Goal: Task Accomplishment & Management: Manage account settings

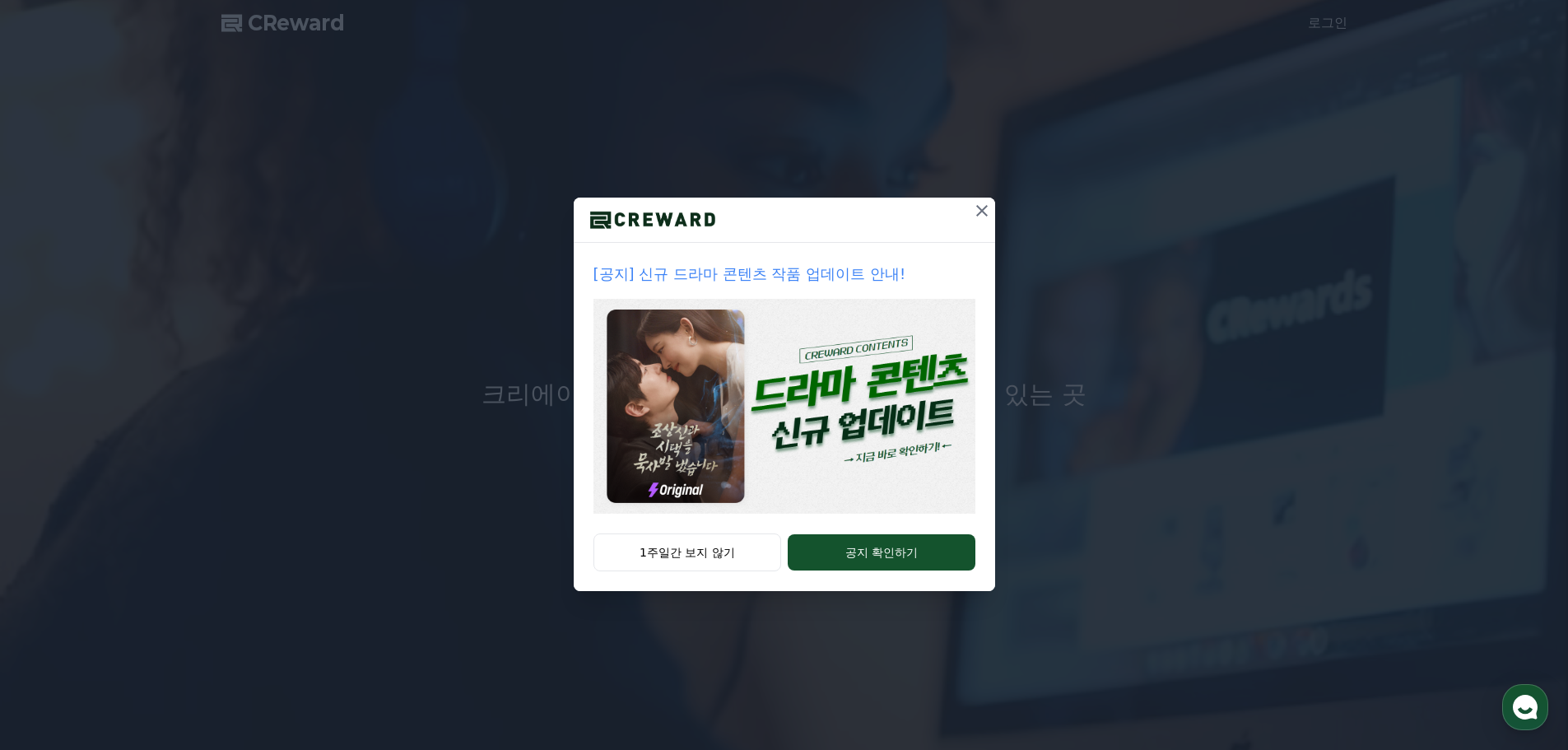
click at [870, 533] on div "1주일간 보지 않기 공지 확인하기" at bounding box center [785, 562] width 422 height 58
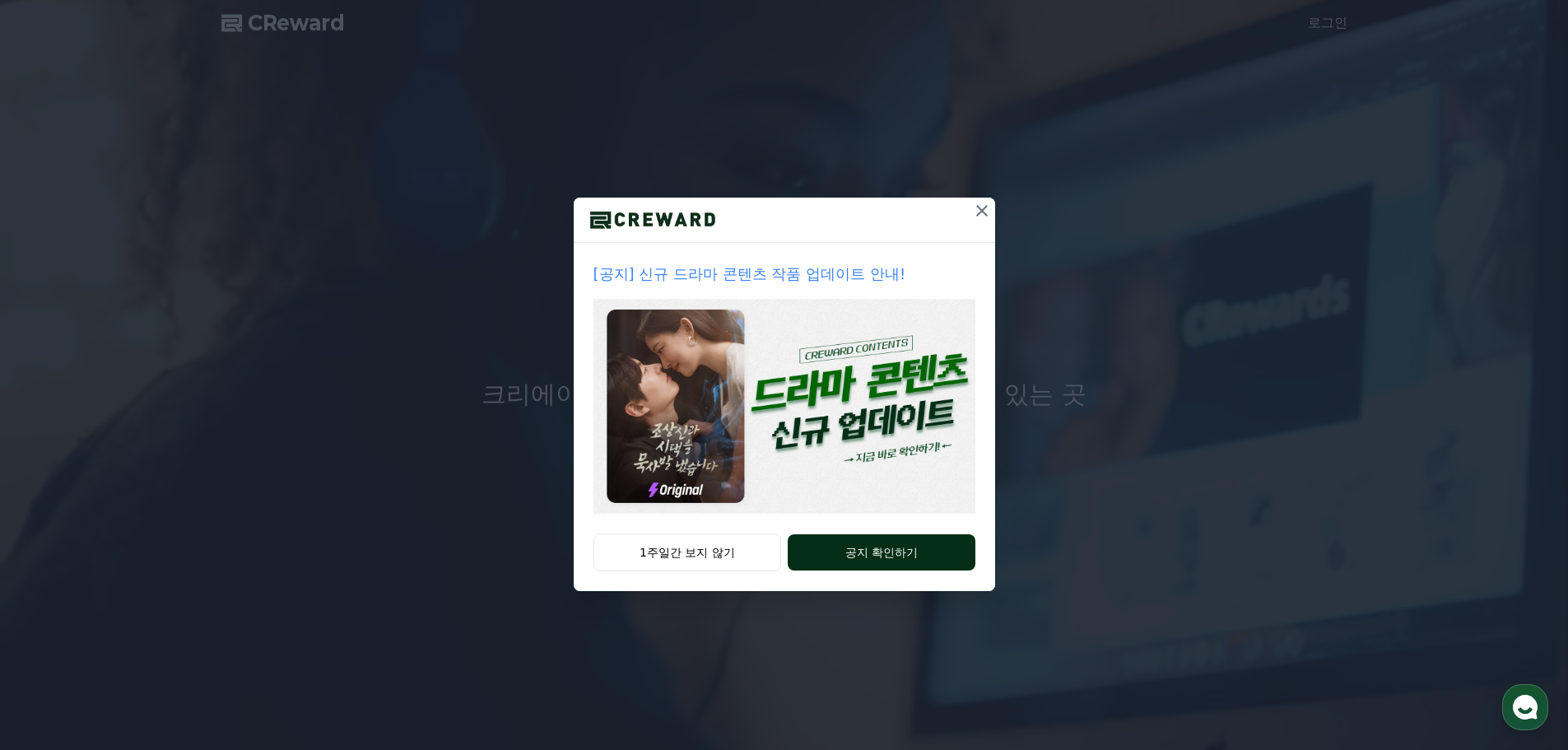
click at [869, 547] on button "공지 확인하기" at bounding box center [881, 552] width 187 height 36
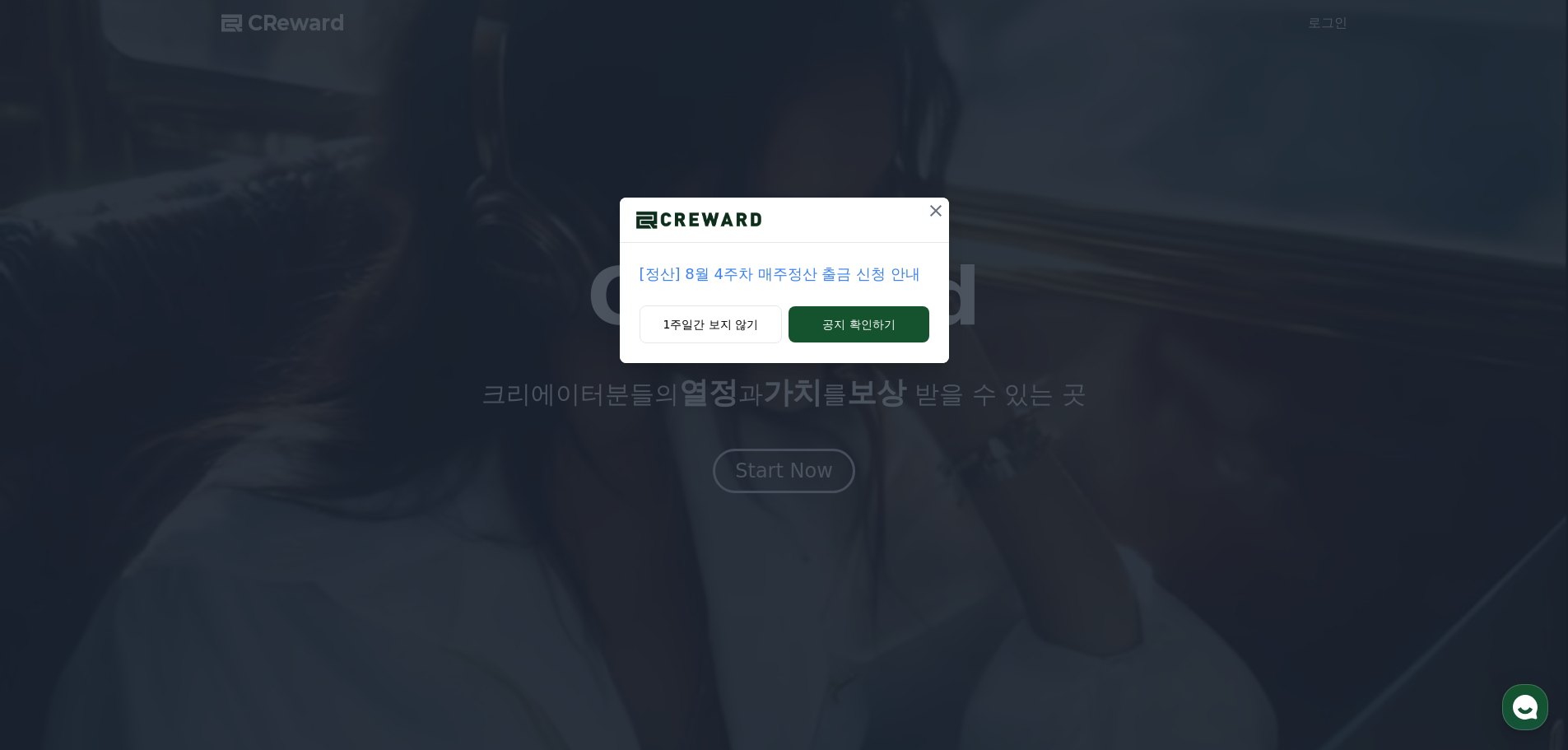
click at [940, 207] on icon at bounding box center [936, 211] width 12 height 12
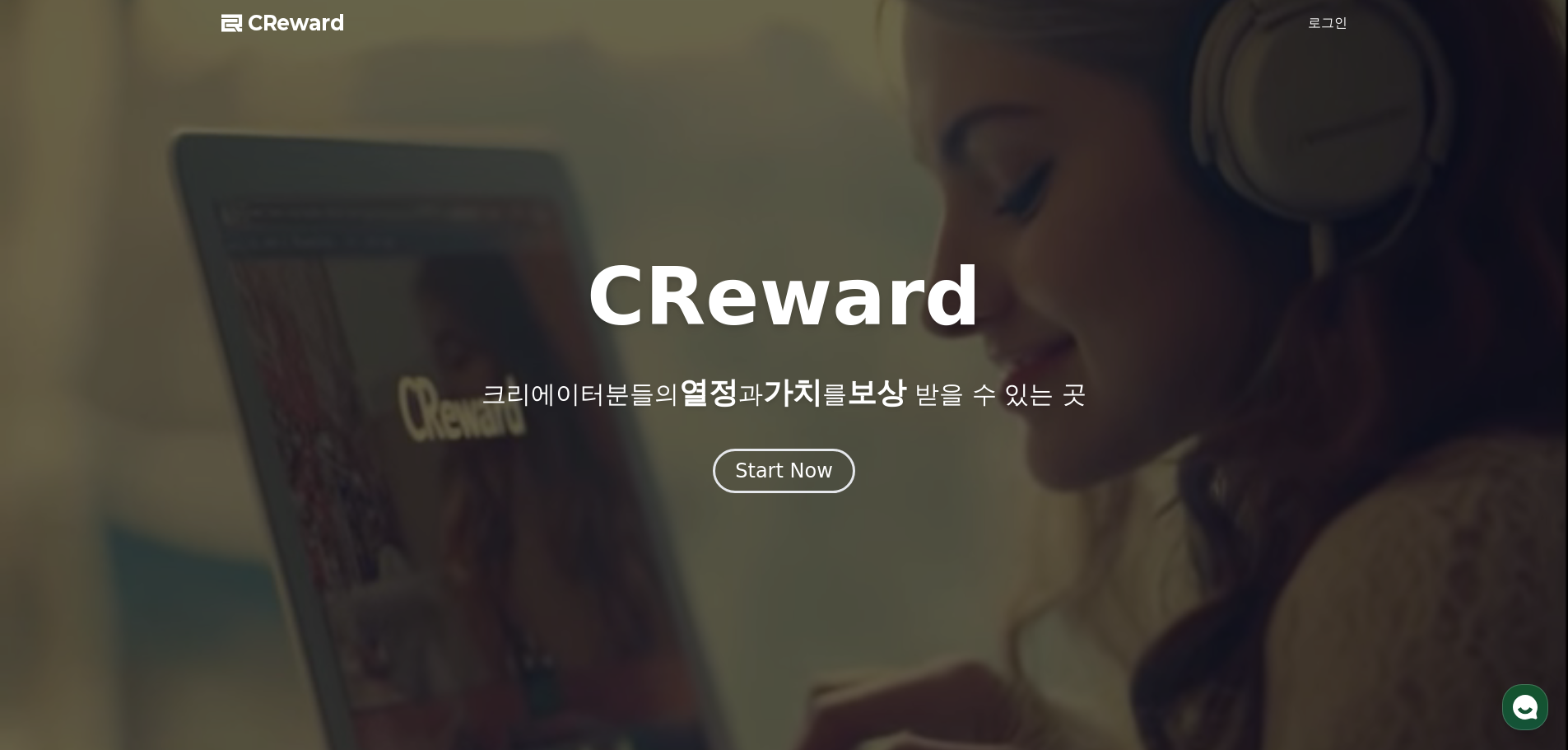
click at [1336, 23] on link "로그인" at bounding box center [1328, 23] width 40 height 20
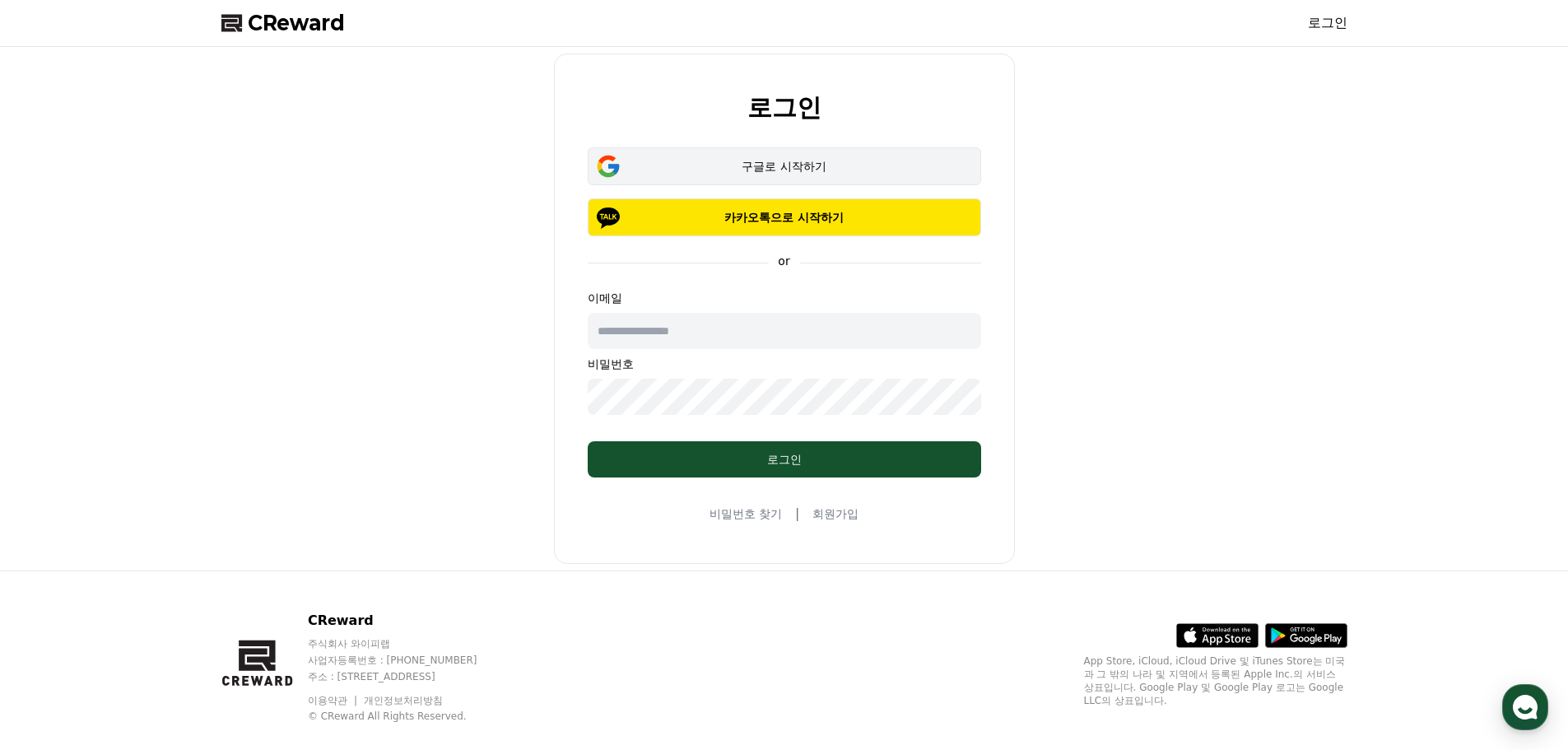
click at [792, 161] on div "구글로 시작하기" at bounding box center [785, 166] width 346 height 16
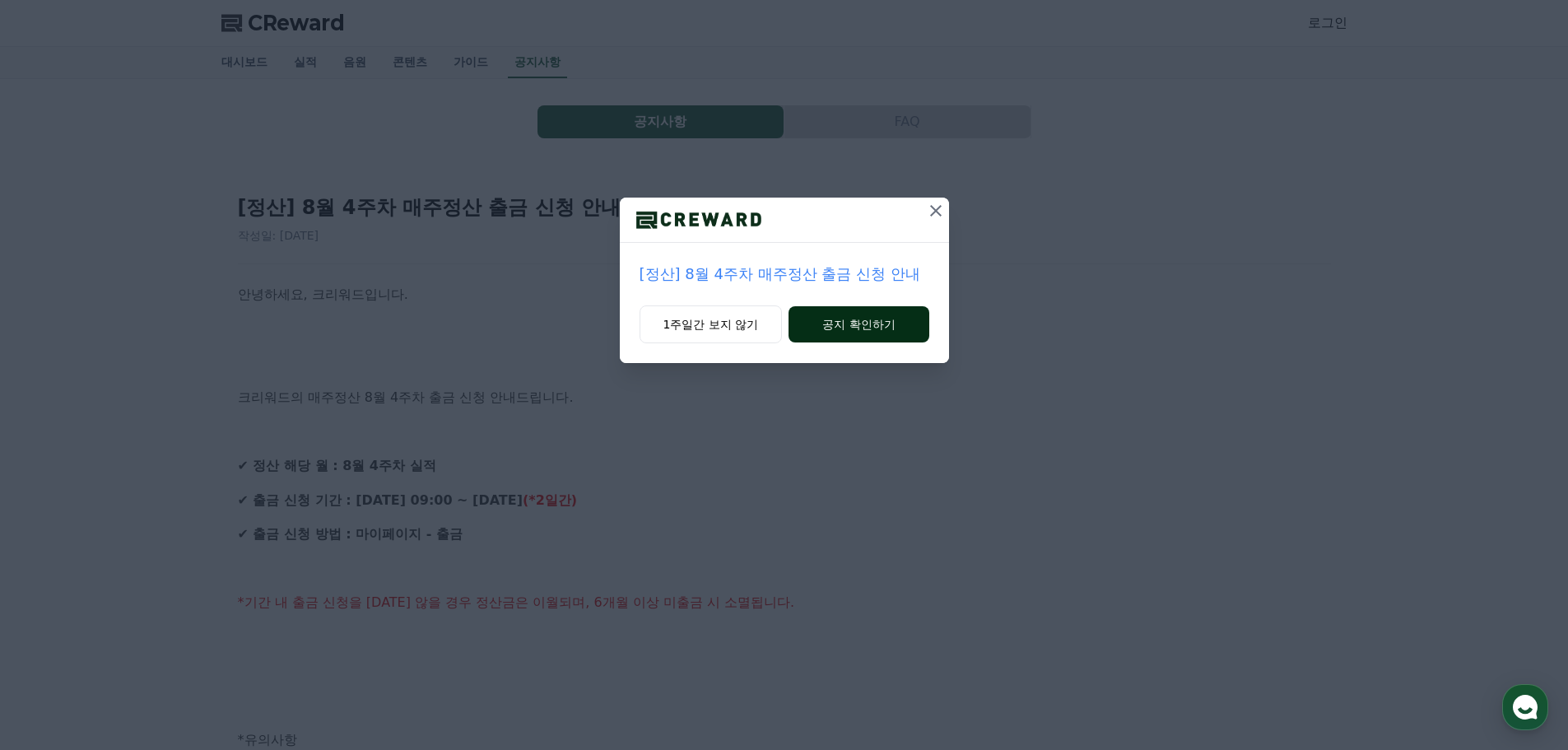
click at [854, 324] on button "공지 확인하기" at bounding box center [859, 324] width 140 height 36
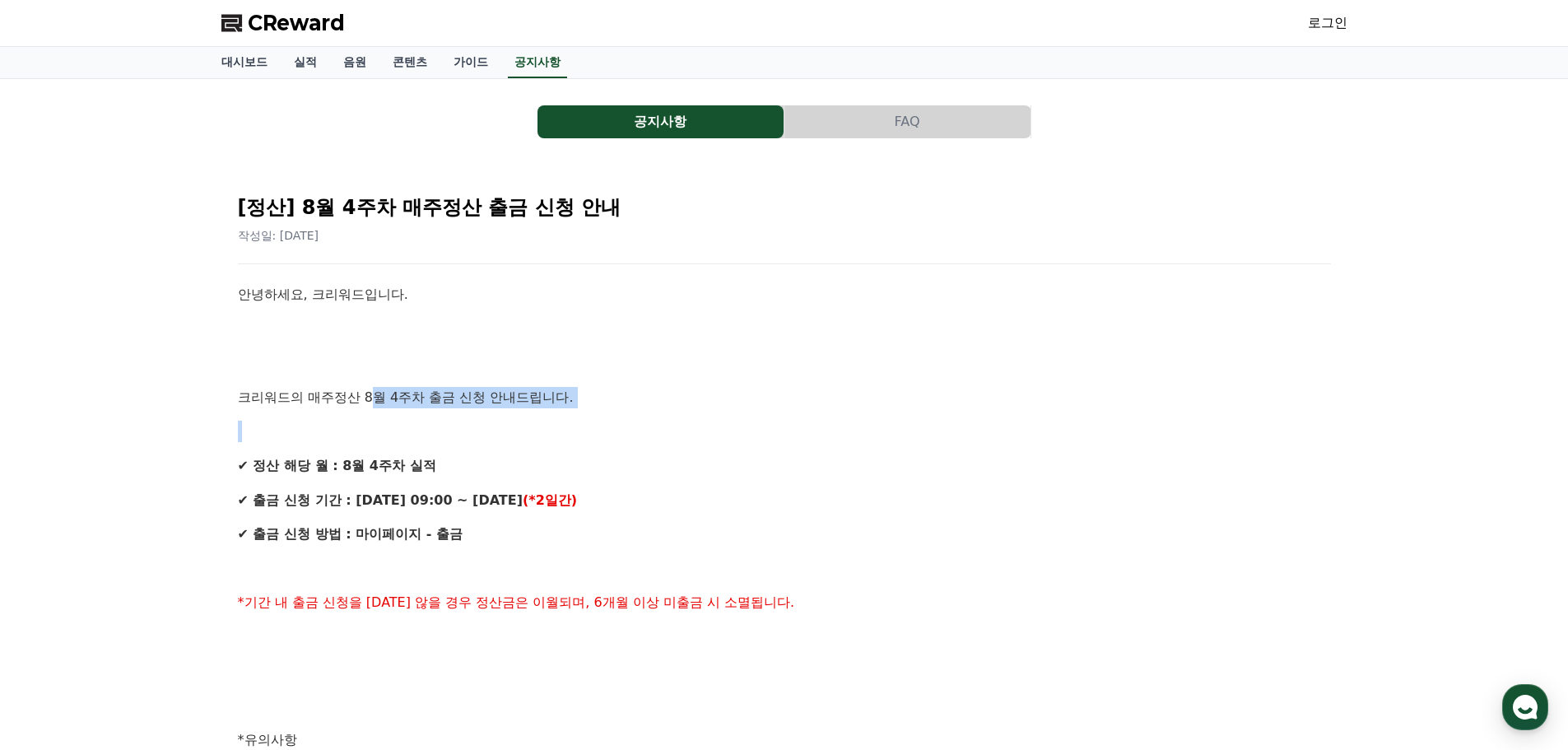
drag, startPoint x: 374, startPoint y: 398, endPoint x: 590, endPoint y: 423, distance: 217.4
click at [590, 423] on div "안녕하세요, 크리워드입니다. 크리워드의 매주정산 8월 4주차 출금 신청 안내드립니다. ✔ 정산 해당 월 : 8월 4주차 실적 ✔ 출금 신청 기…" at bounding box center [785, 757] width 1094 height 946
click at [139, 403] on div "공지사항 FAQ [정산] 8월 4주차 매주정산 출금 신청 안내 작성일: 2025-09-03 안녕하세요, 크리워드입니다. 크리워드의 매주정산 8…" at bounding box center [784, 694] width 1568 height 1230
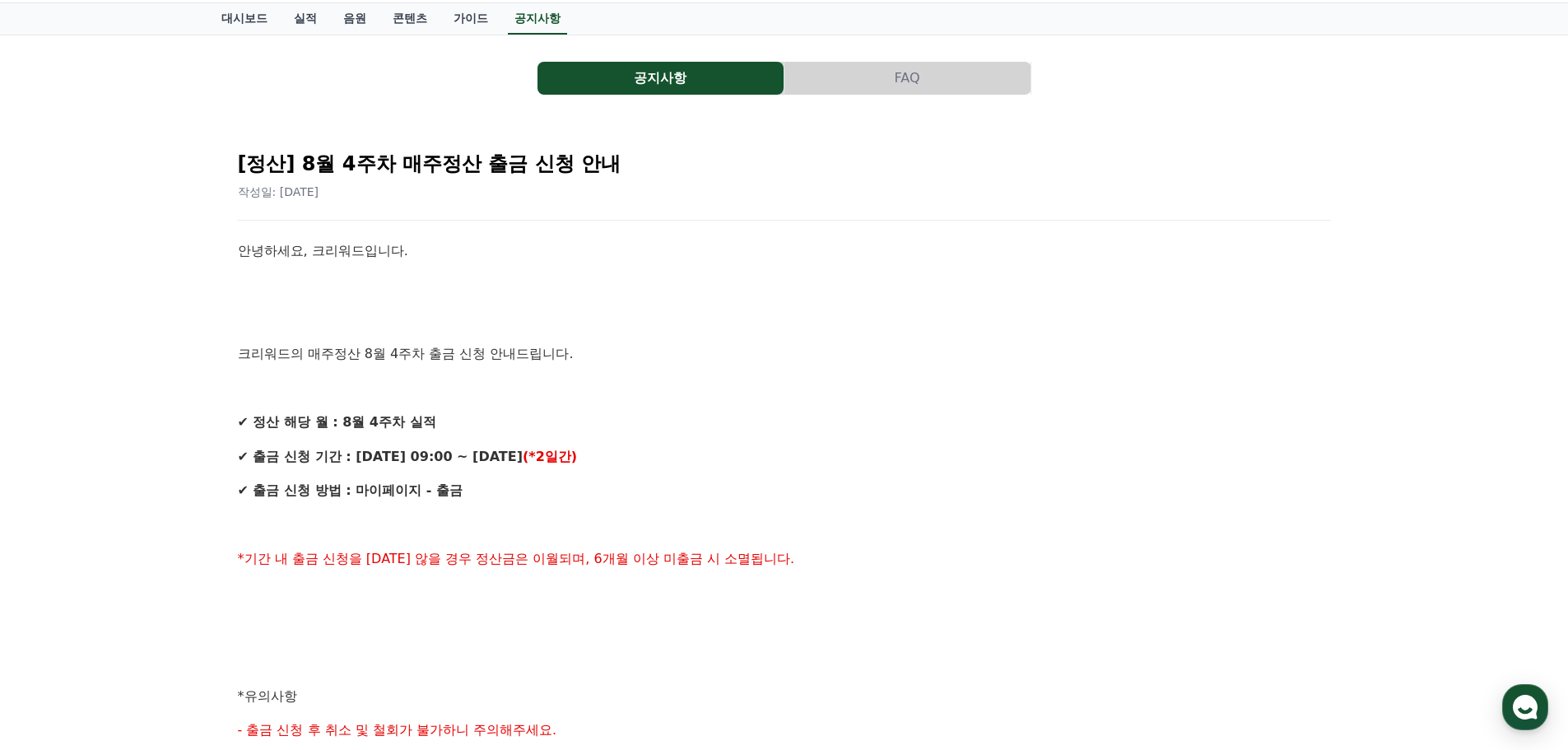
scroll to position [82, 0]
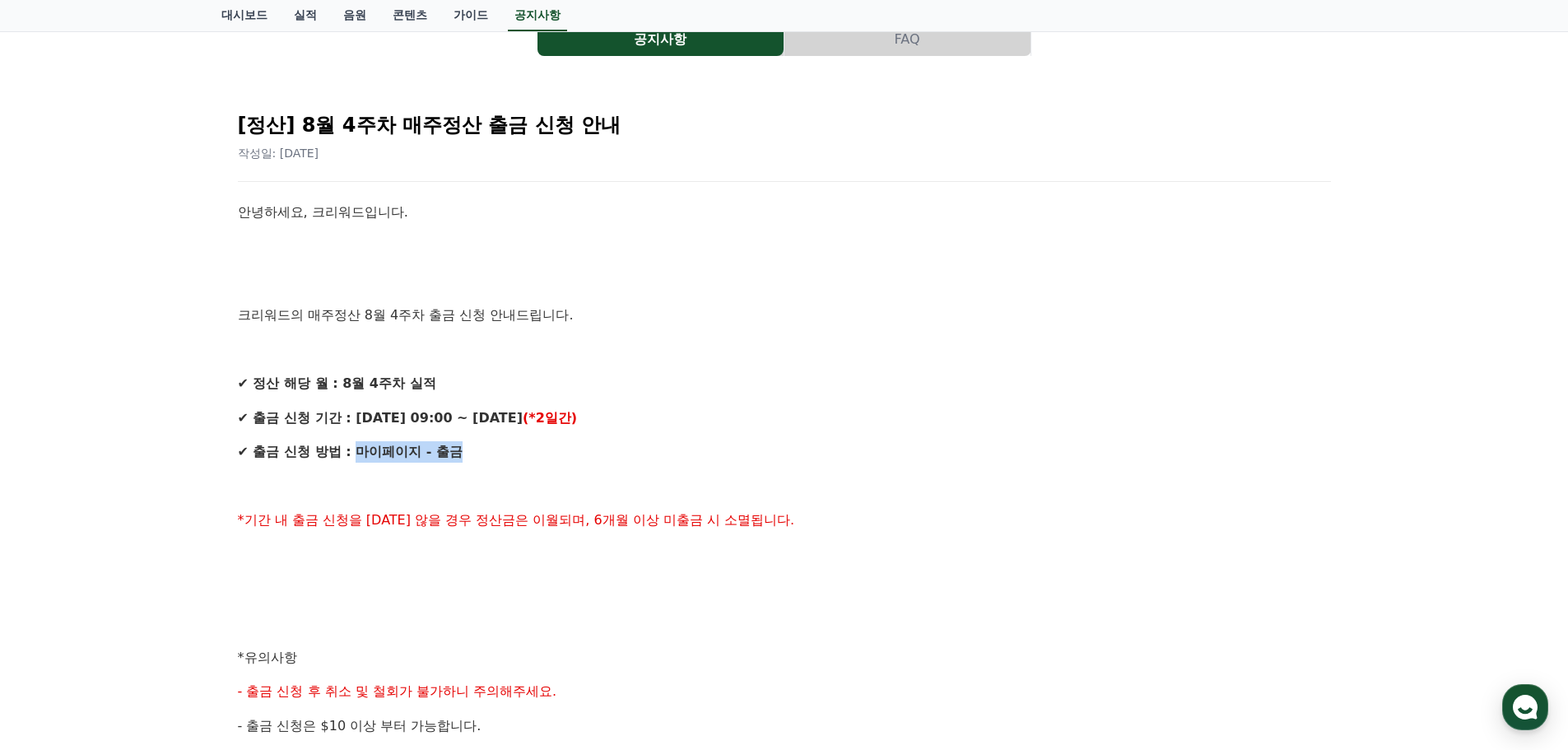
drag, startPoint x: 367, startPoint y: 455, endPoint x: 478, endPoint y: 454, distance: 111.0
click at [479, 452] on p "✔ 출금 신청 방법 : 마이페이지 - 출금" at bounding box center [785, 452] width 1094 height 21
click at [202, 491] on div "공지사항 FAQ [정산] 8월 4주차 매주정산 출금 신청 안내 작성일: 2025-09-03 안녕하세요, 크리워드입니다. 크리워드의 매주정산 8…" at bounding box center [784, 612] width 1568 height 1230
click at [181, 518] on div "공지사항 FAQ [정산] 8월 4주차 매주정산 출금 신청 안내 작성일: 2025-09-03 안녕하세요, 크리워드입니다. 크리워드의 매주정산 8…" at bounding box center [784, 612] width 1568 height 1230
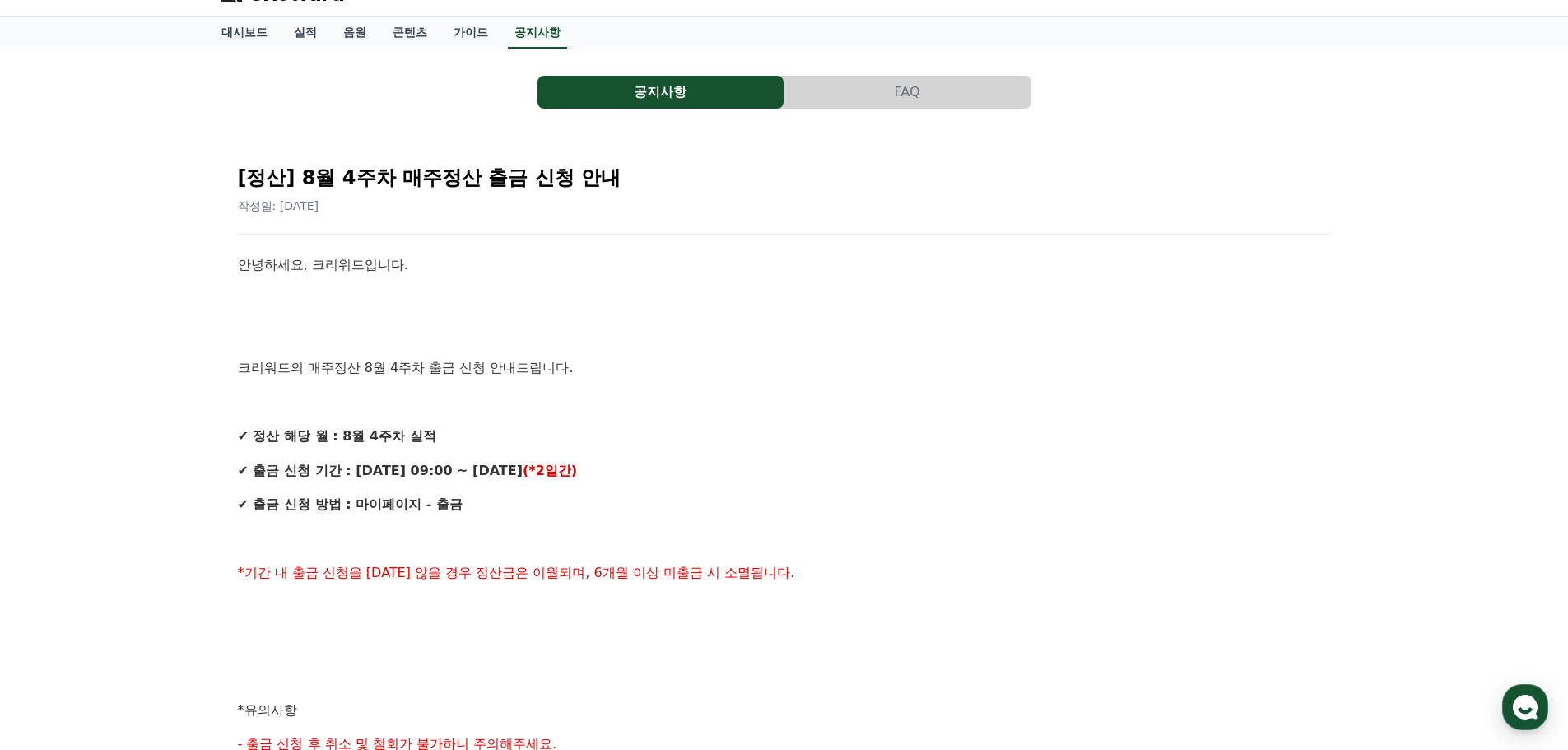
scroll to position [0, 0]
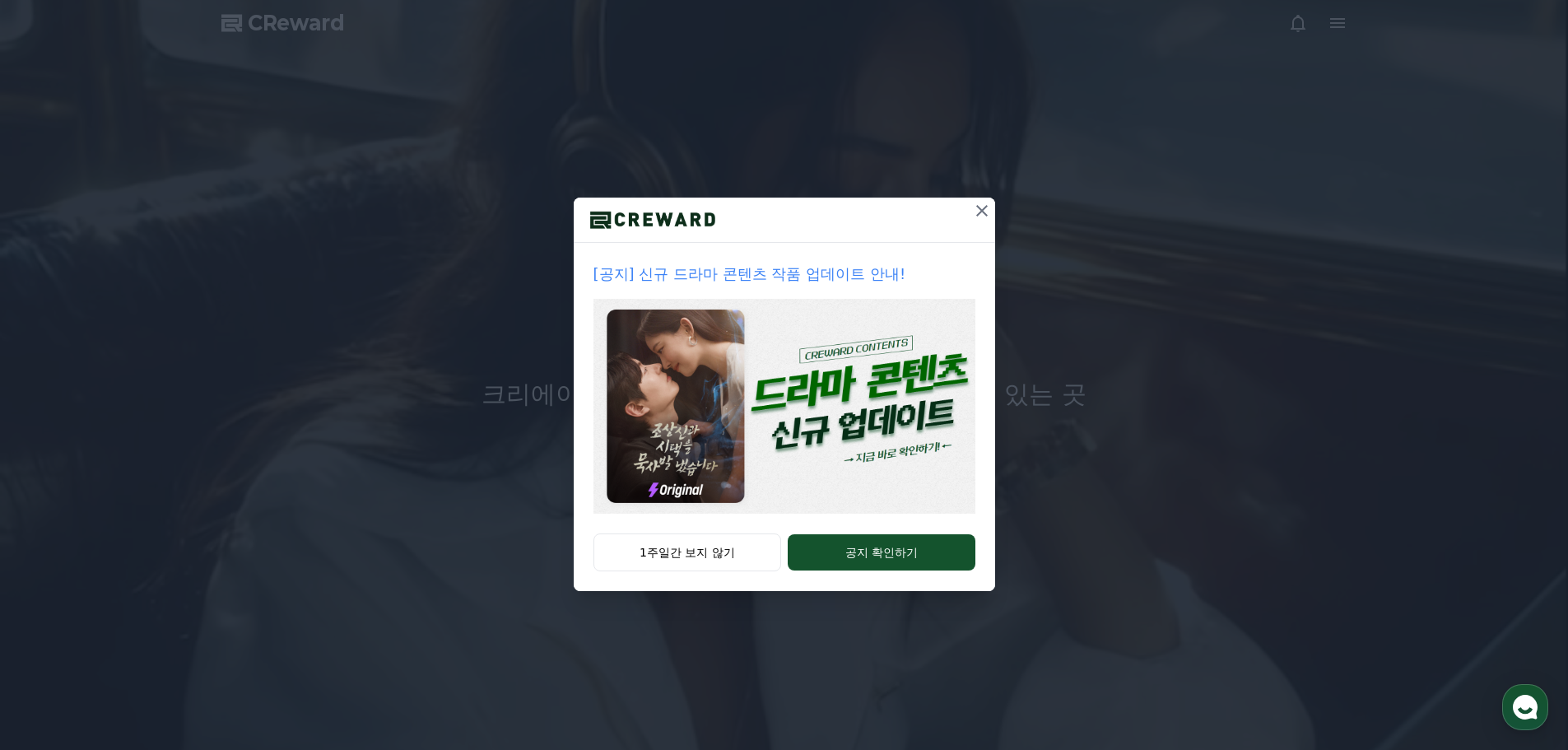
click at [976, 208] on icon at bounding box center [982, 211] width 20 height 20
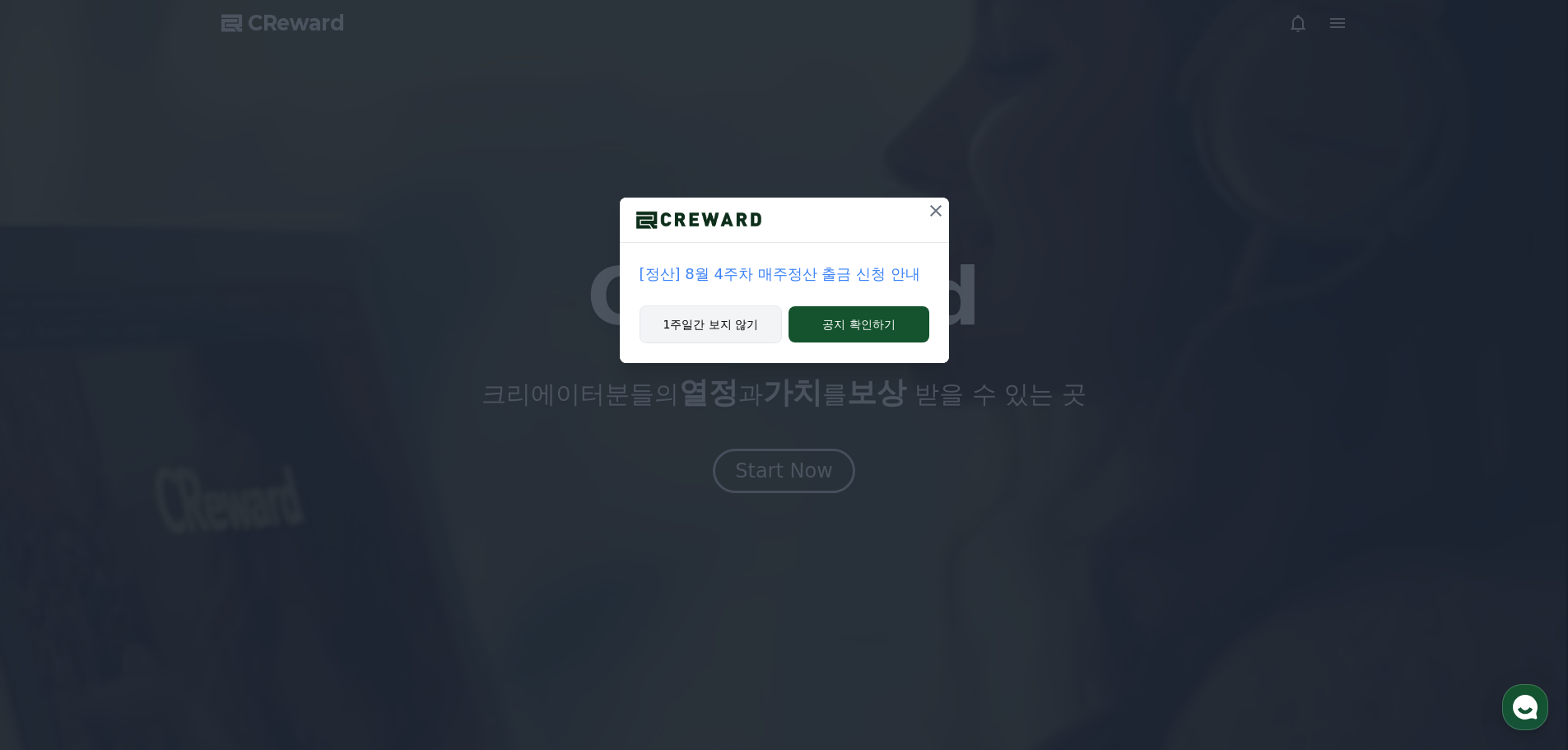
click at [731, 319] on button "1주일간 보지 않기" at bounding box center [712, 324] width 143 height 38
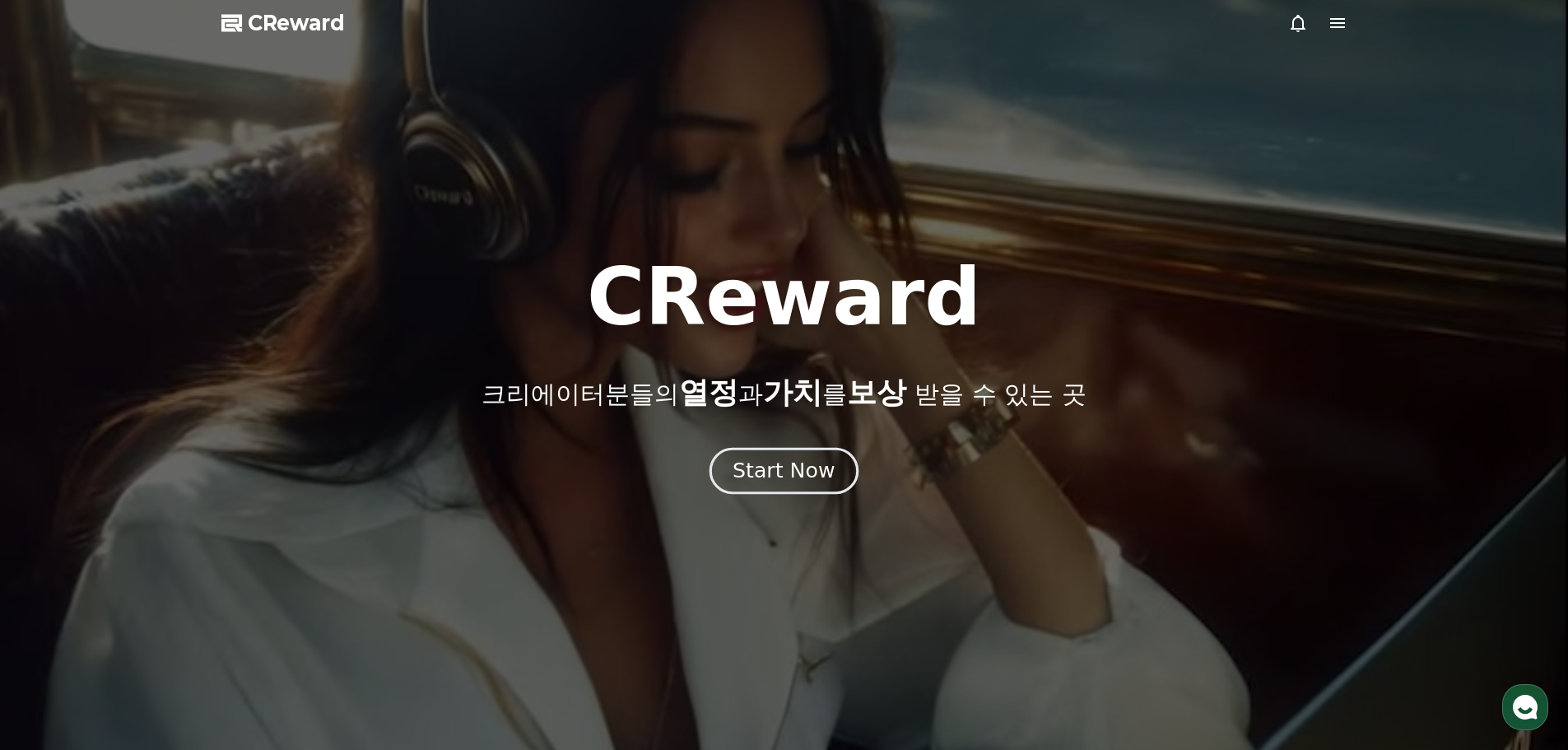
click at [815, 473] on div "Start Now" at bounding box center [784, 471] width 102 height 28
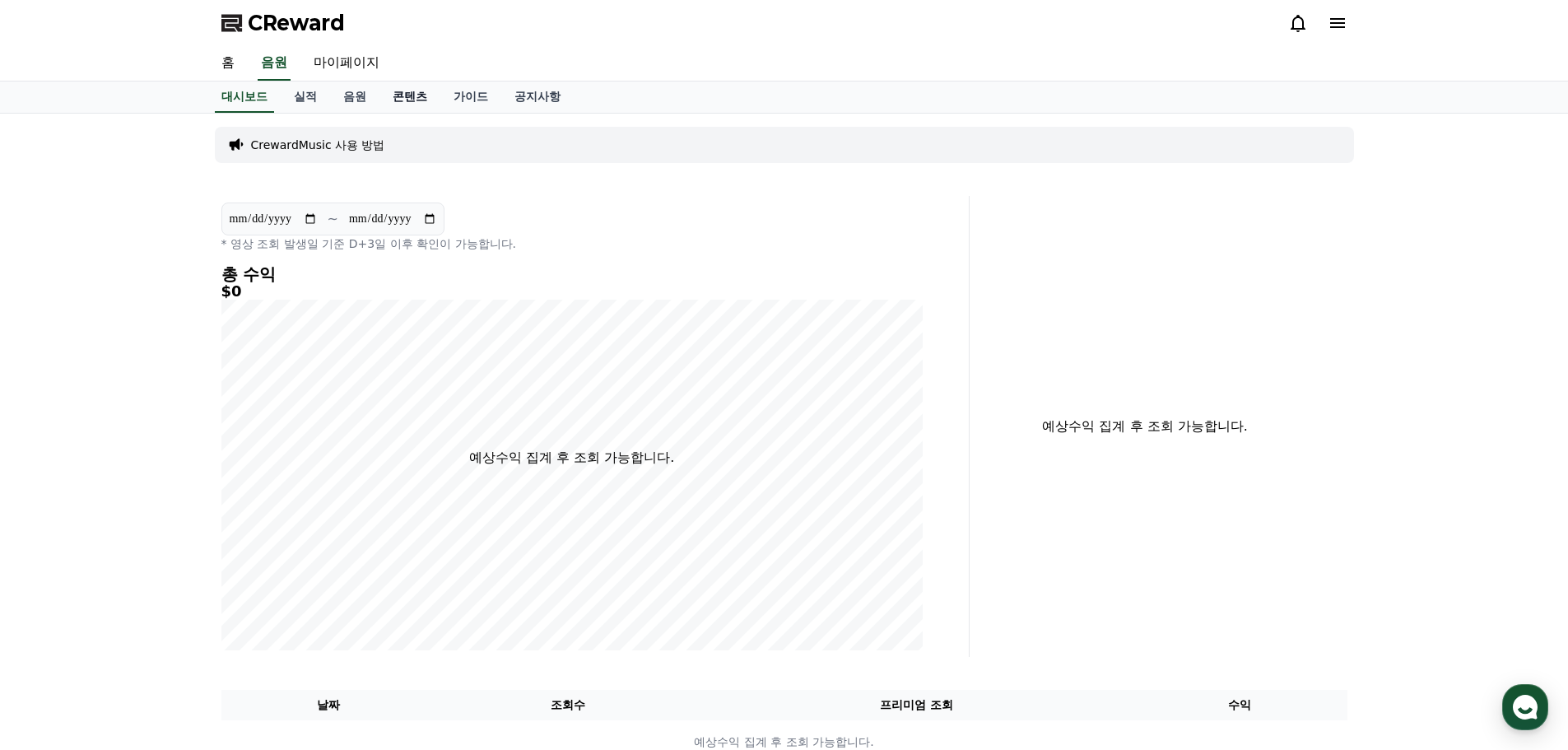
click at [417, 91] on link "콘텐츠" at bounding box center [410, 97] width 61 height 31
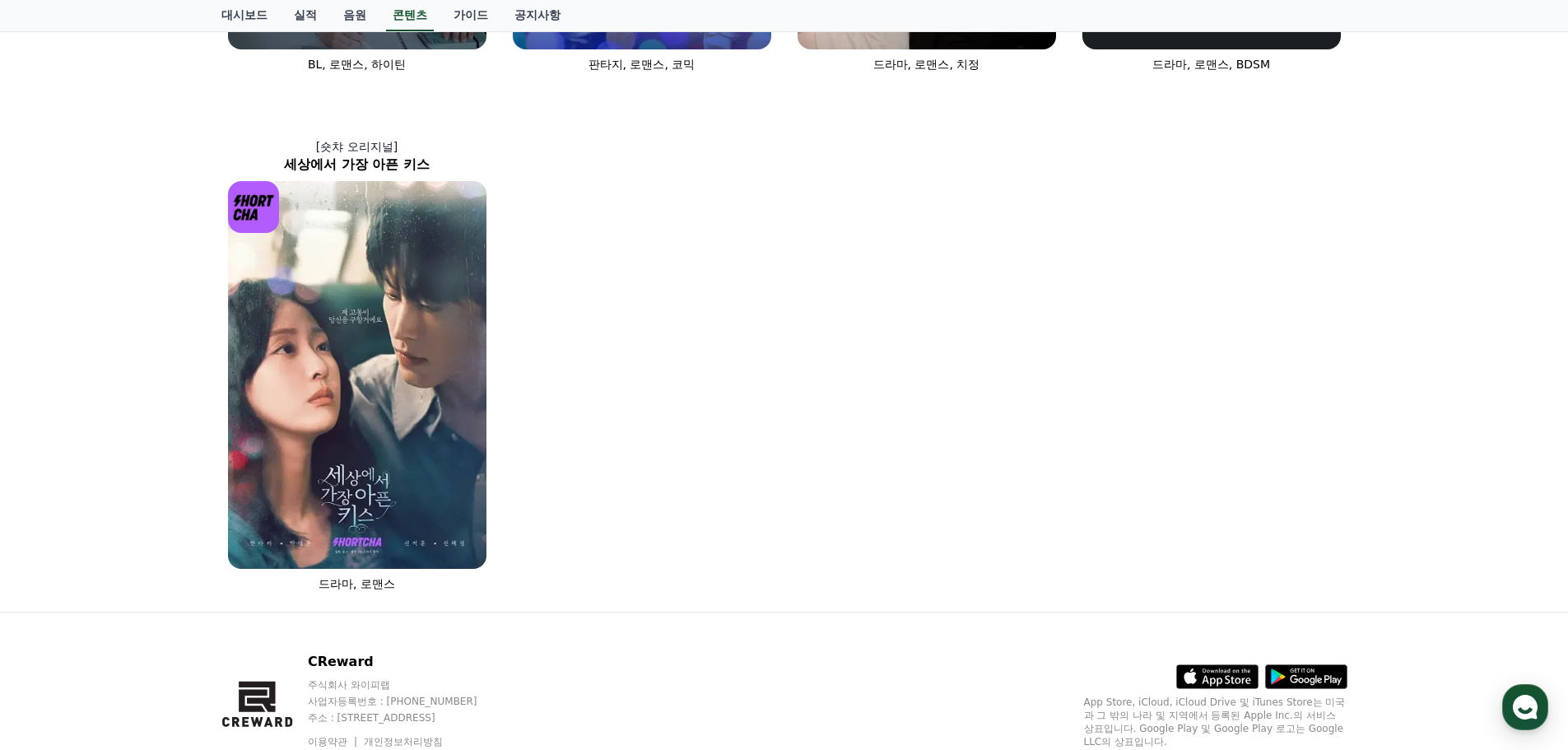
scroll to position [1070, 0]
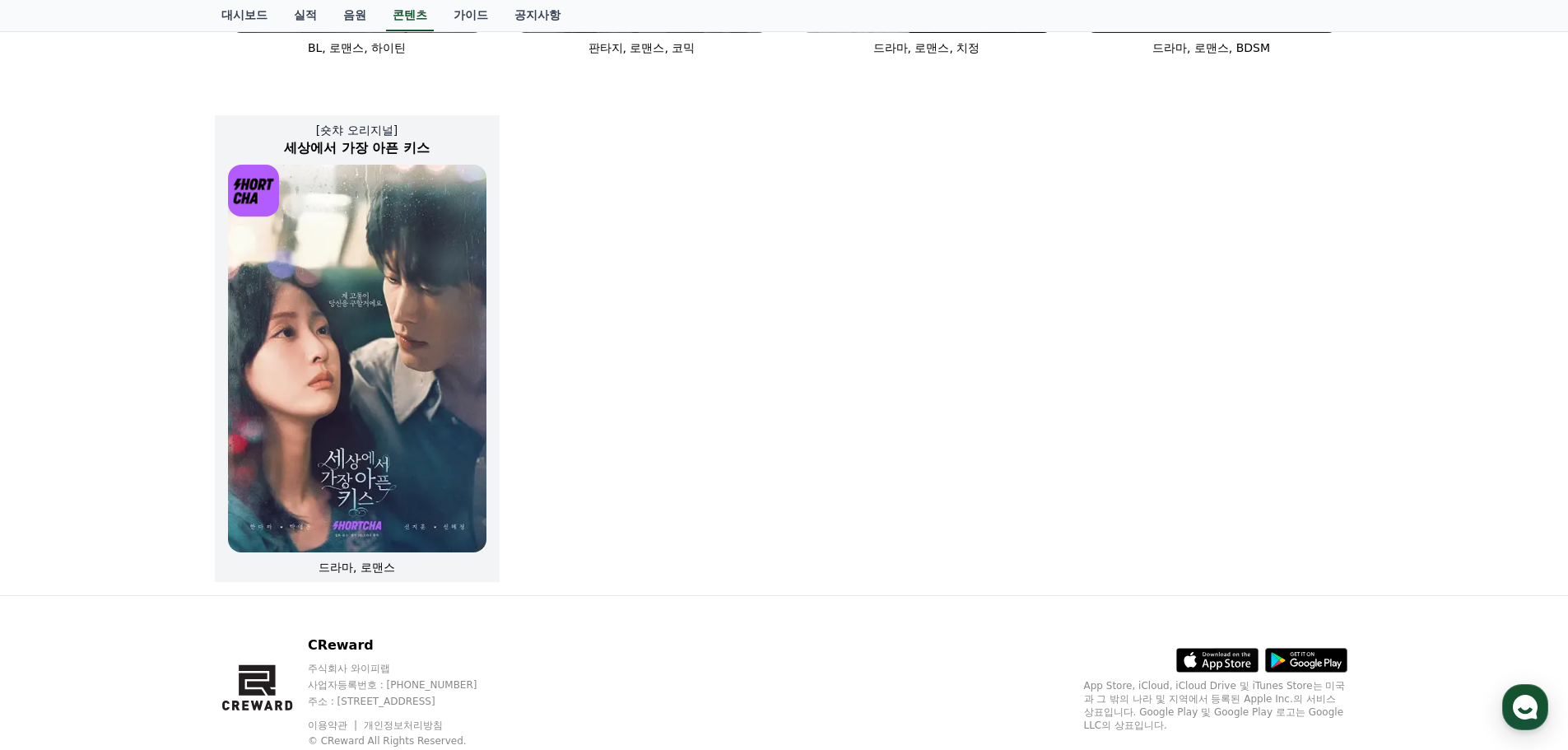
click at [418, 348] on img at bounding box center [357, 358] width 259 height 388
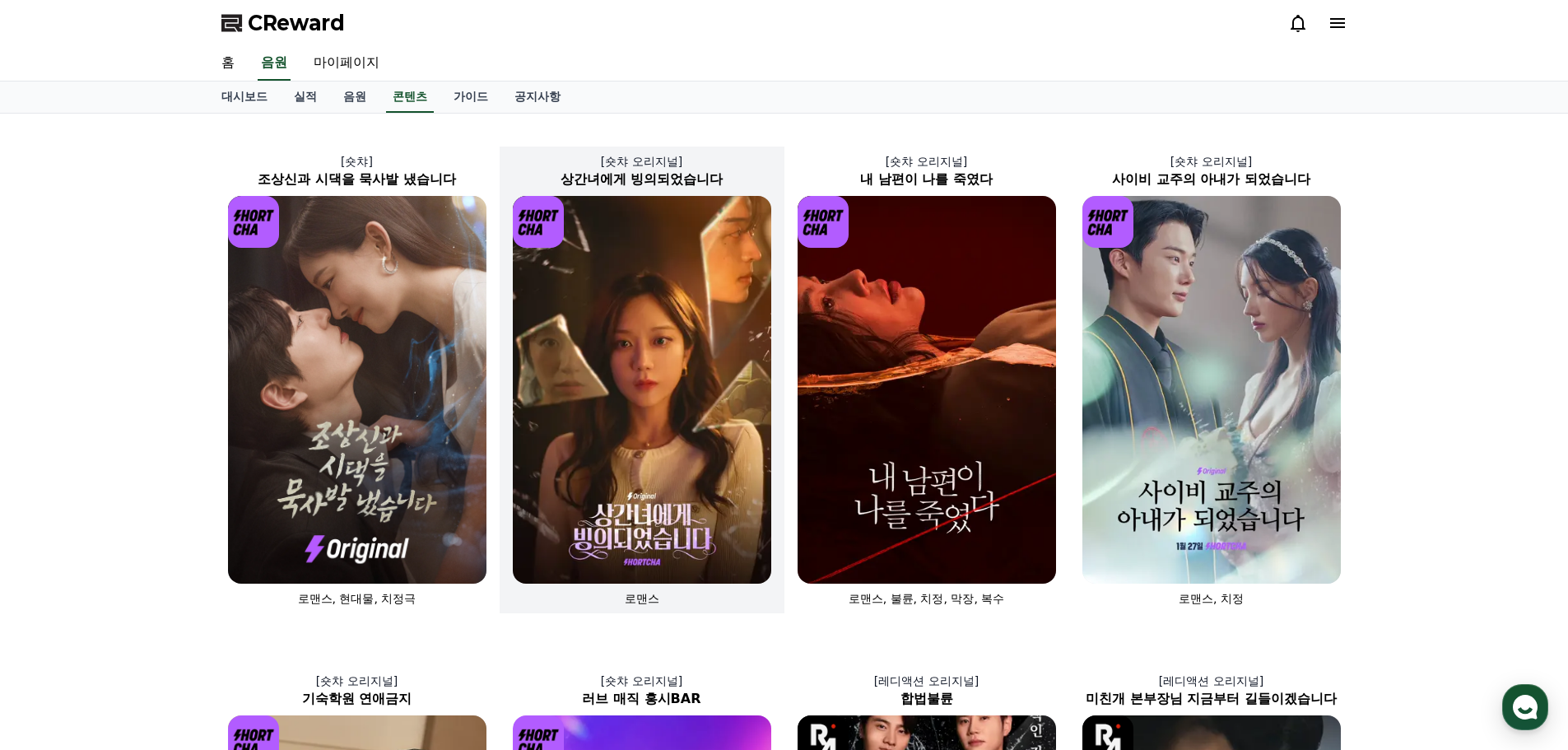
click at [638, 256] on img at bounding box center [642, 389] width 259 height 388
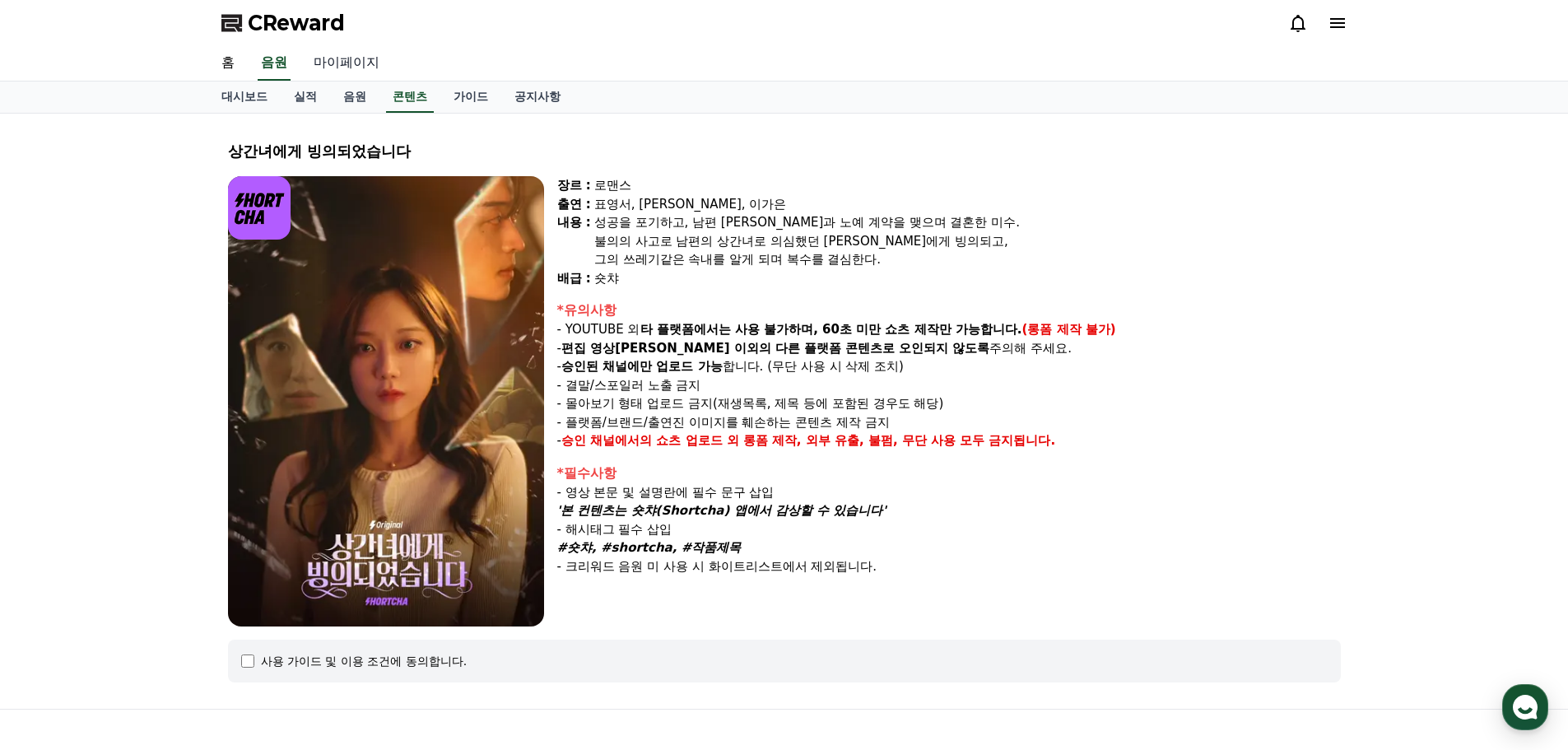
click at [348, 65] on link "마이페이지" at bounding box center [347, 63] width 92 height 35
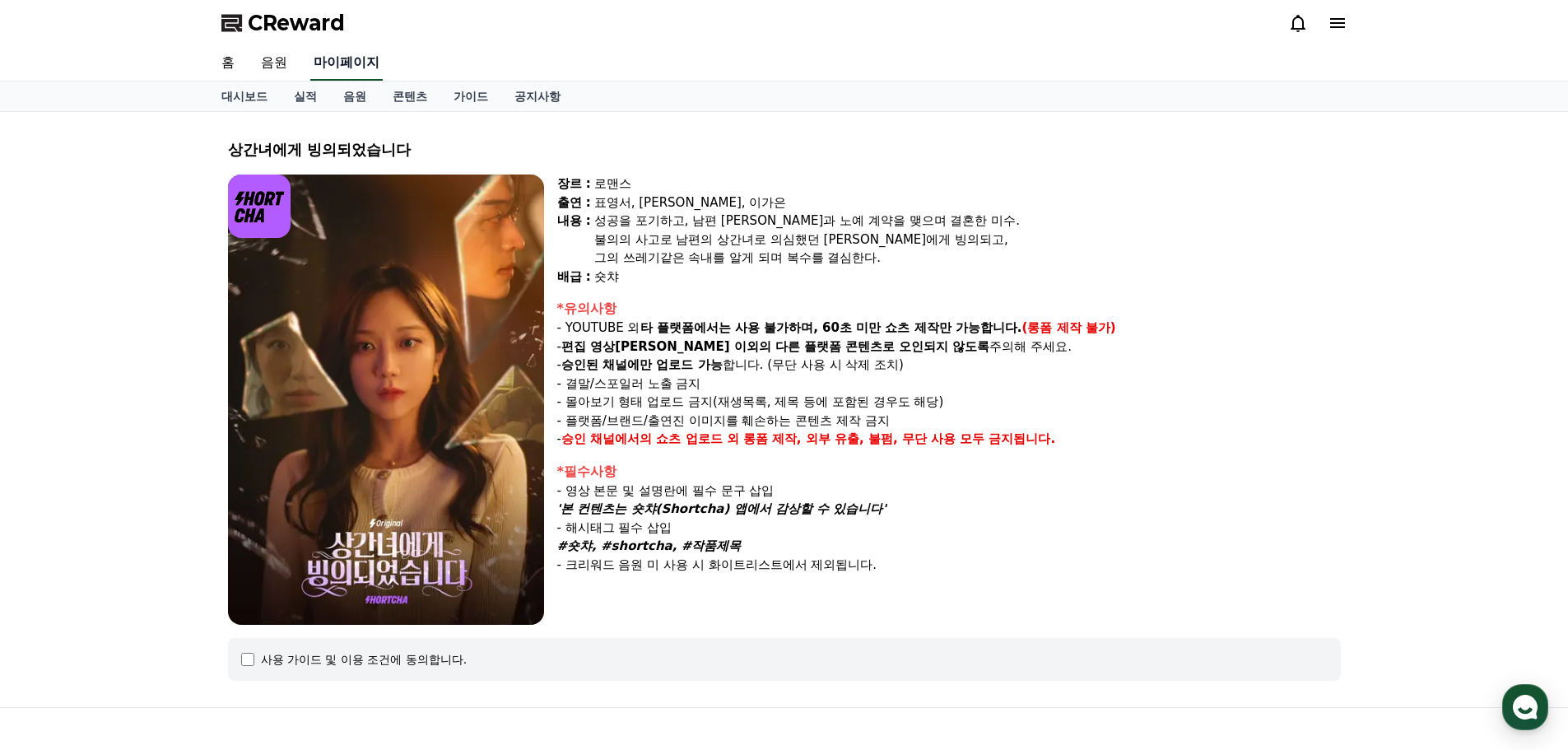
select select "**********"
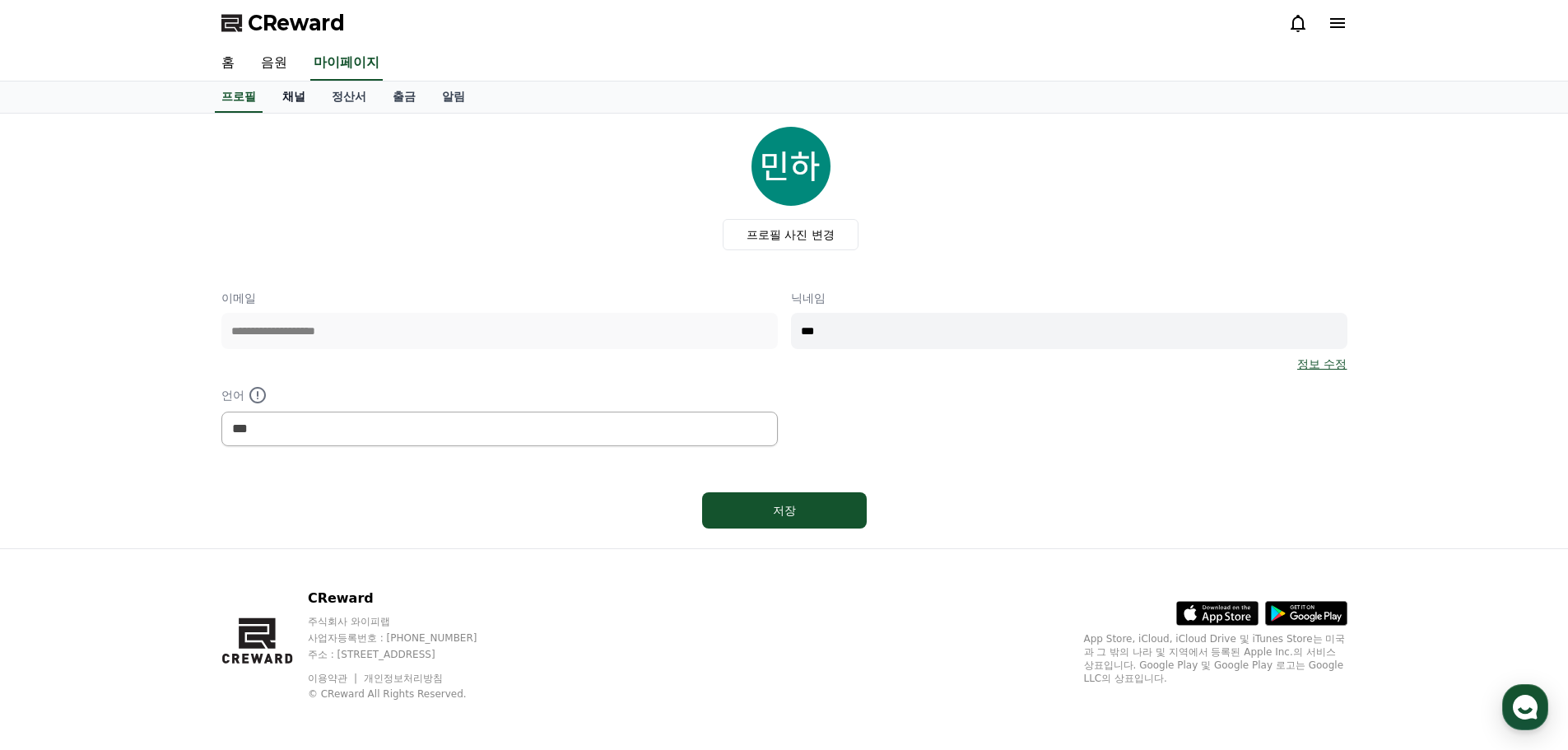
click at [296, 108] on link "채널" at bounding box center [294, 97] width 49 height 31
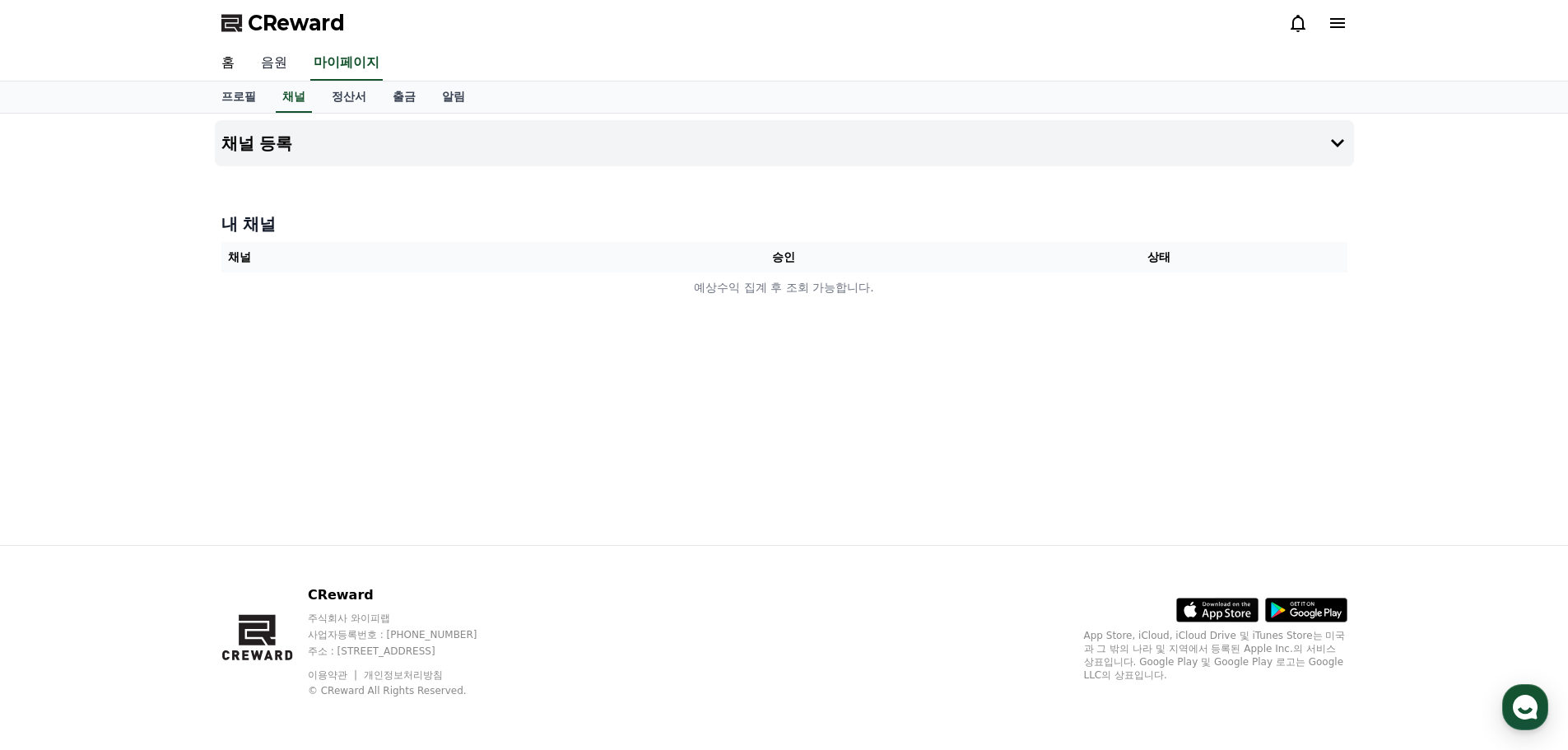
click at [274, 65] on link "음원" at bounding box center [274, 63] width 53 height 35
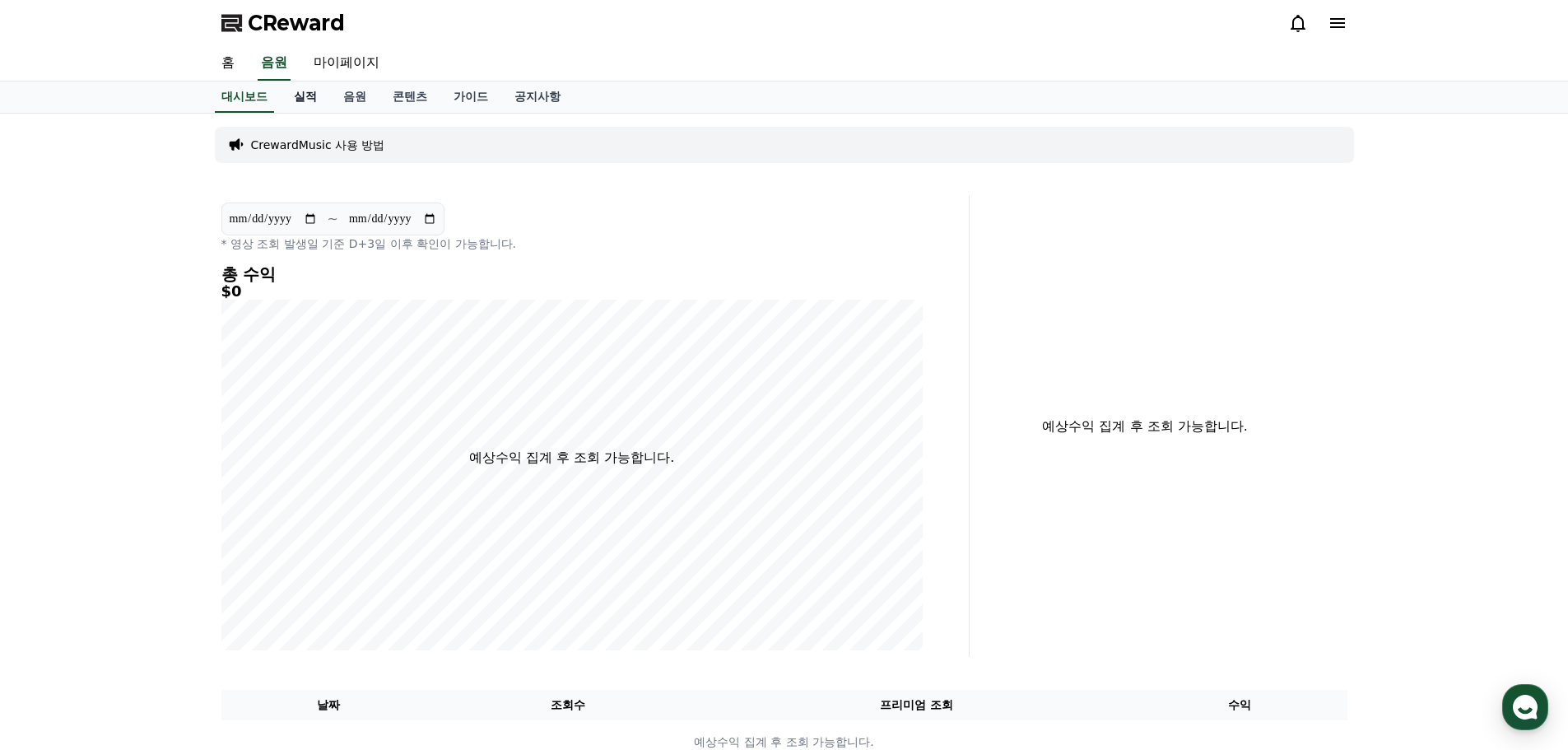
click at [323, 94] on link "실적" at bounding box center [306, 97] width 49 height 31
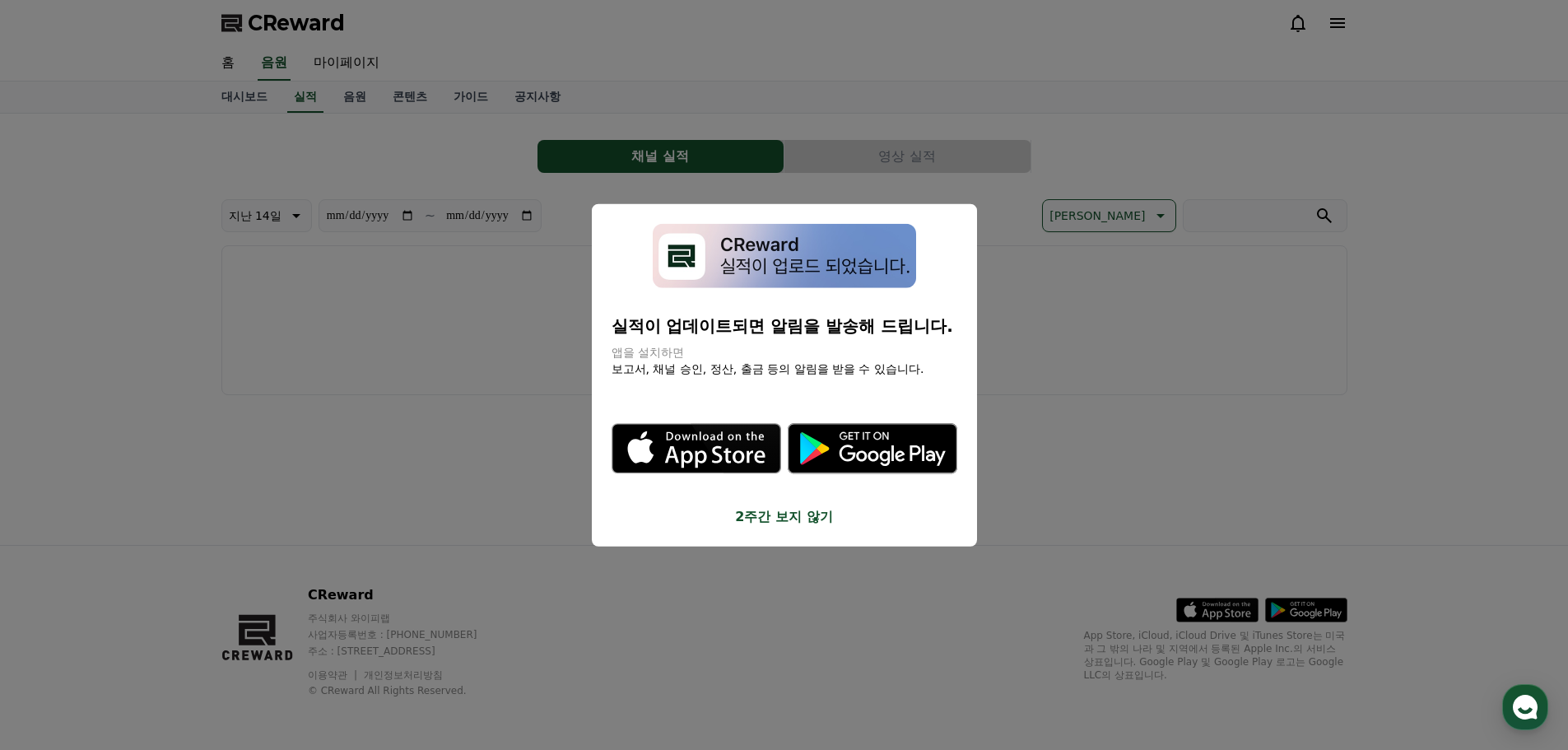
click at [802, 515] on button "2주간 보지 않기" at bounding box center [785, 517] width 346 height 20
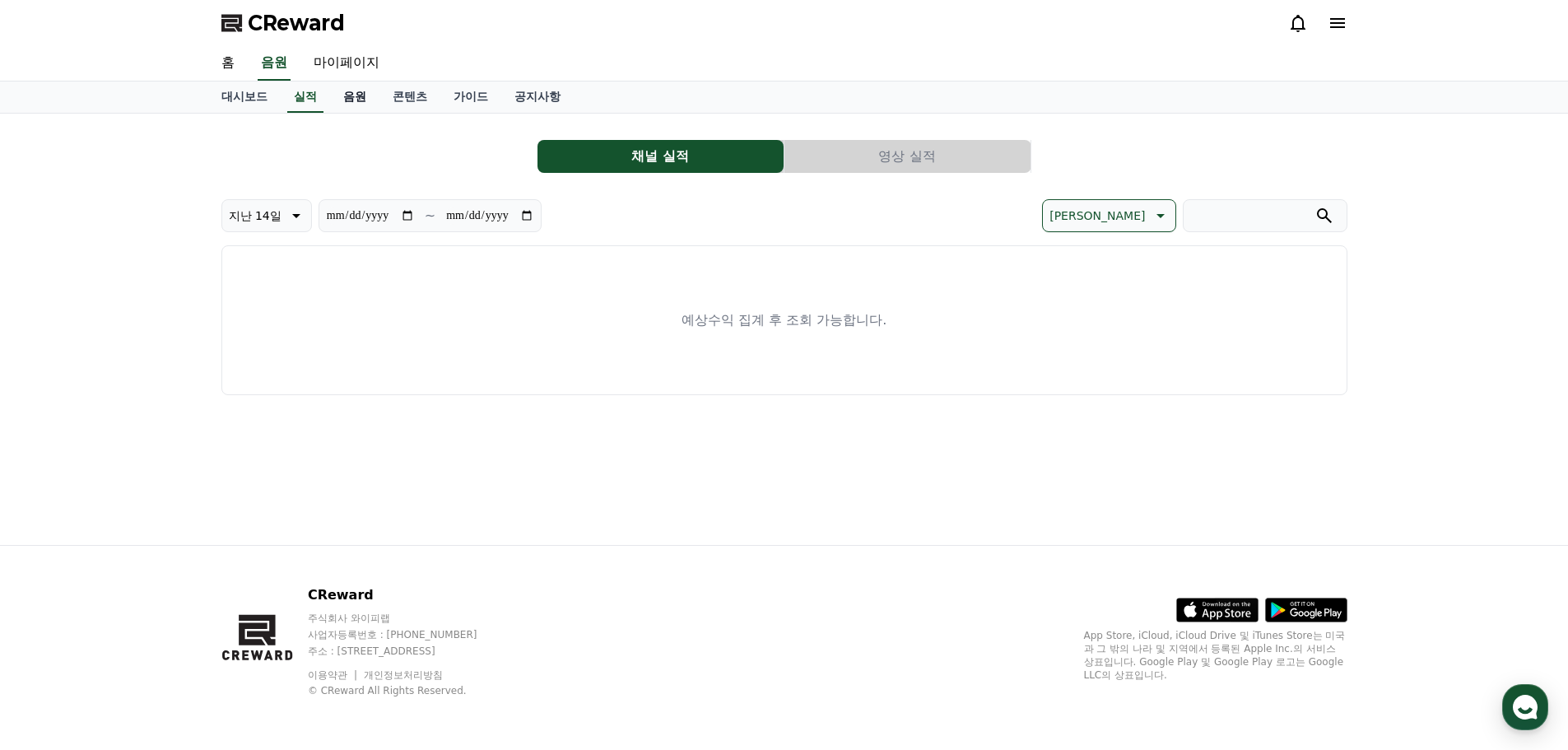
click at [347, 93] on link "음원" at bounding box center [355, 97] width 49 height 31
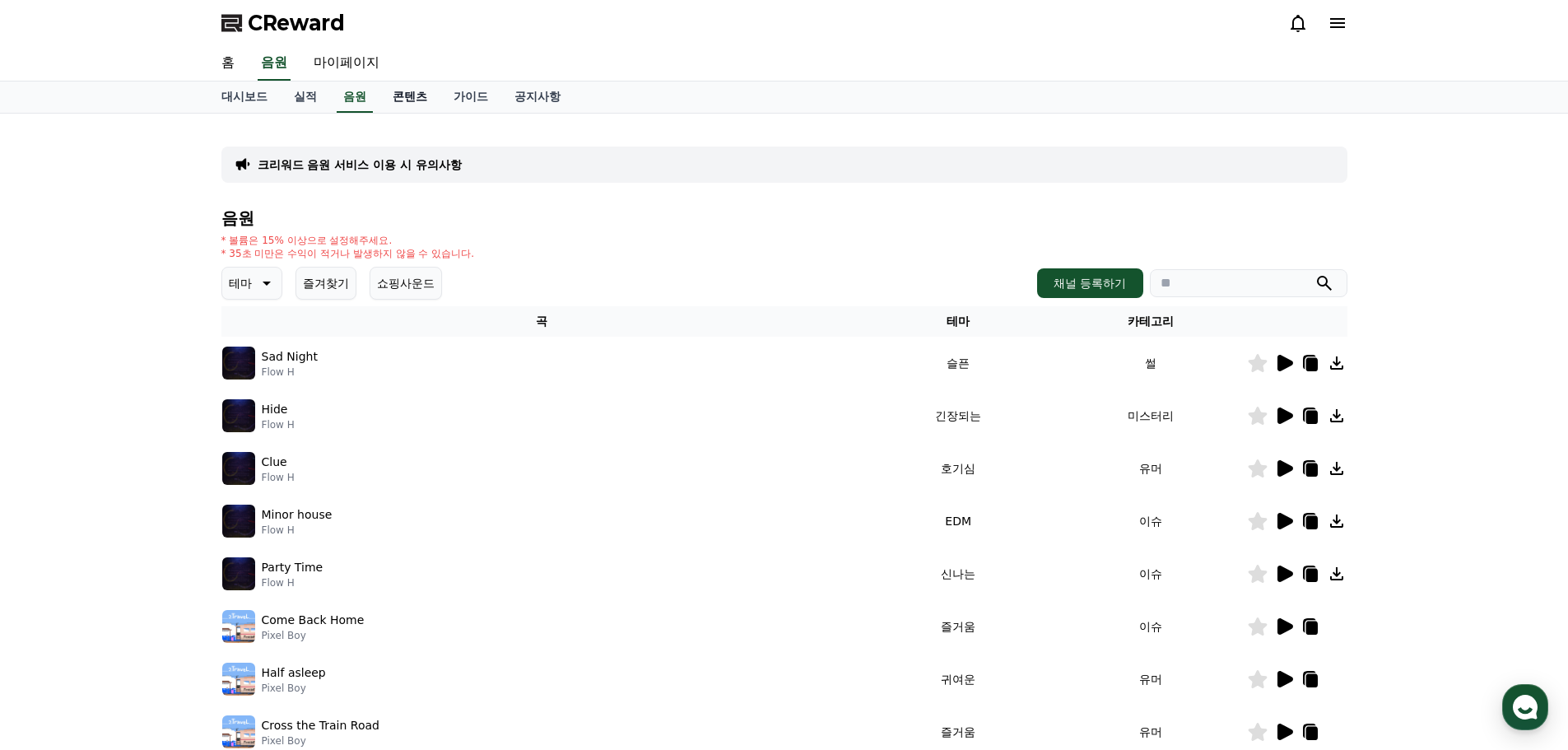
click at [407, 98] on link "콘텐츠" at bounding box center [410, 97] width 61 height 31
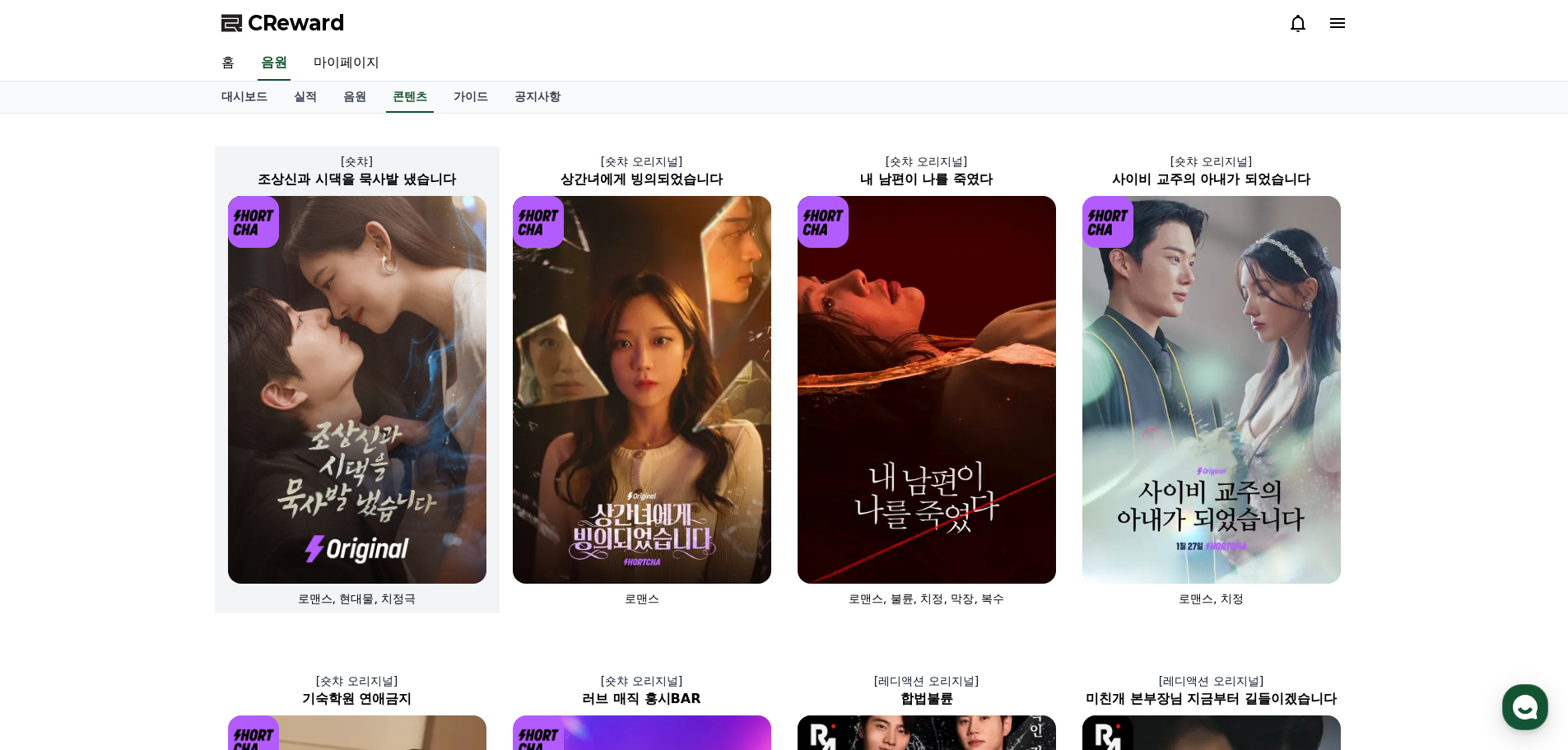
click at [409, 329] on img at bounding box center [357, 389] width 259 height 388
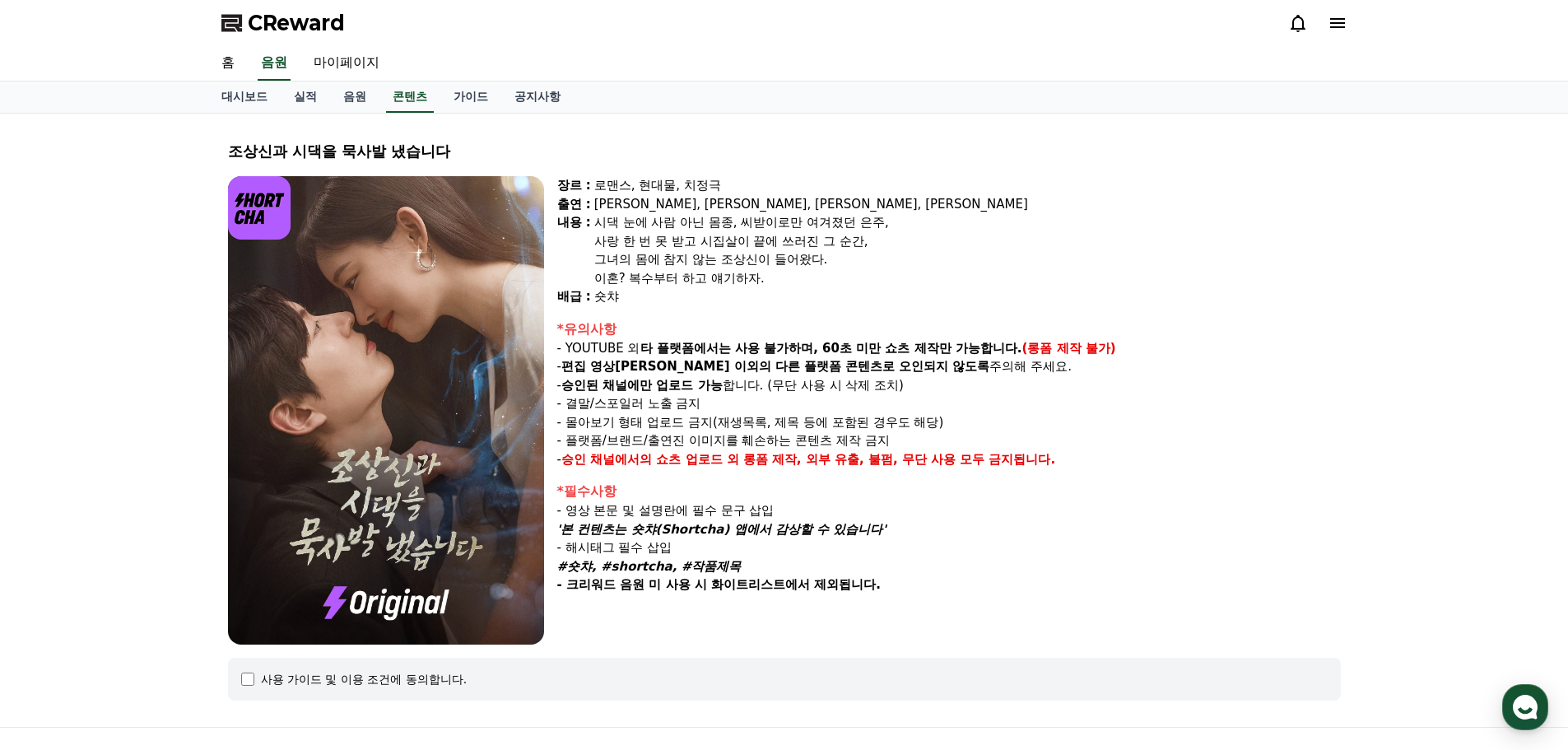
drag, startPoint x: 1022, startPoint y: 350, endPoint x: 1127, endPoint y: 350, distance: 105.0
click at [1127, 350] on p "- YOUTUBE 외 타 플랫폼에서는 사용 불가하며, 60초 미만 쇼츠 제작만 가능합니다. (롱폼 제작 불가)" at bounding box center [950, 348] width 784 height 19
drag, startPoint x: 822, startPoint y: 347, endPoint x: 1011, endPoint y: 385, distance: 192.8
click at [1013, 346] on strong "타 플랫폼에서는 사용 불가하며, 60초 미만 쇼츠 제작만 가능합니다." at bounding box center [832, 348] width 382 height 15
drag, startPoint x: 576, startPoint y: 368, endPoint x: 655, endPoint y: 366, distance: 79.0
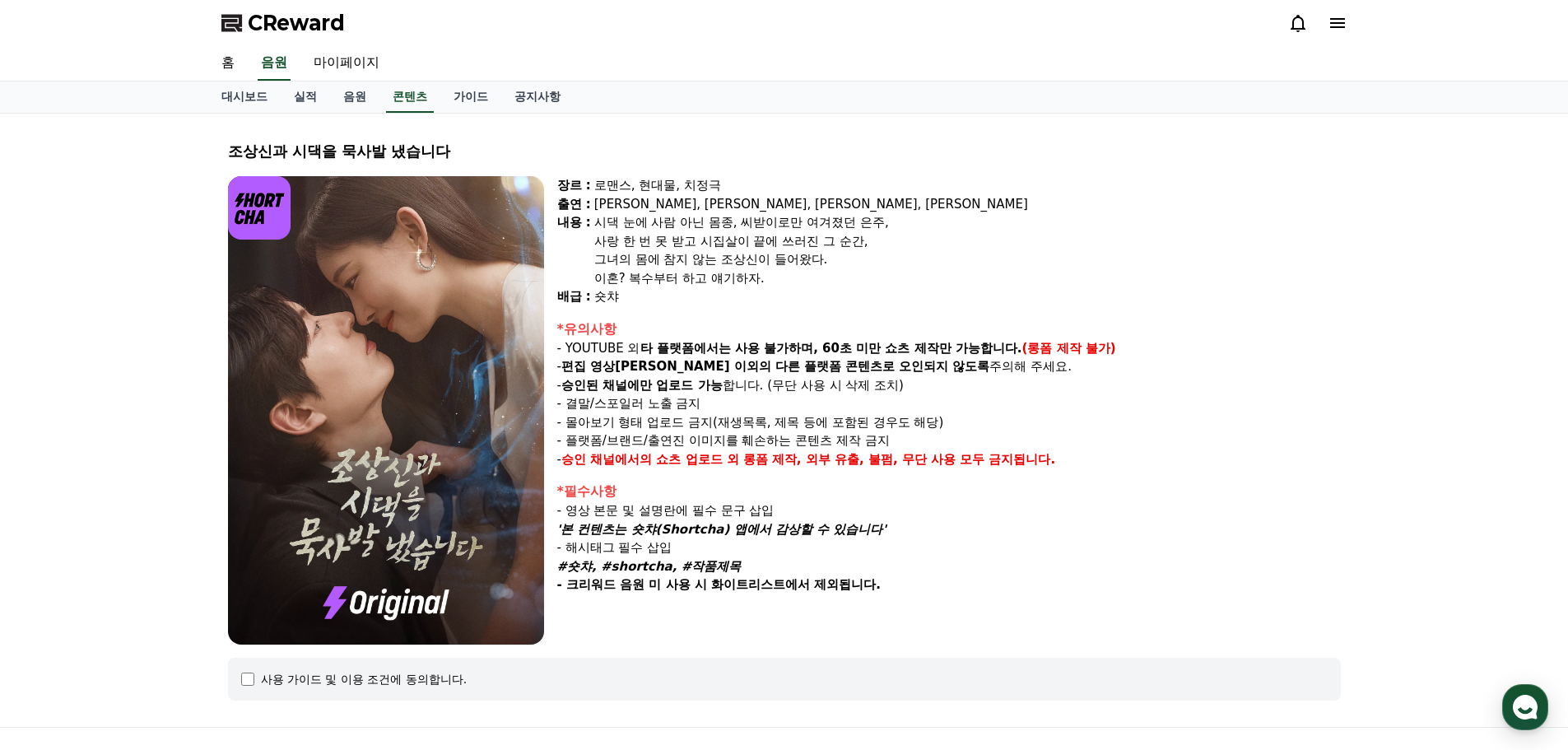
click at [632, 366] on strong "편집 영상이 숏챠 이외의" at bounding box center [666, 366] width 210 height 15
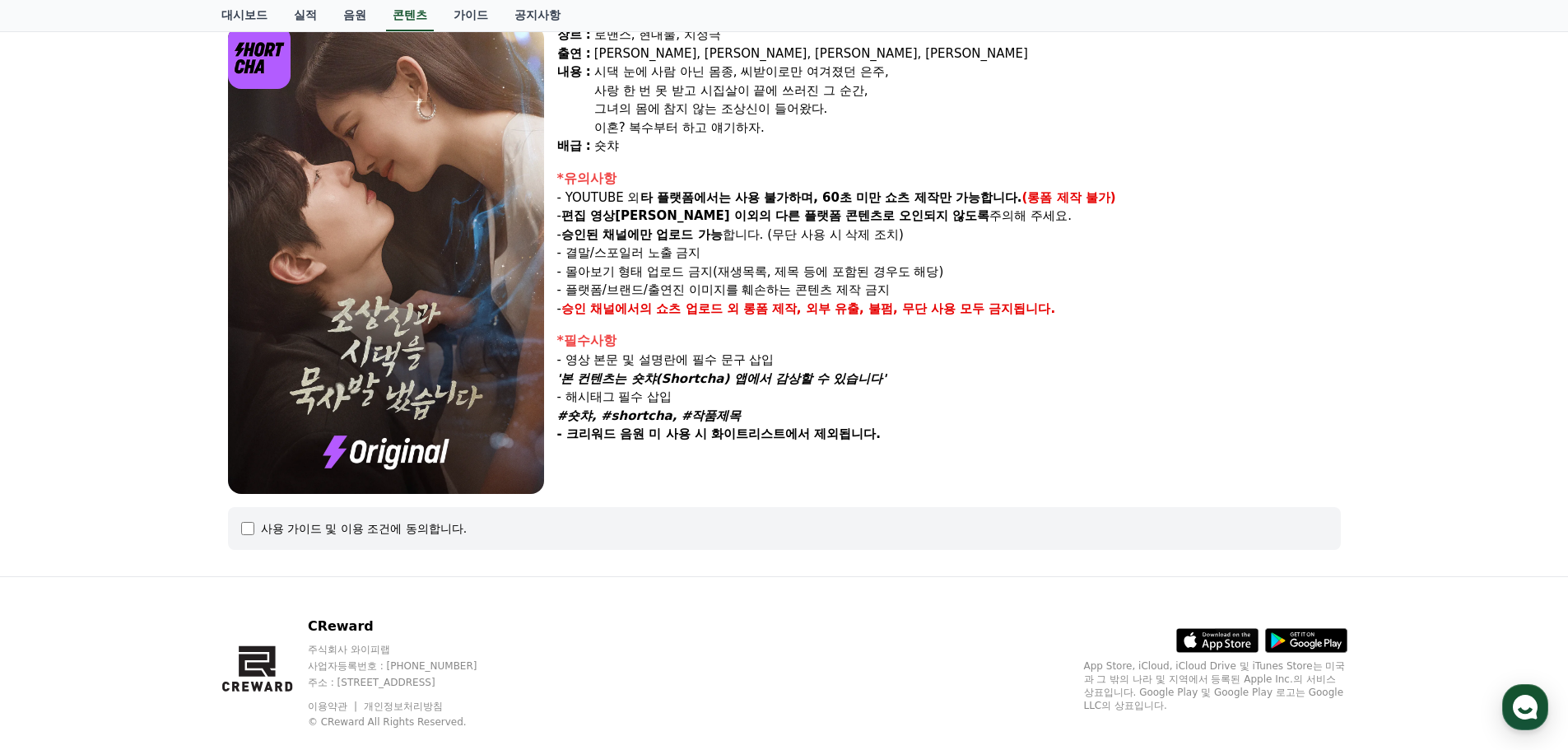
scroll to position [165, 0]
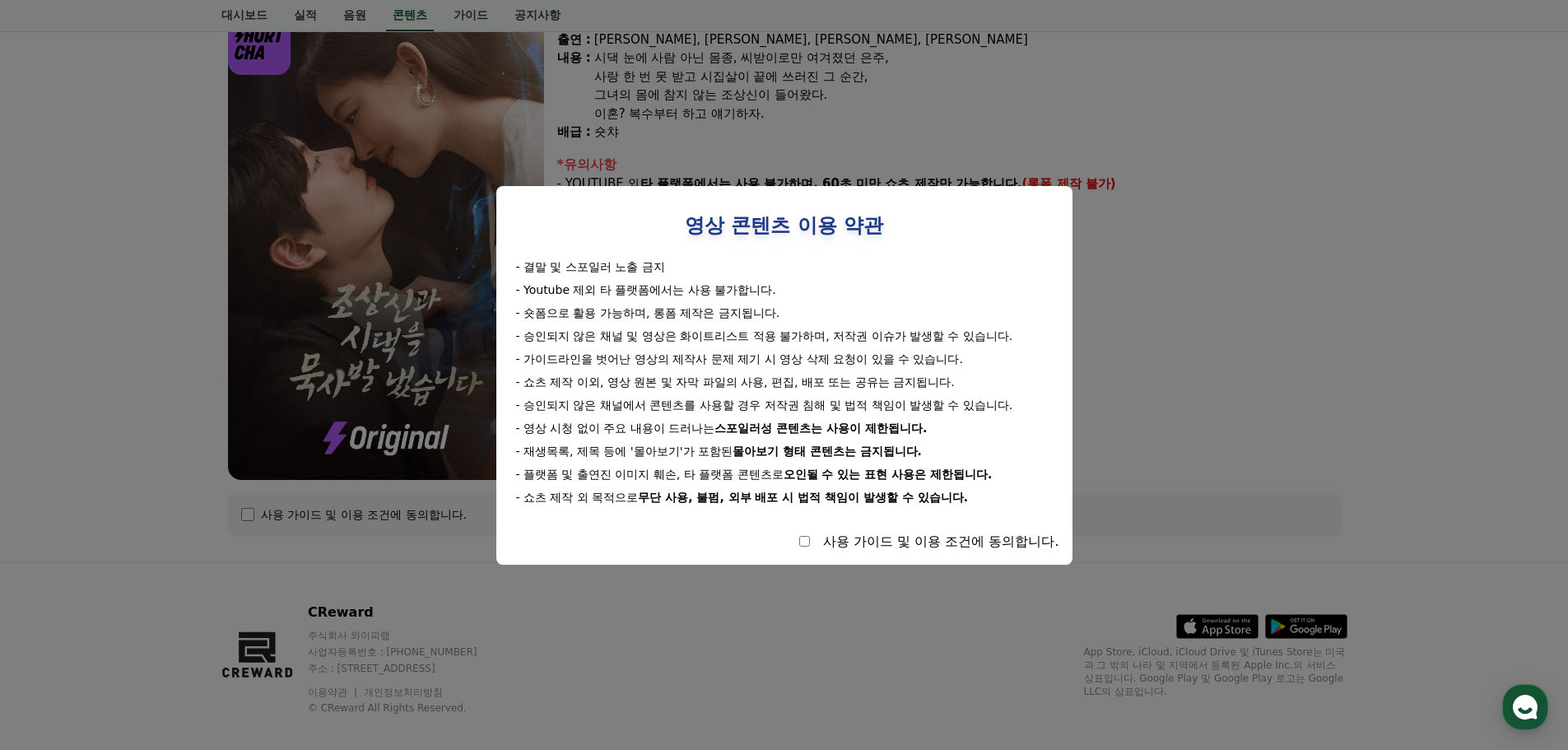
click at [795, 543] on div "사용 가이드 및 이용 조건에 동의합니다." at bounding box center [785, 542] width 550 height 20
select select
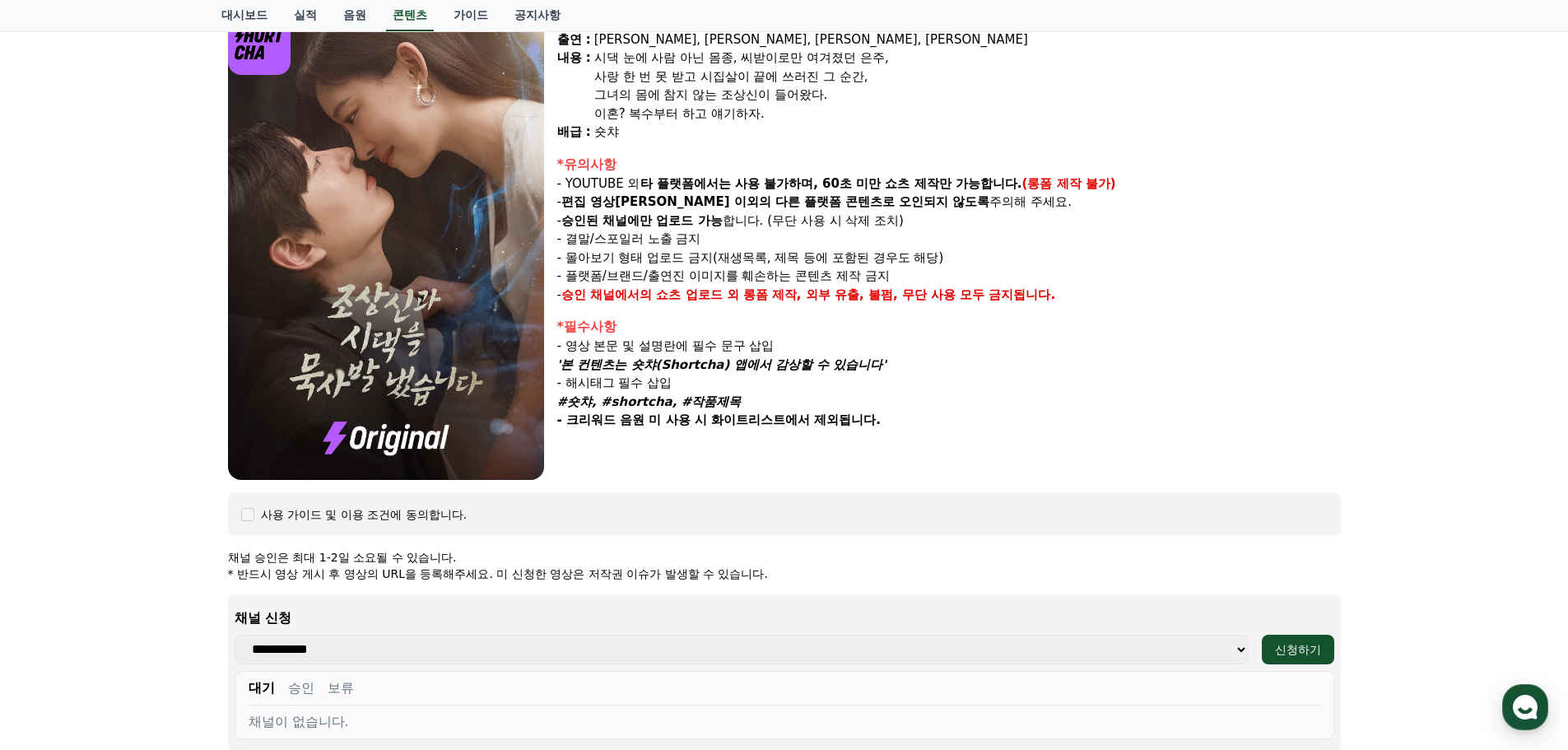
click at [77, 505] on div "조상신과 시댁을 묵사발 냈습니다 장르 : 로맨스, 현대물, 치정극 출연 : 최윤정, 정시현, 신영찬, 송경아 내용 : 시댁 눈에 사람 아닌 몸…" at bounding box center [784, 496] width 1568 height 1093
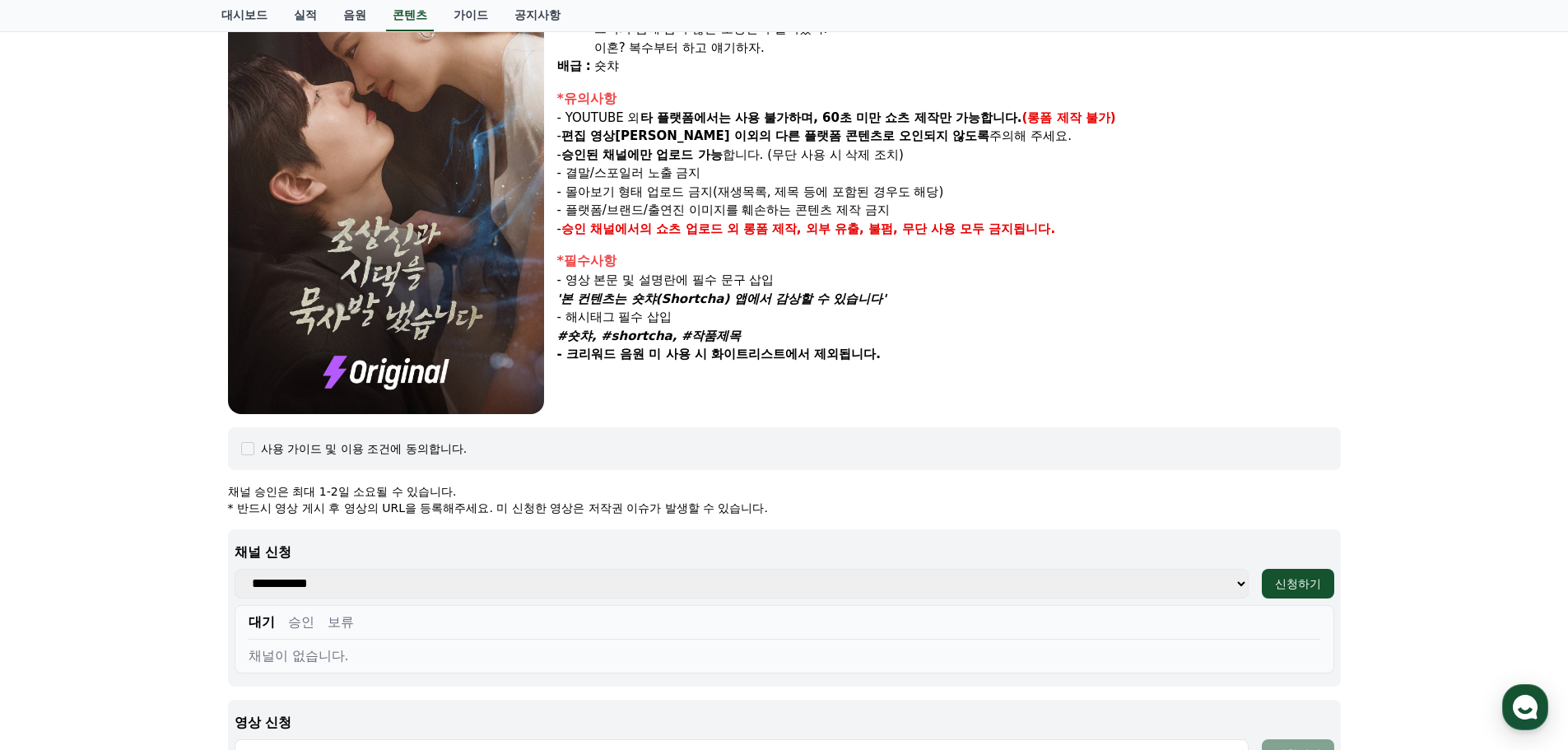
scroll to position [576, 0]
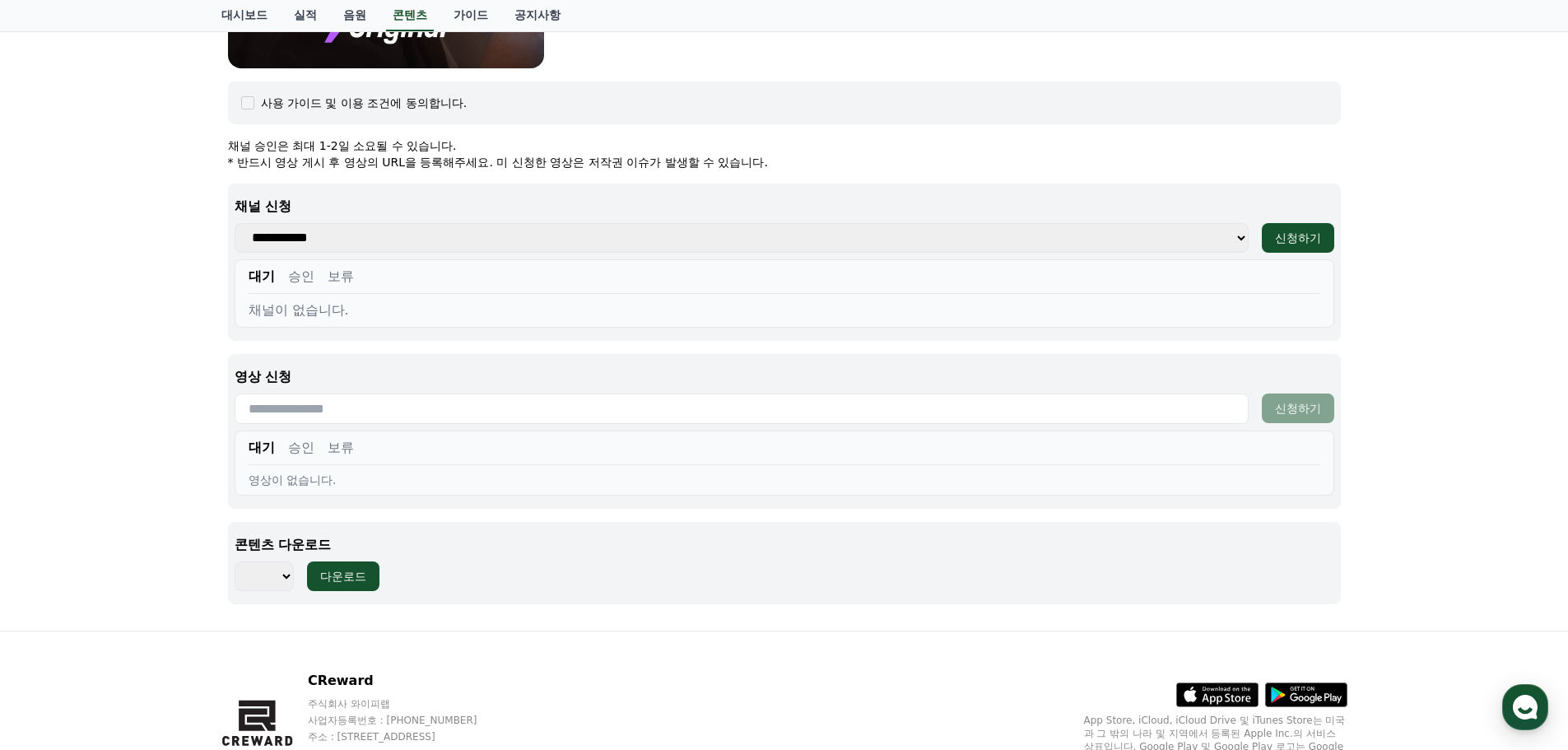
drag, startPoint x: 1542, startPoint y: 0, endPoint x: 1256, endPoint y: 40, distance: 288.8
click at [289, 573] on select "*** *** *** *** *** *** *** *** *** *** *** *** *** *** *** *** *** *** *** ***…" at bounding box center [264, 576] width 59 height 30
click at [289, 574] on select "*** *** *** *** *** *** *** *** *** *** *** *** *** *** *** *** *** *** *** ***…" at bounding box center [264, 576] width 59 height 30
click at [150, 426] on div "조상신과 시댁을 묵사발 냈습니다 장르 : 로맨스, 현대물, 치정극 출연 : 최윤정, 정시현, 신영찬, 송경아 내용 : 시댁 눈에 사람 아닌 몸…" at bounding box center [784, 84] width 1568 height 1093
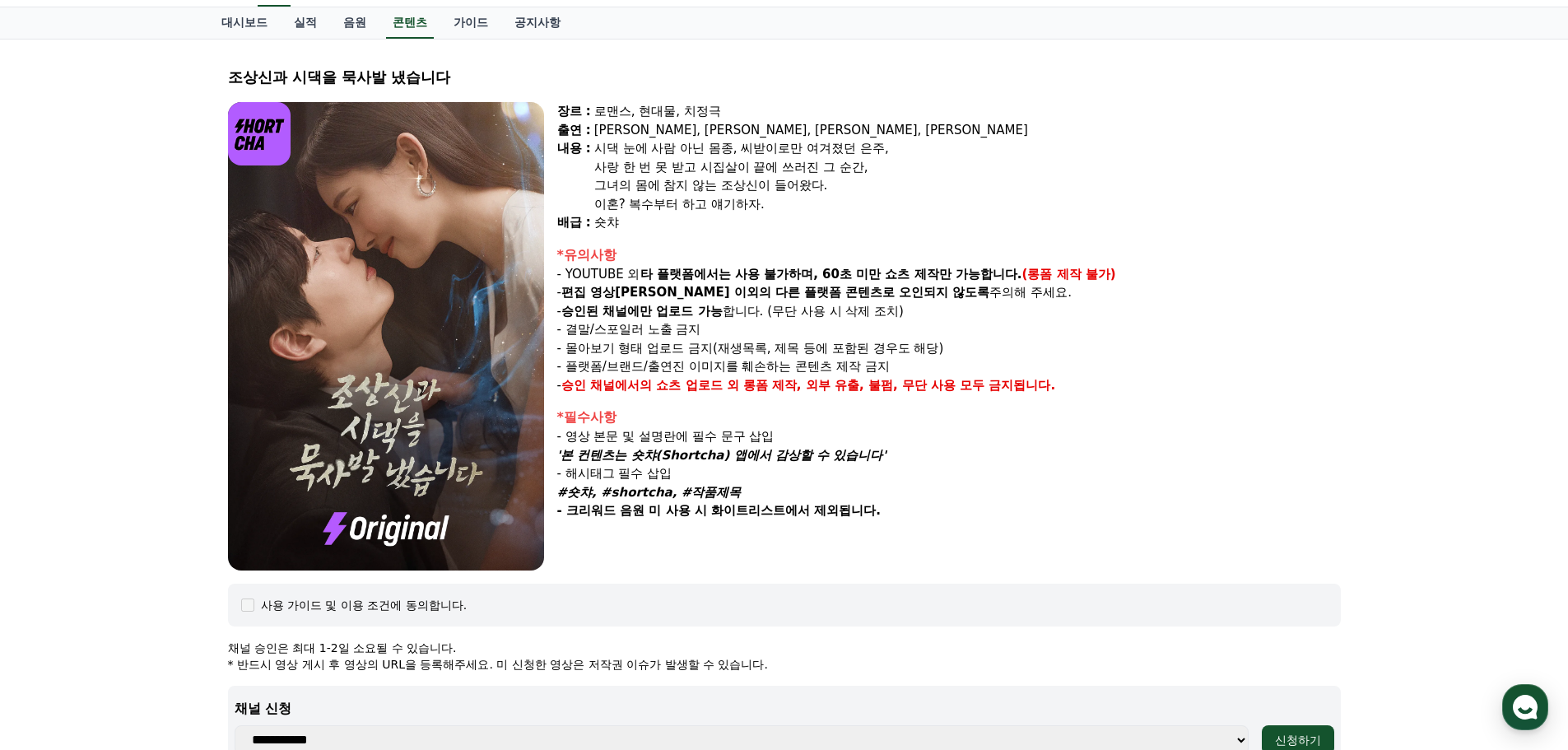
scroll to position [0, 0]
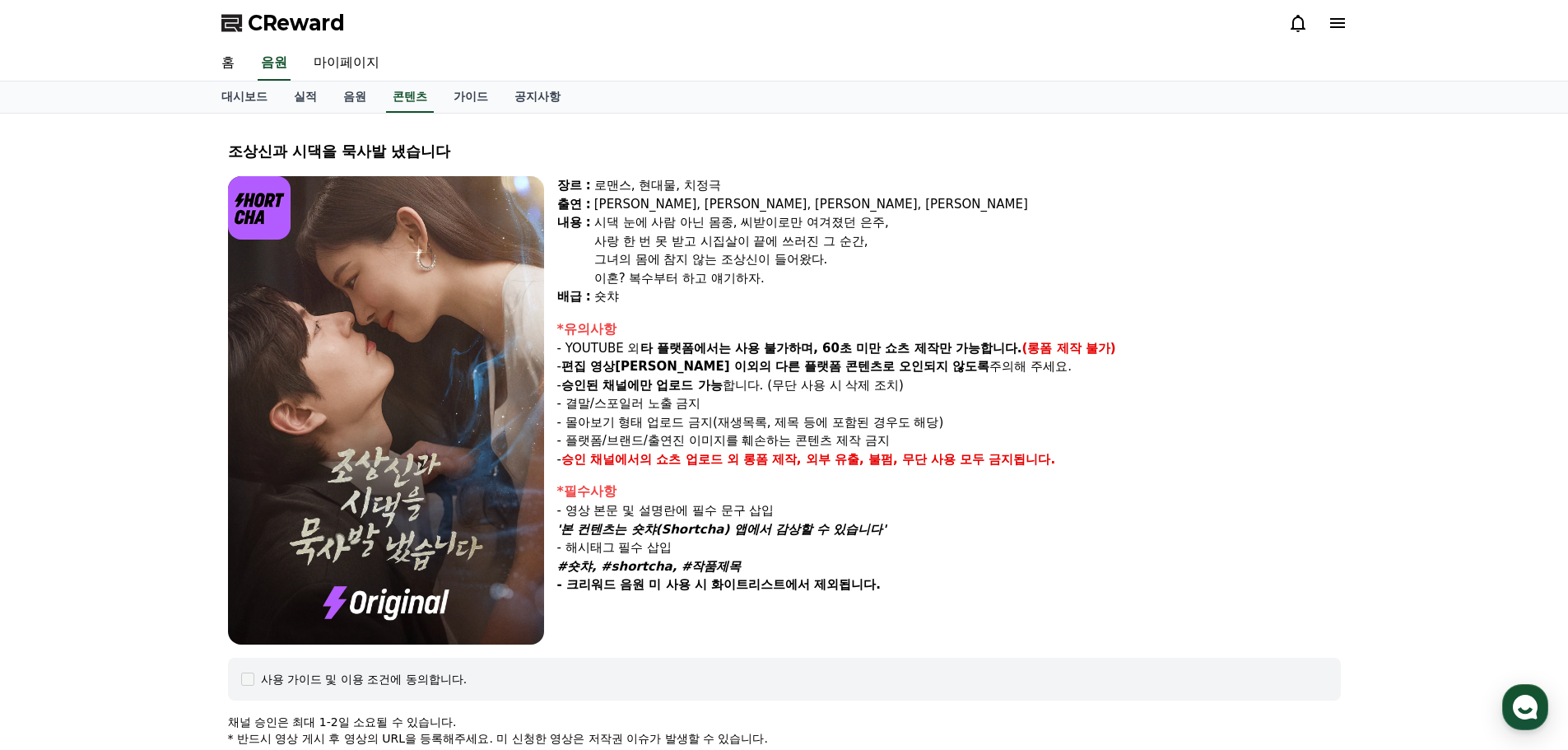
click at [170, 381] on div "조상신과 시댁을 묵사발 냈습니다 장르 : 로맨스, 현대물, 치정극 출연 : 최윤정, 정시현, 신영찬, 송경아 내용 : 시댁 눈에 사람 아닌 몸…" at bounding box center [784, 660] width 1568 height 1093
click at [476, 105] on link "가이드" at bounding box center [471, 97] width 61 height 31
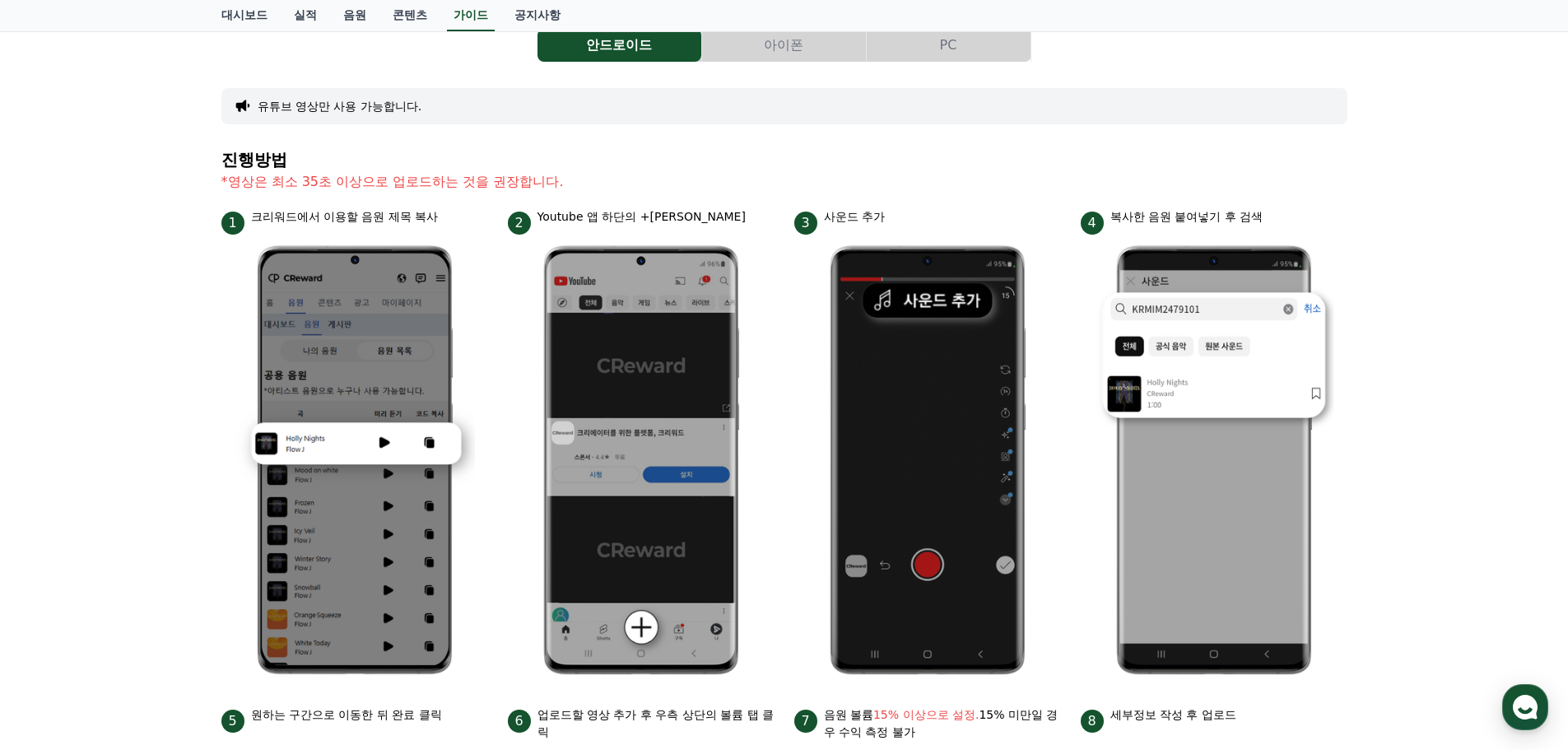
scroll to position [82, 0]
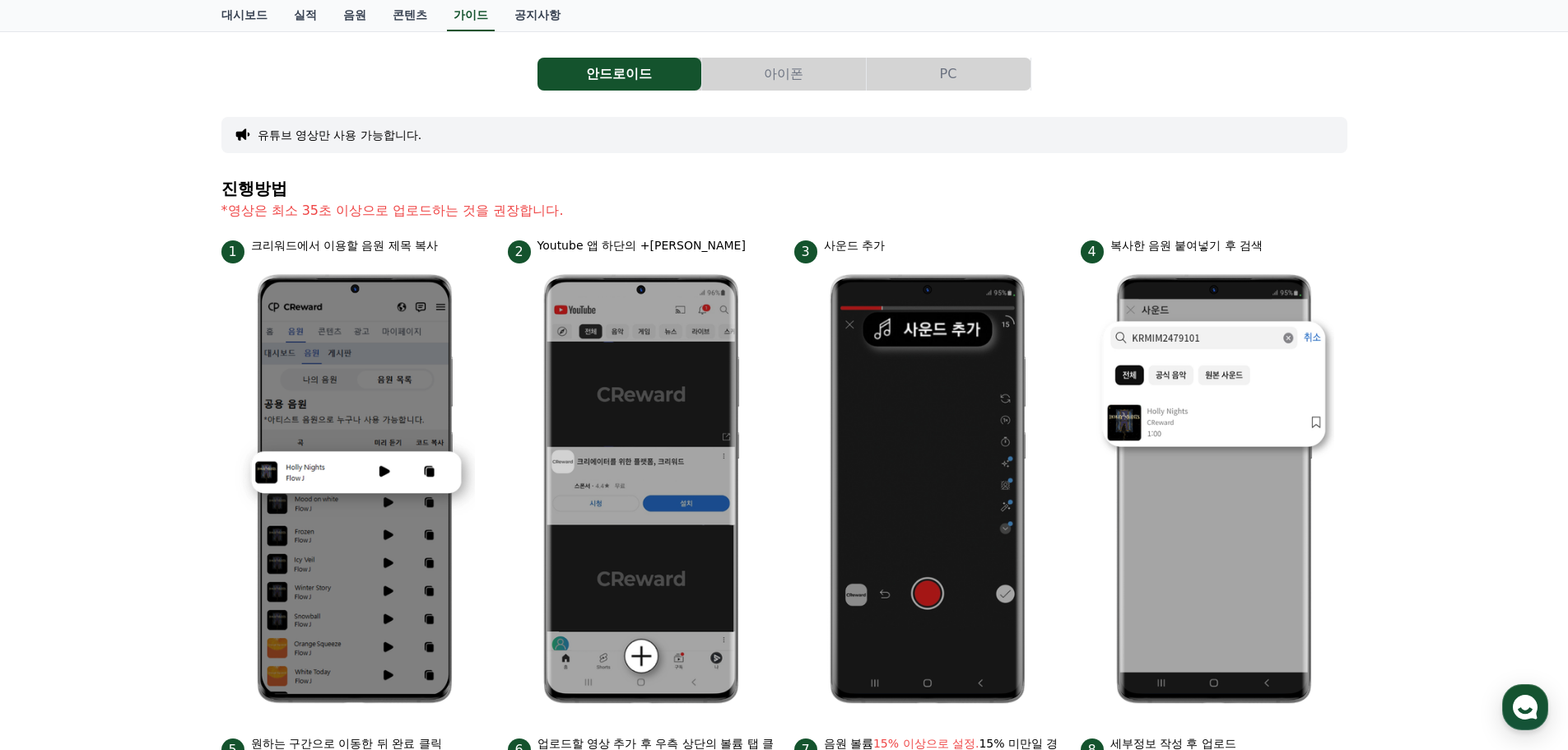
drag, startPoint x: 238, startPoint y: 212, endPoint x: 595, endPoint y: 212, distance: 357.0
click at [595, 212] on p "*영상은 최소 35초 이상으로 업로드하는 것을 권장합니다." at bounding box center [785, 211] width 1127 height 20
click at [127, 194] on div "안드로이드 아이폰 PC 유튜브 영상만 사용 가능합니다. 진행방법 *영상은 최소 35초 이상으로 업로드하는 것을 권장합니다. 1 크리워드에서 이…" at bounding box center [784, 633] width 1568 height 1204
click at [128, 255] on div "안드로이드 아이폰 PC 유튜브 영상만 사용 가능합니다. 진행방법 *영상은 최소 35초 이상으로 업로드하는 것을 권장합니다. 1 크리워드에서 이…" at bounding box center [784, 633] width 1568 height 1204
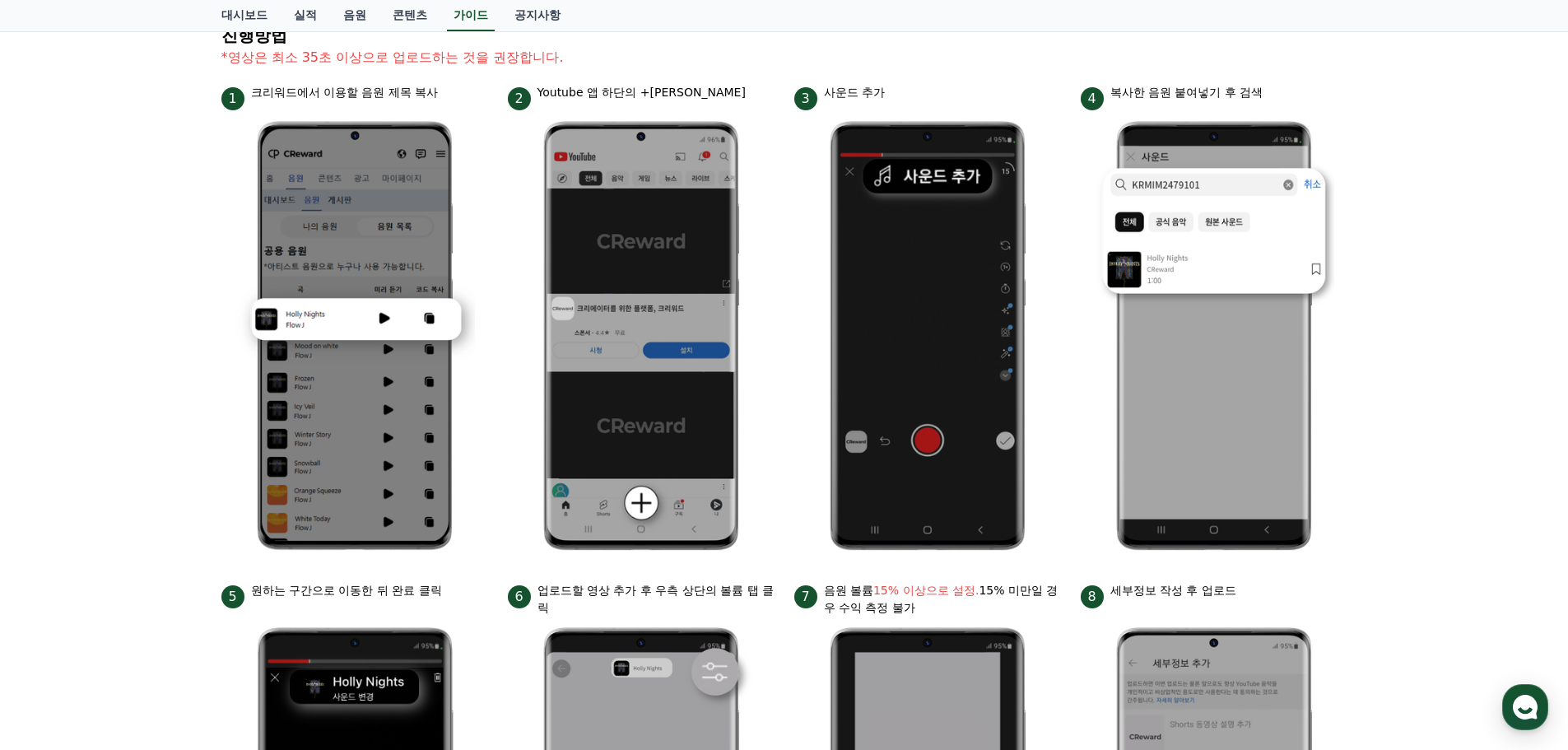
scroll to position [31, 0]
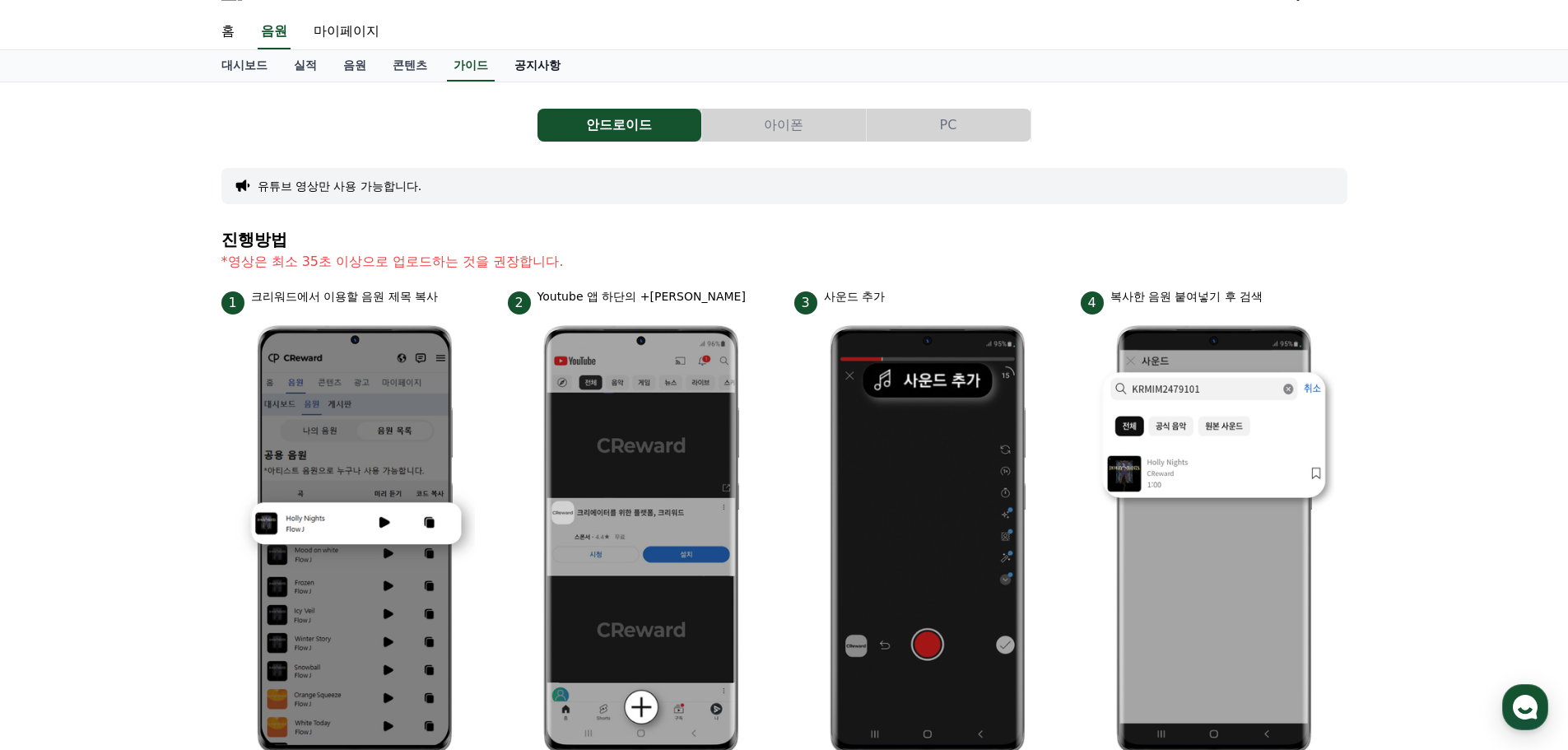
click at [511, 63] on link "공지사항" at bounding box center [538, 66] width 72 height 31
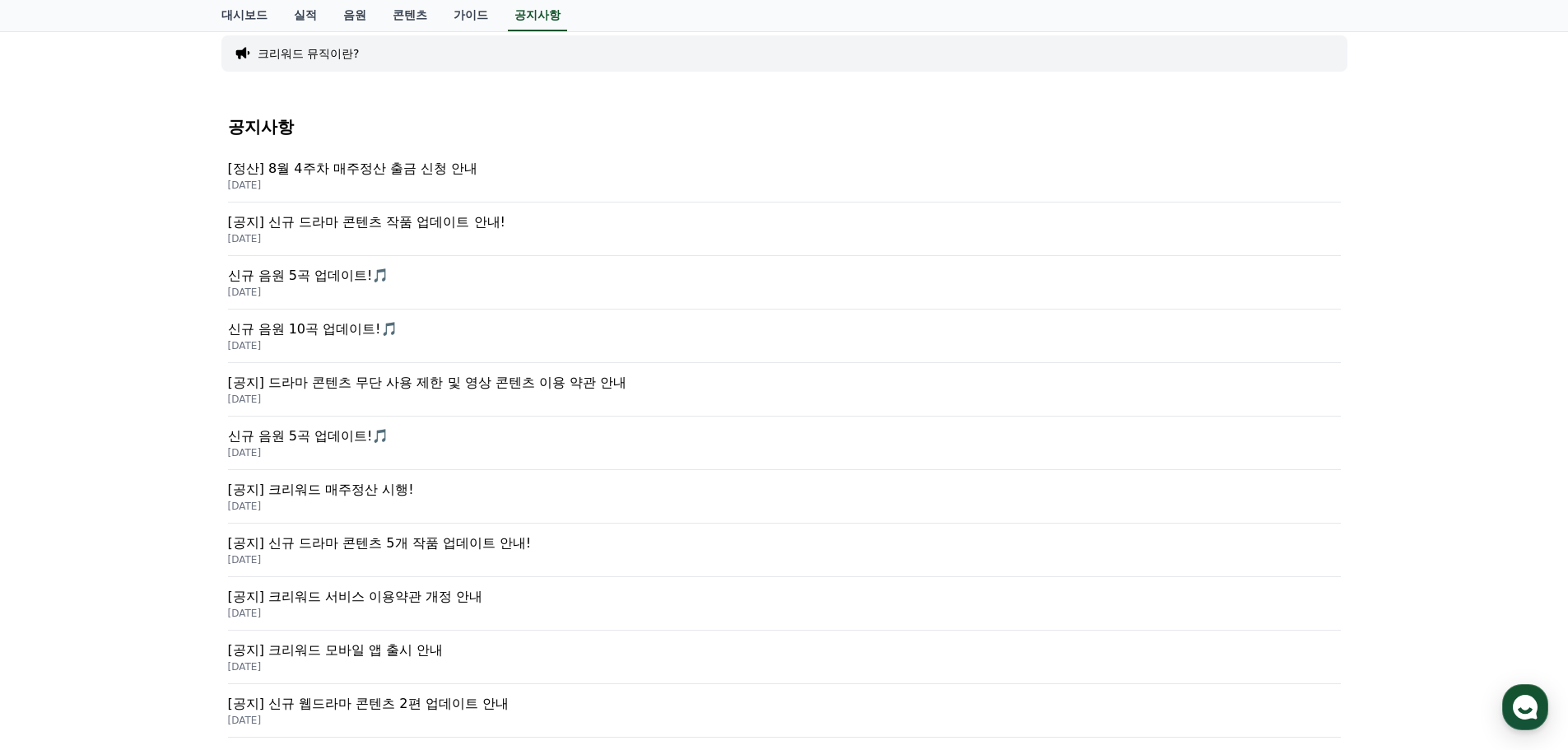
scroll to position [165, 0]
click at [455, 219] on p "[공지] 신규 드라마 콘텐츠 작품 업데이트 안내!" at bounding box center [785, 221] width 1113 height 20
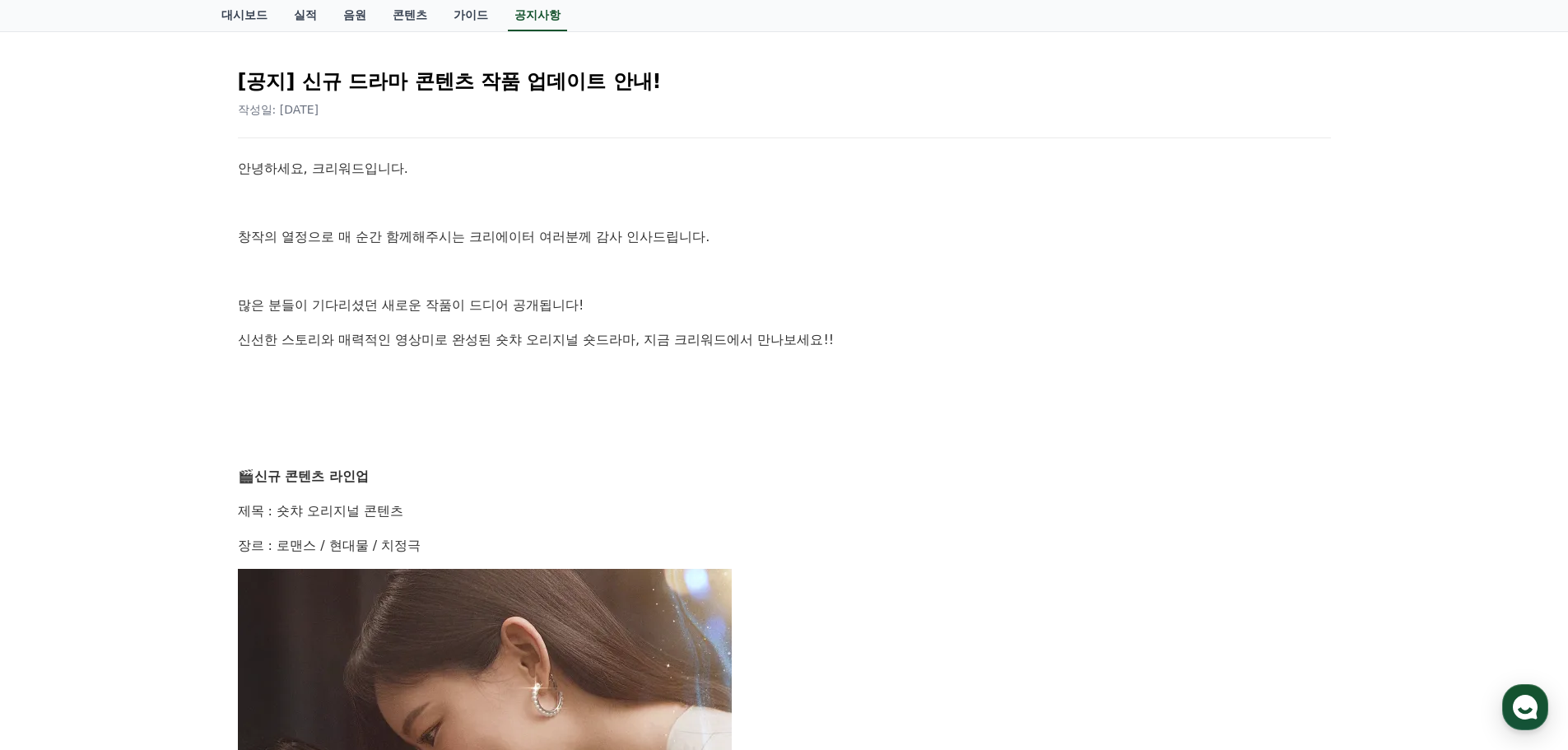
scroll to position [247, 0]
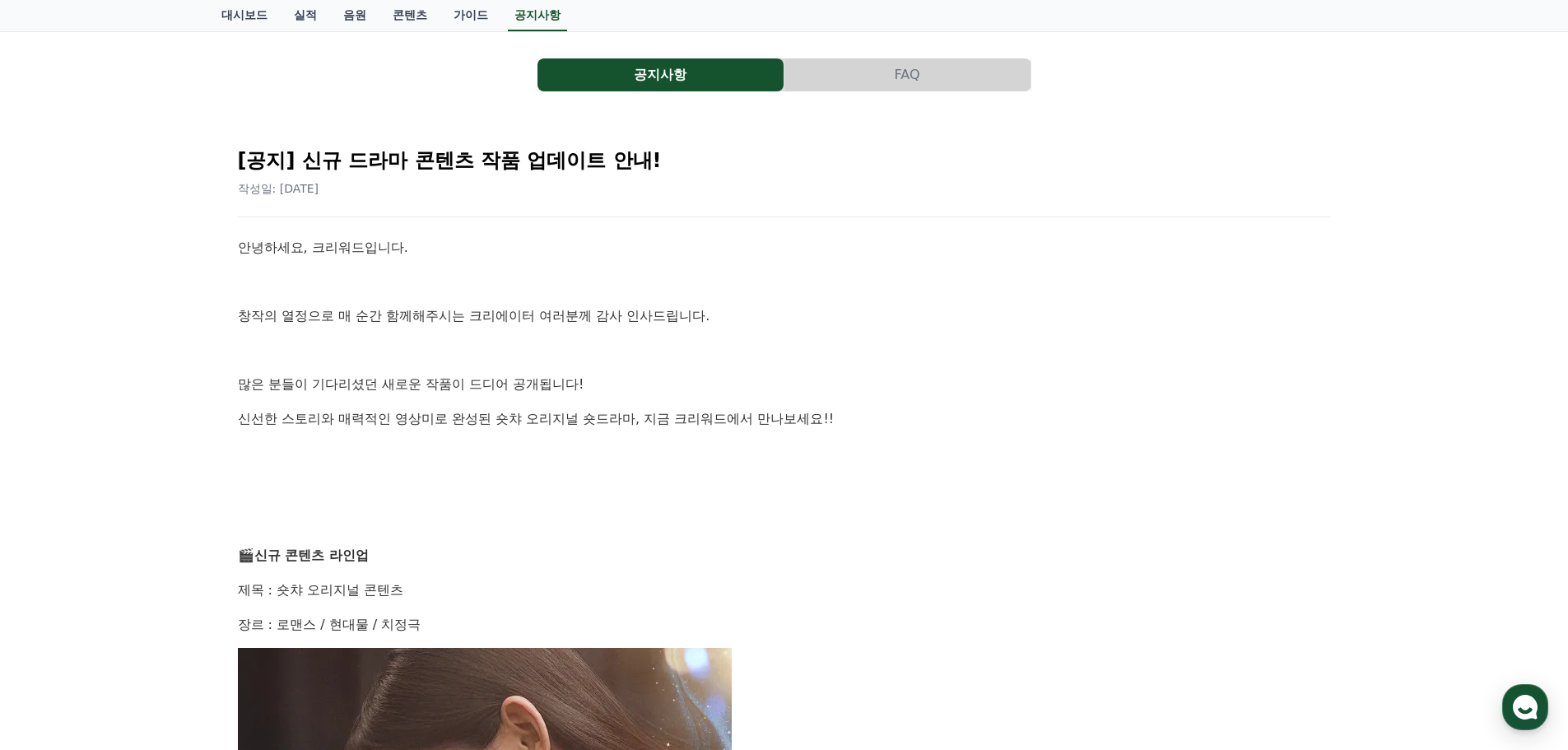
scroll to position [0, 0]
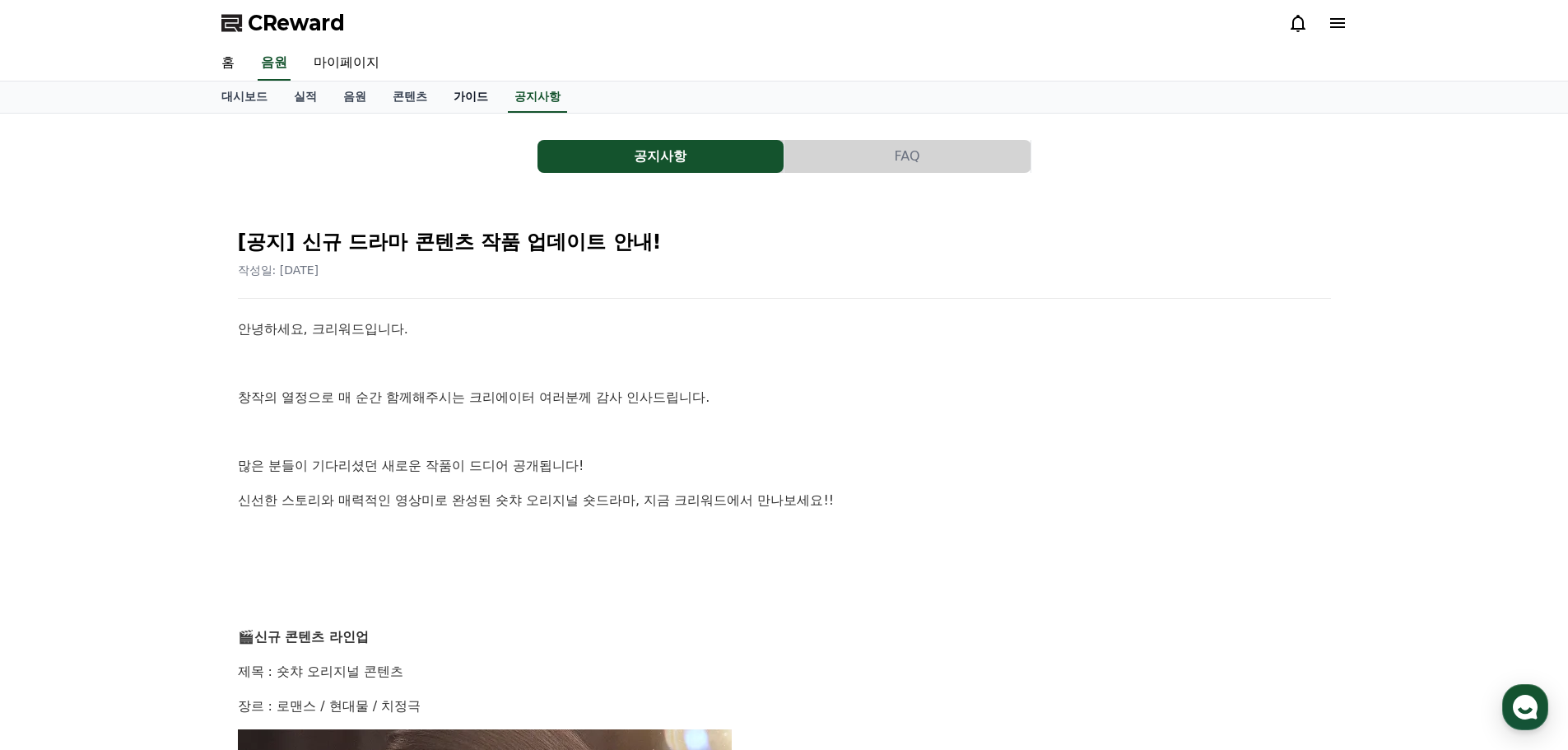
click at [464, 98] on link "가이드" at bounding box center [471, 97] width 61 height 31
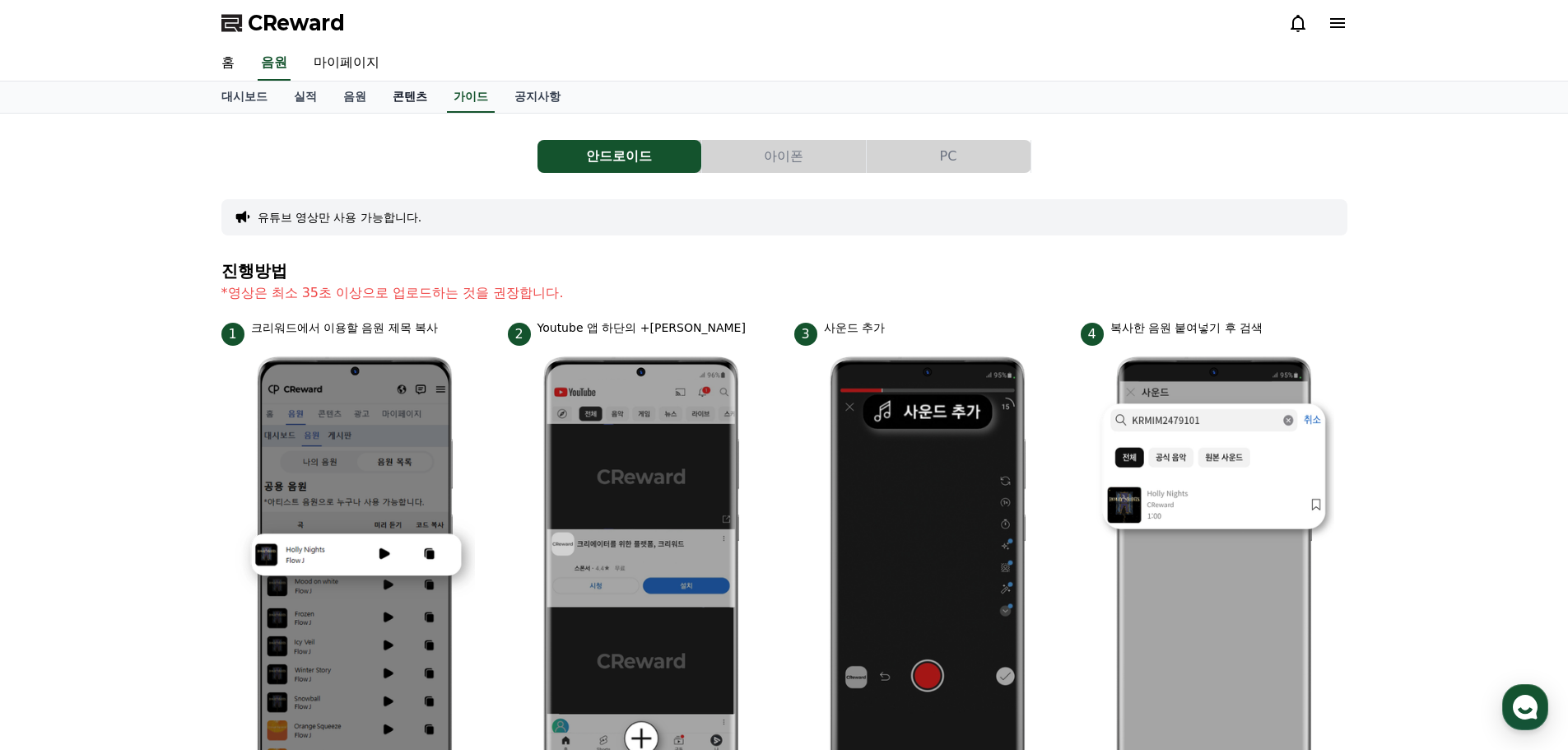
click at [422, 96] on link "콘텐츠" at bounding box center [410, 97] width 61 height 31
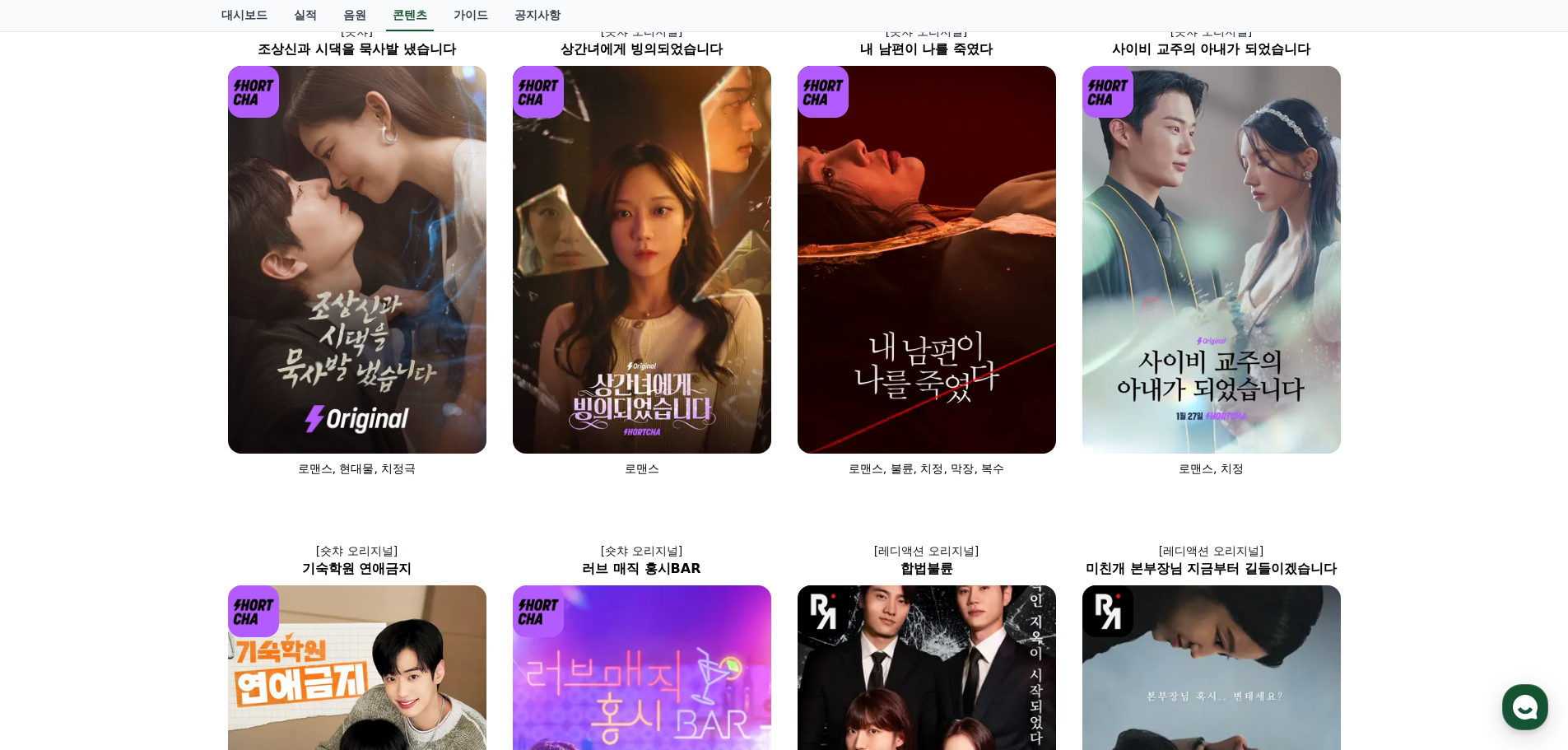
scroll to position [165, 0]
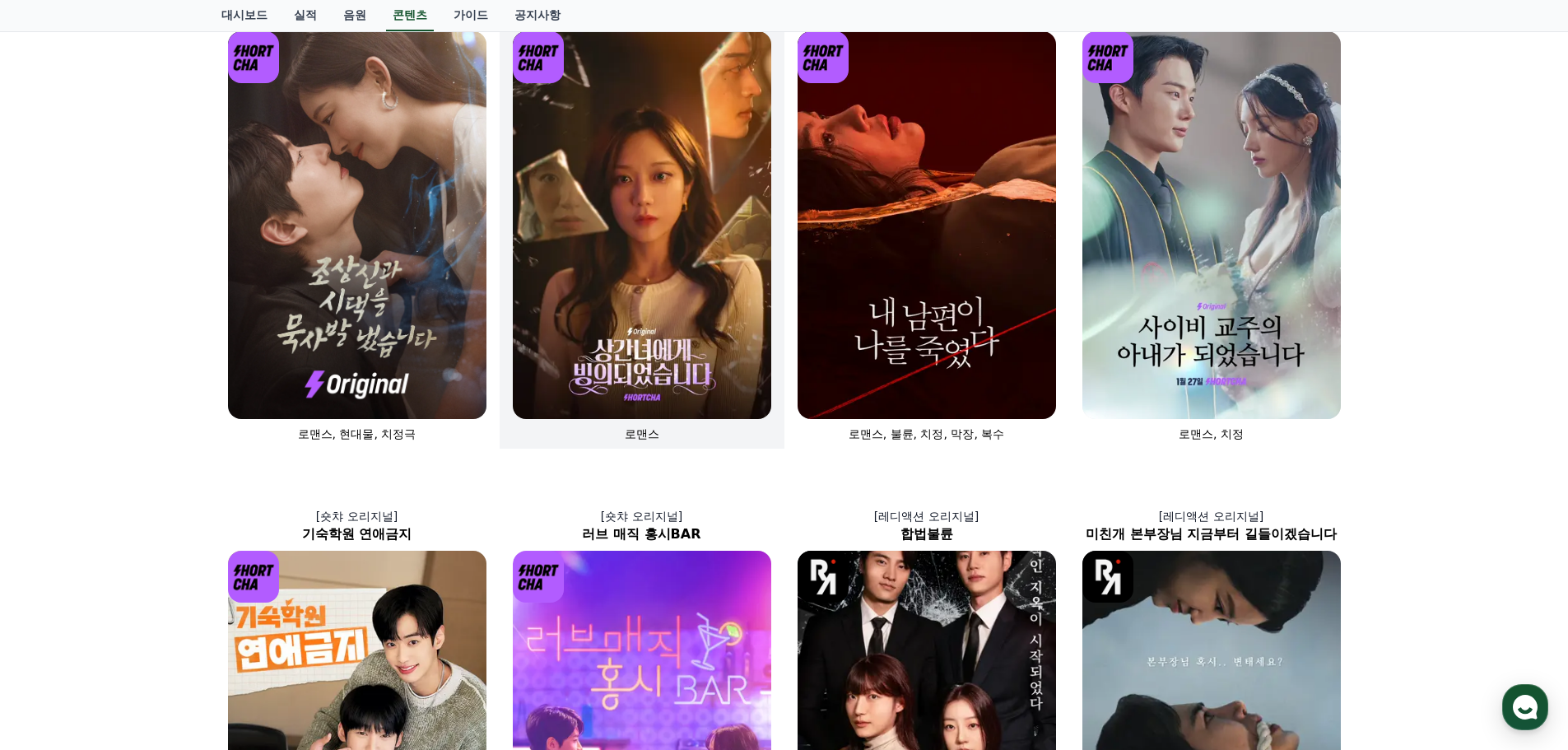
click at [626, 380] on img at bounding box center [642, 225] width 259 height 388
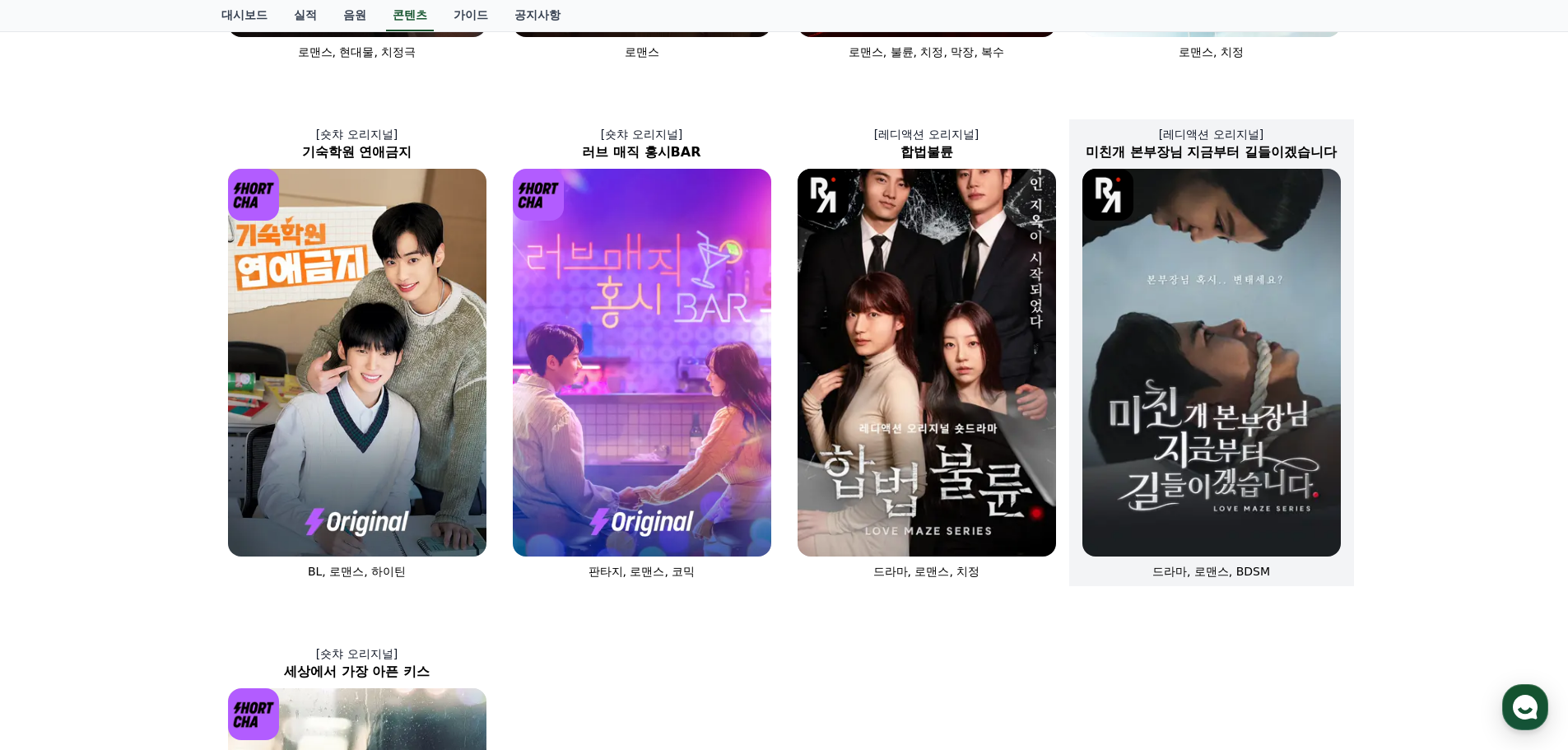
scroll to position [576, 0]
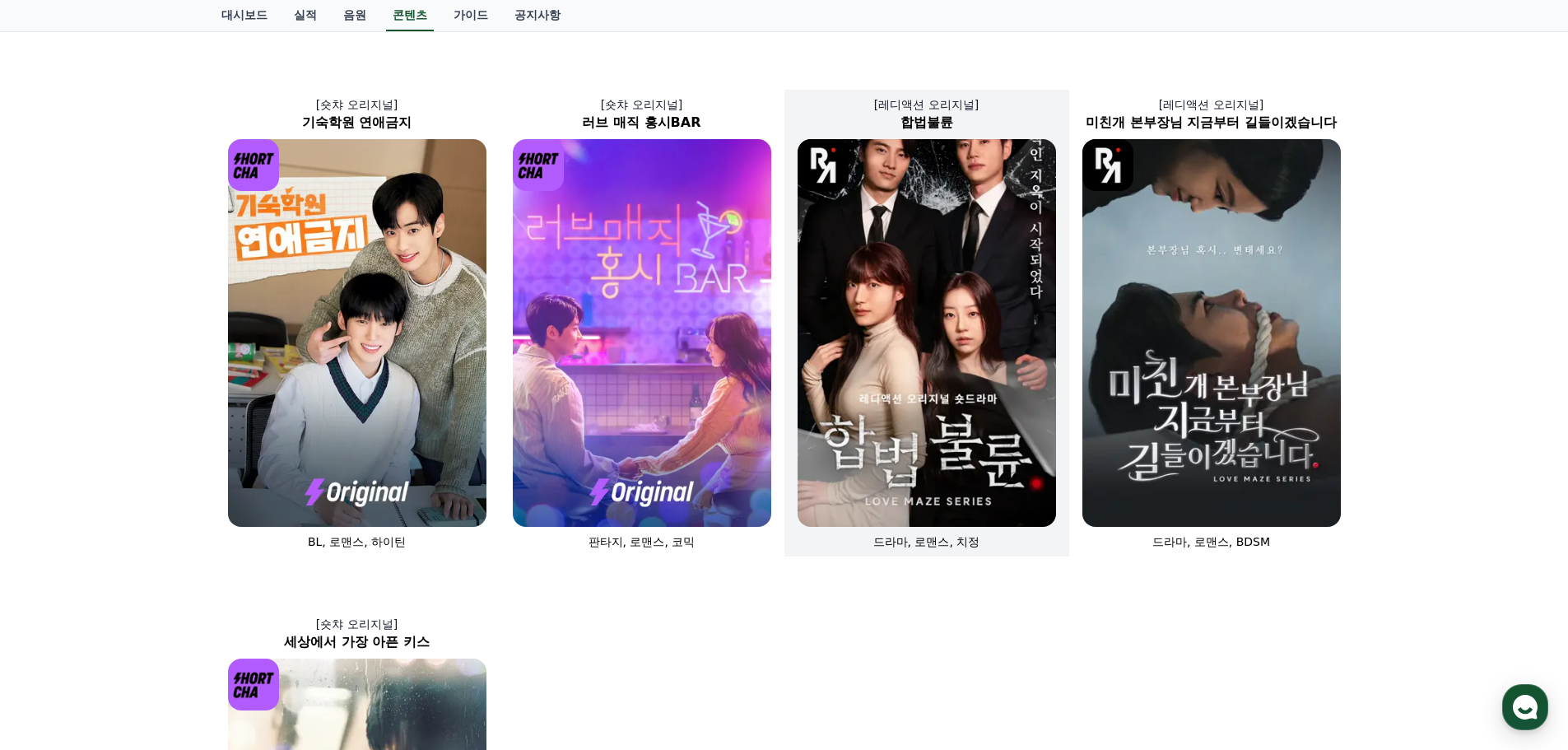
click at [945, 347] on img at bounding box center [927, 333] width 259 height 388
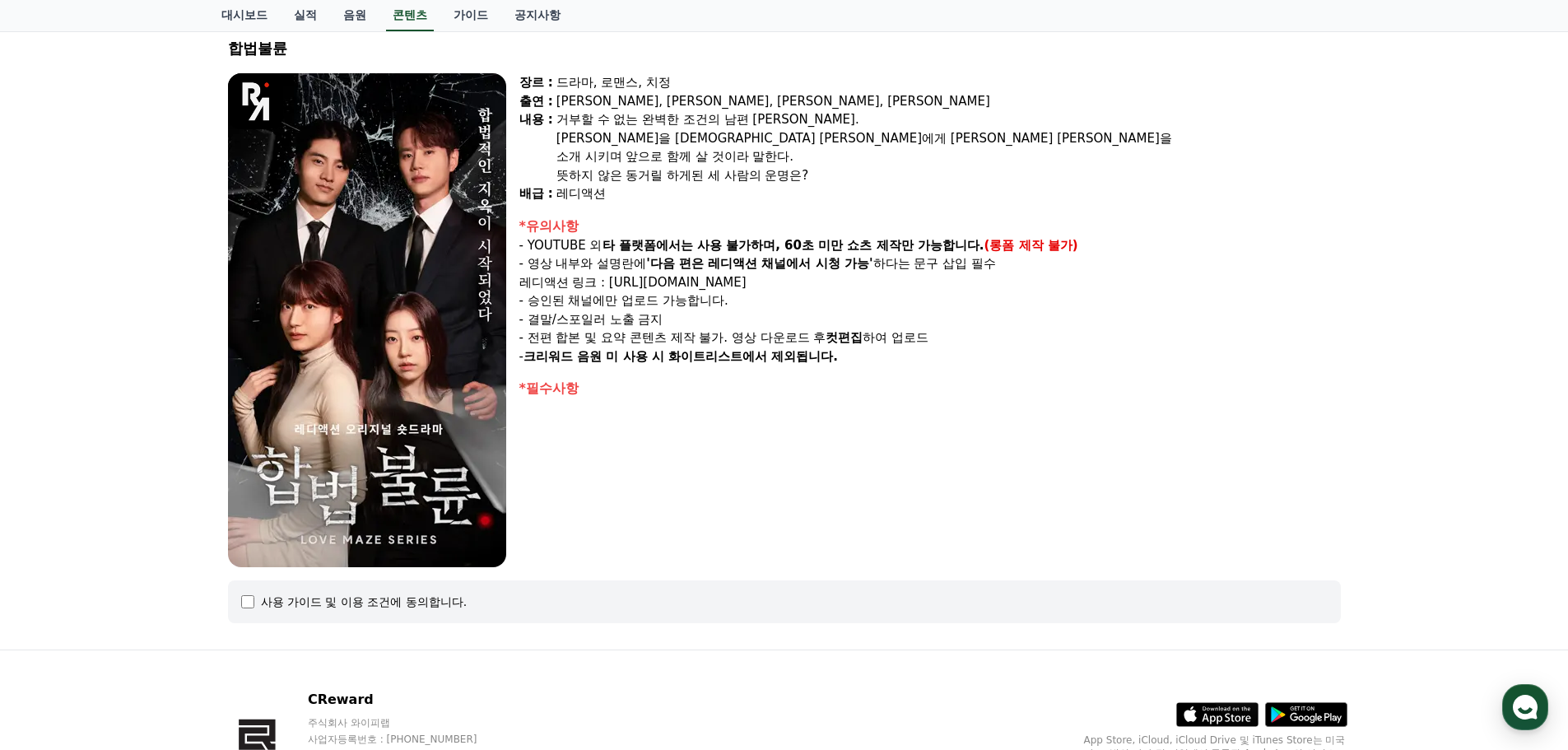
scroll to position [207, 0]
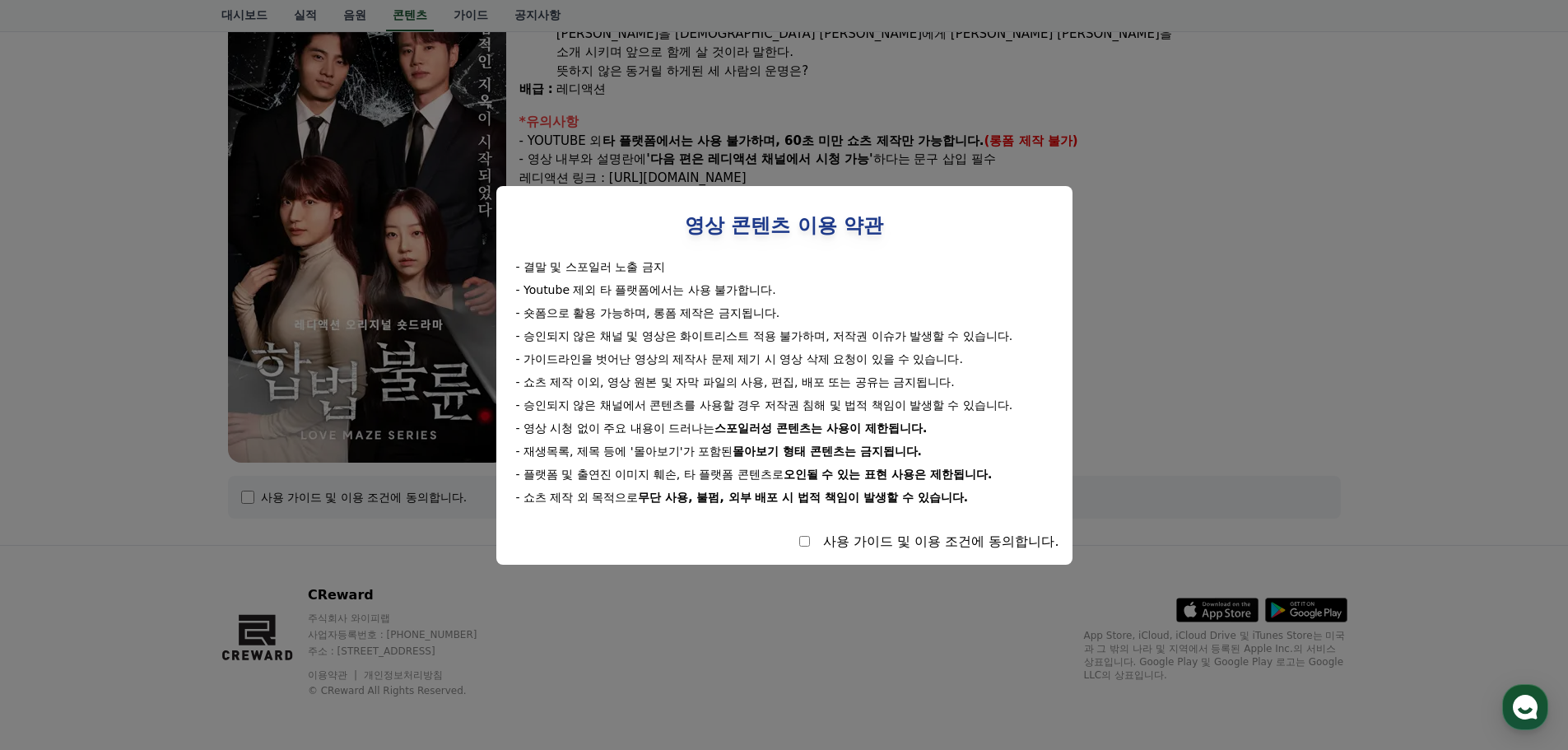
select select
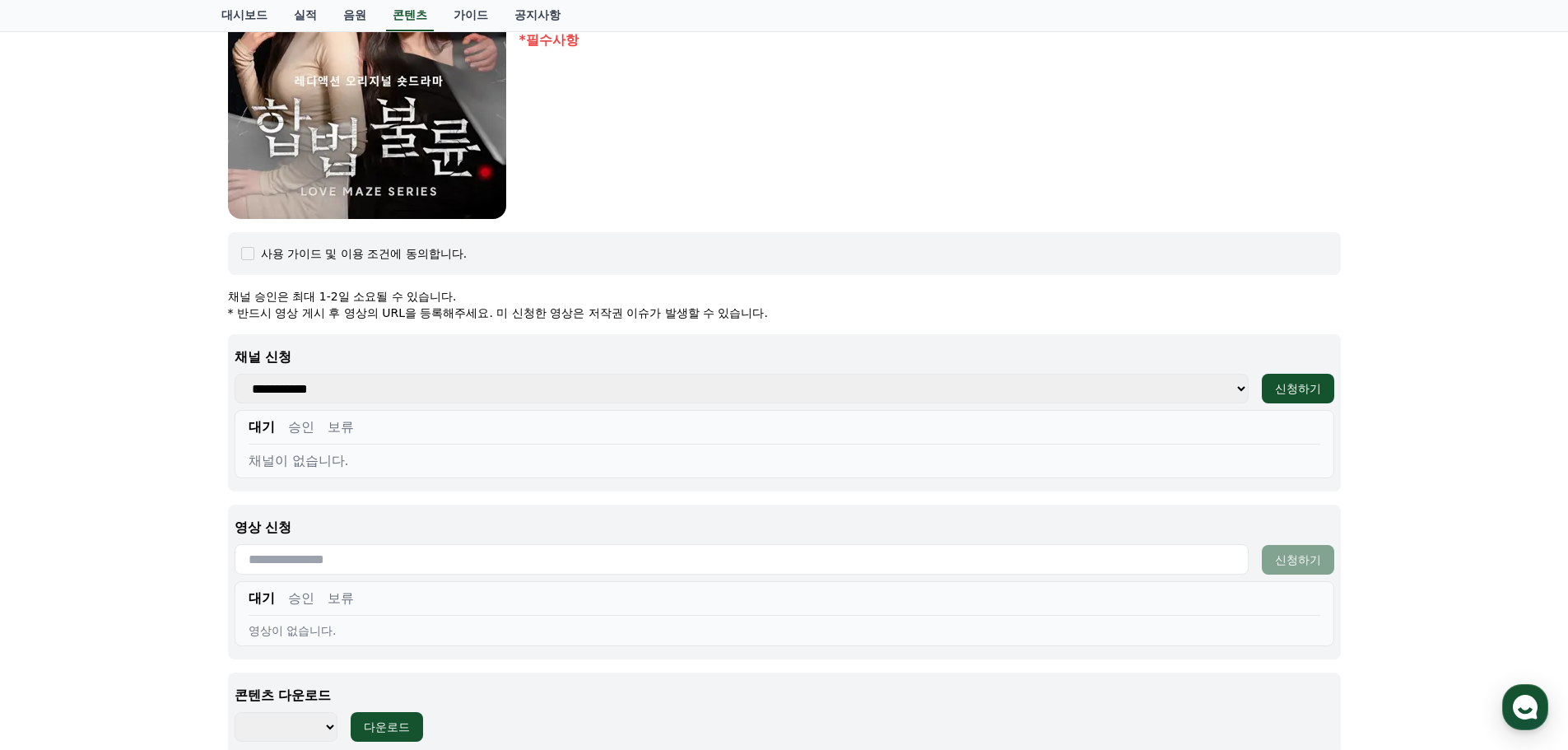
scroll to position [537, 0]
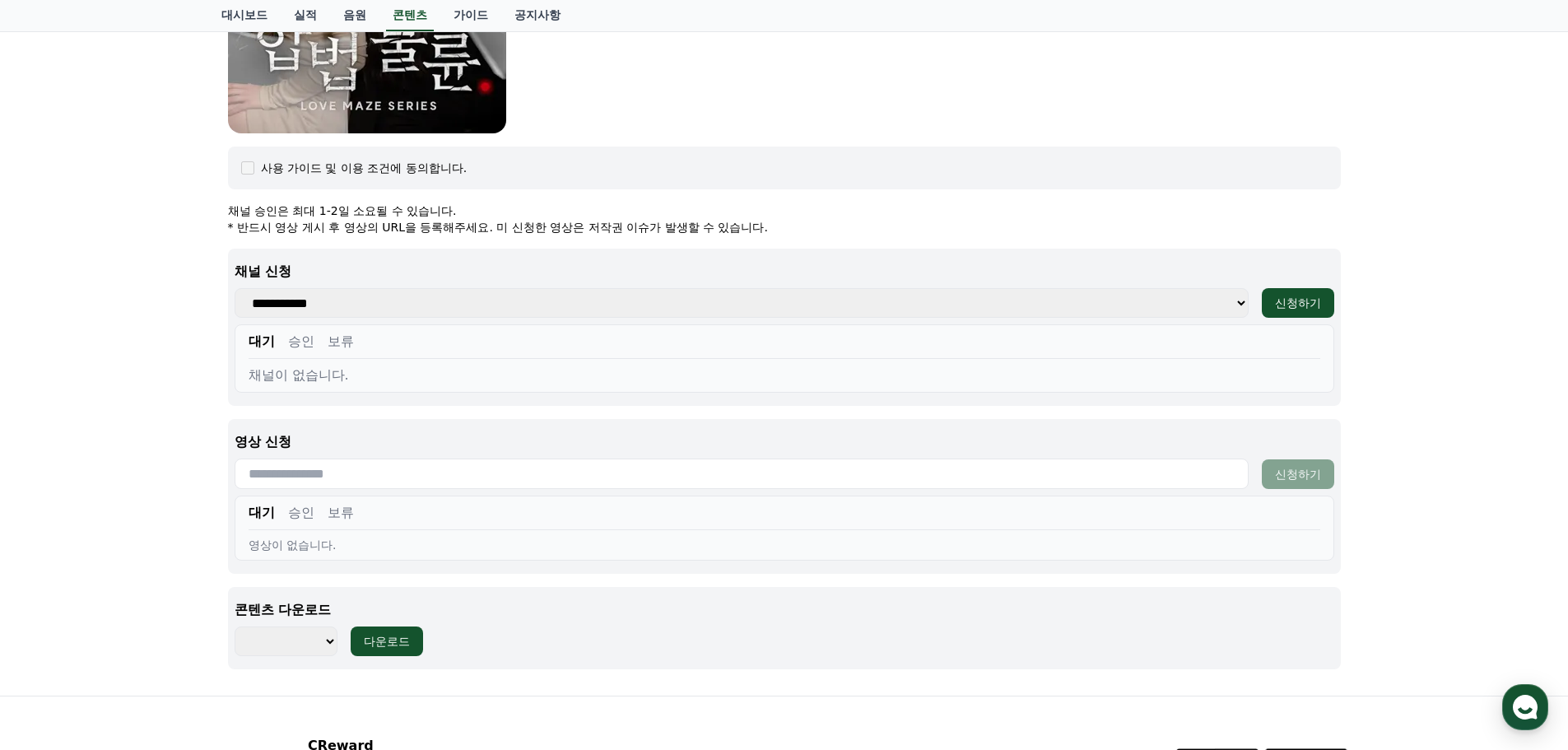
click at [388, 309] on select "**********" at bounding box center [742, 303] width 1015 height 30
click at [1301, 303] on div "신청하기" at bounding box center [1299, 303] width 46 height 16
click at [1240, 300] on select "**********" at bounding box center [742, 303] width 1015 height 30
select select
click at [235, 288] on select "**********" at bounding box center [742, 303] width 1015 height 30
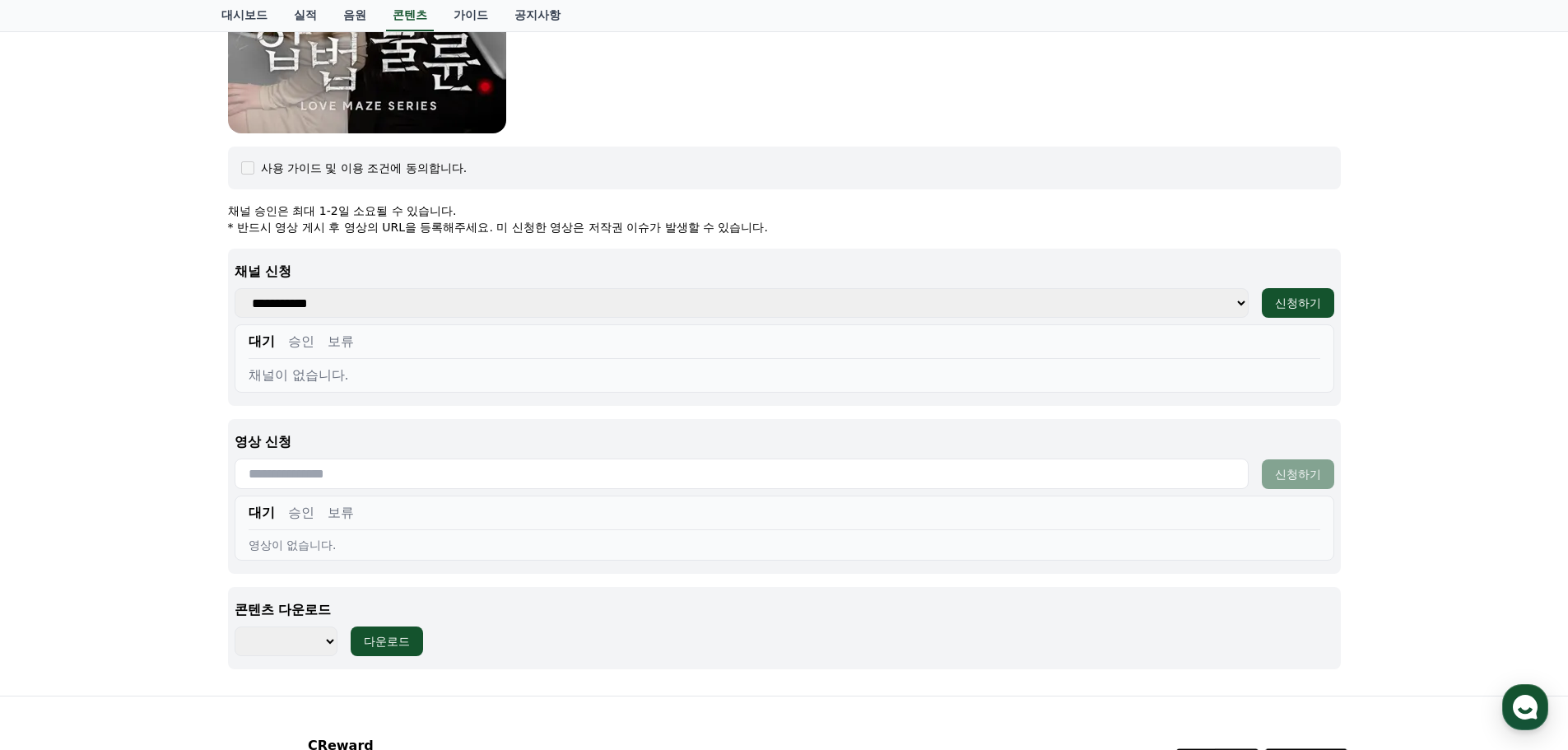
click at [345, 306] on select "**********" at bounding box center [742, 303] width 1015 height 30
click at [235, 288] on select "**********" at bounding box center [742, 303] width 1015 height 30
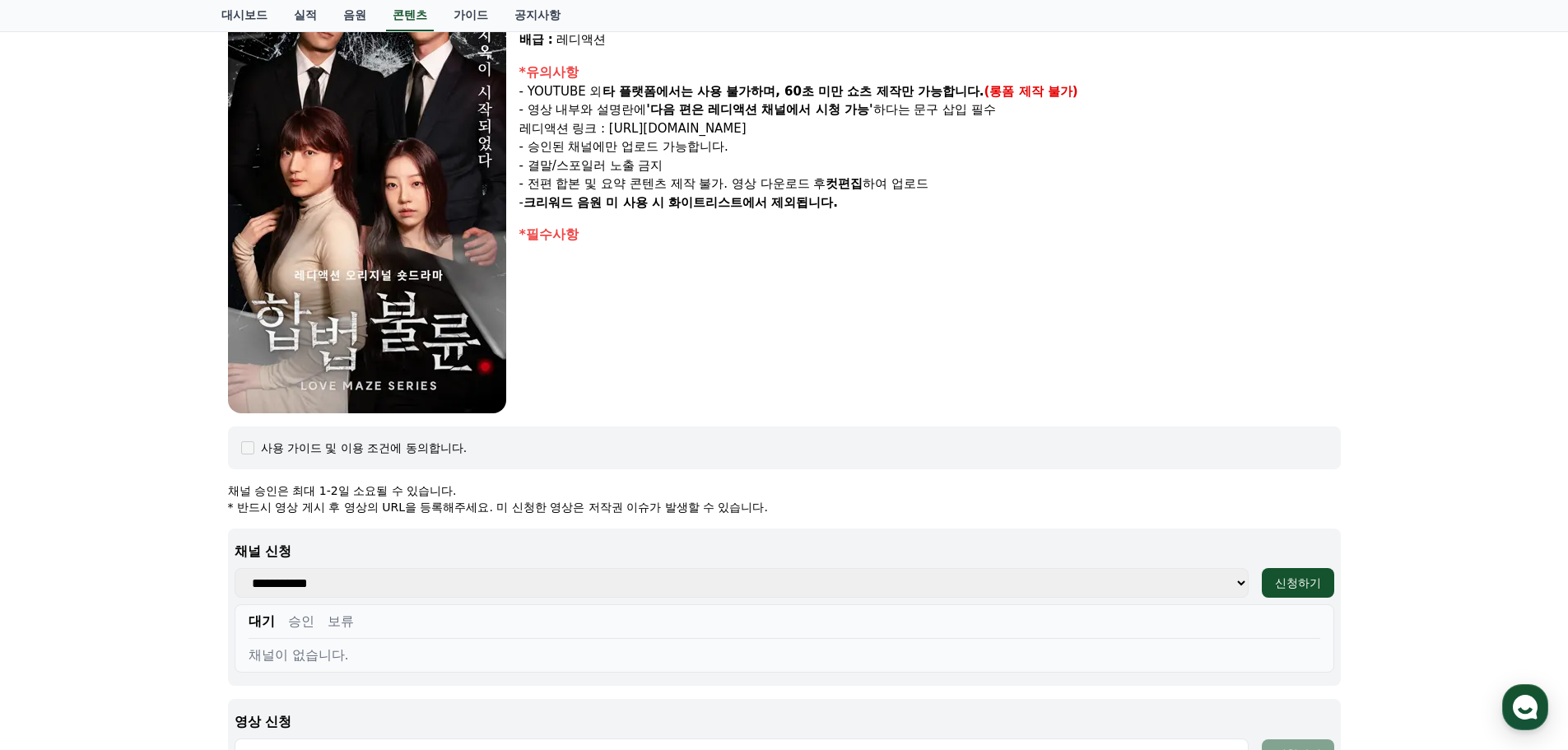
scroll to position [290, 0]
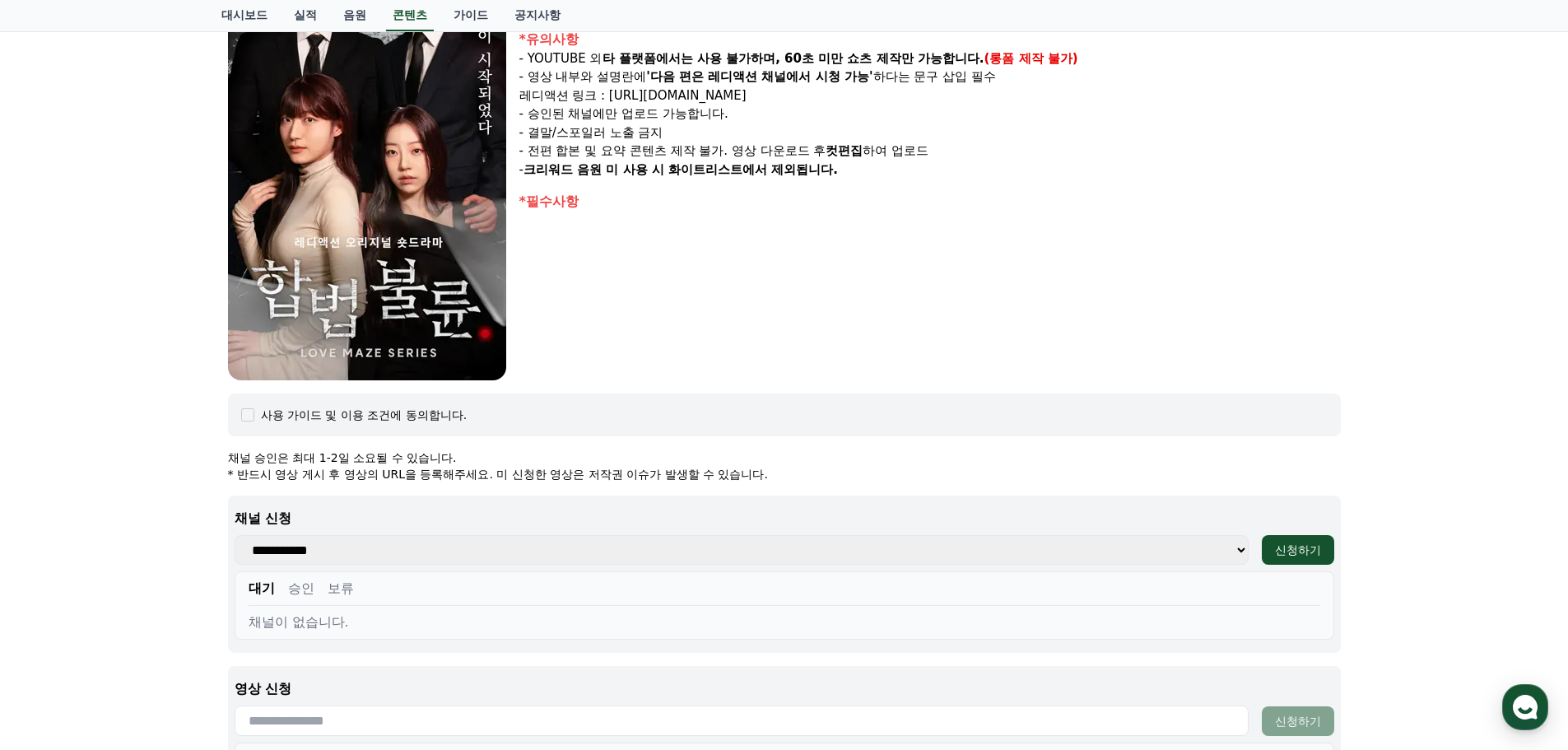
click at [404, 550] on select "**********" at bounding box center [742, 550] width 1015 height 30
click at [203, 412] on div "합법불륜 장르 : 드라마, 로맨스, 치정 출연 : 박문화, 지수민, 강도윤, 김민영 내용 : 거부할 수 없는 완벽한 조건의 남편 윤성. 윤성만…" at bounding box center [784, 383] width 1568 height 1119
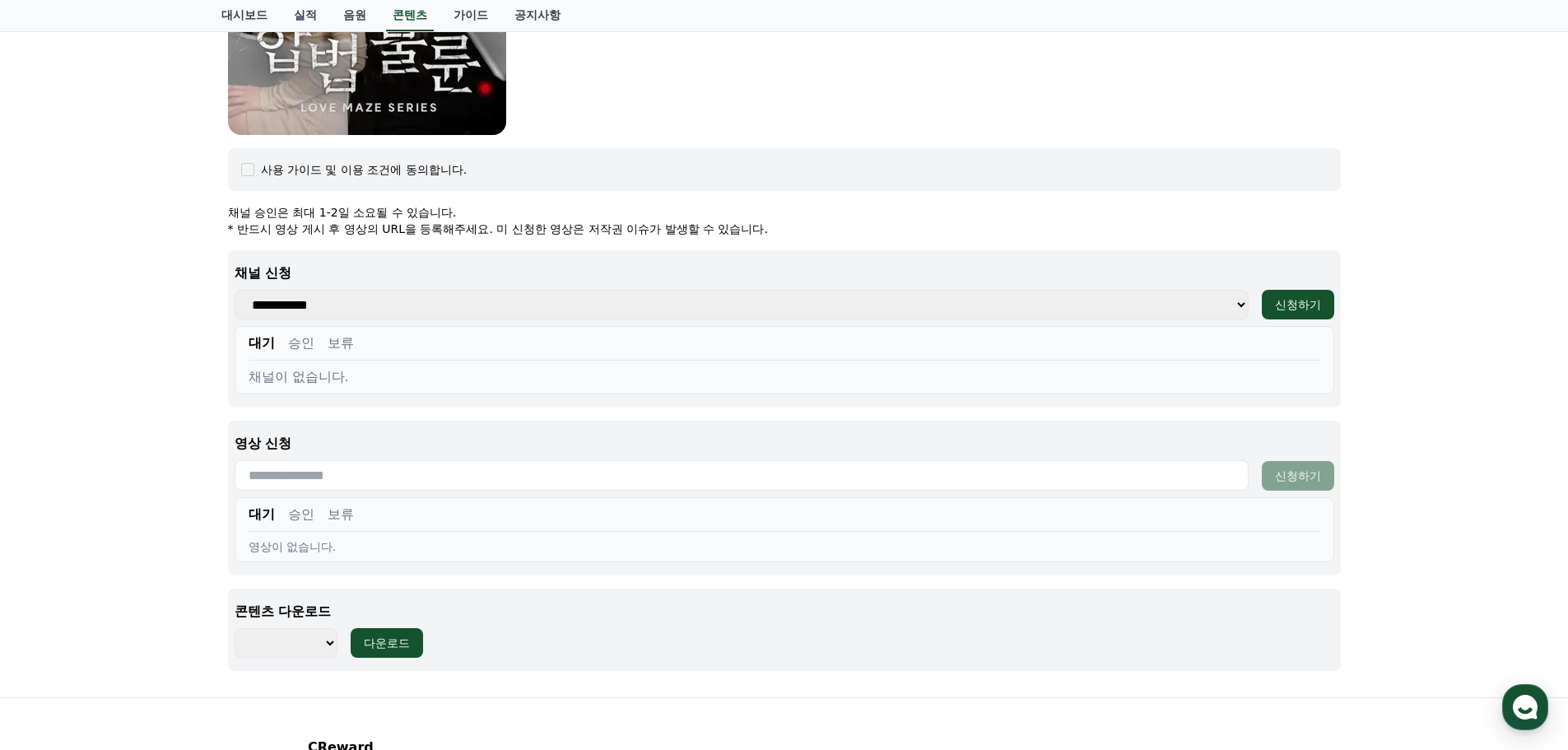
scroll to position [537, 0]
click at [304, 372] on div "채널이 없습니다." at bounding box center [785, 375] width 1072 height 20
click at [296, 342] on button "승인" at bounding box center [301, 342] width 26 height 20
click at [337, 338] on button "보류" at bounding box center [341, 342] width 26 height 20
click at [251, 338] on button "대기" at bounding box center [262, 342] width 26 height 20
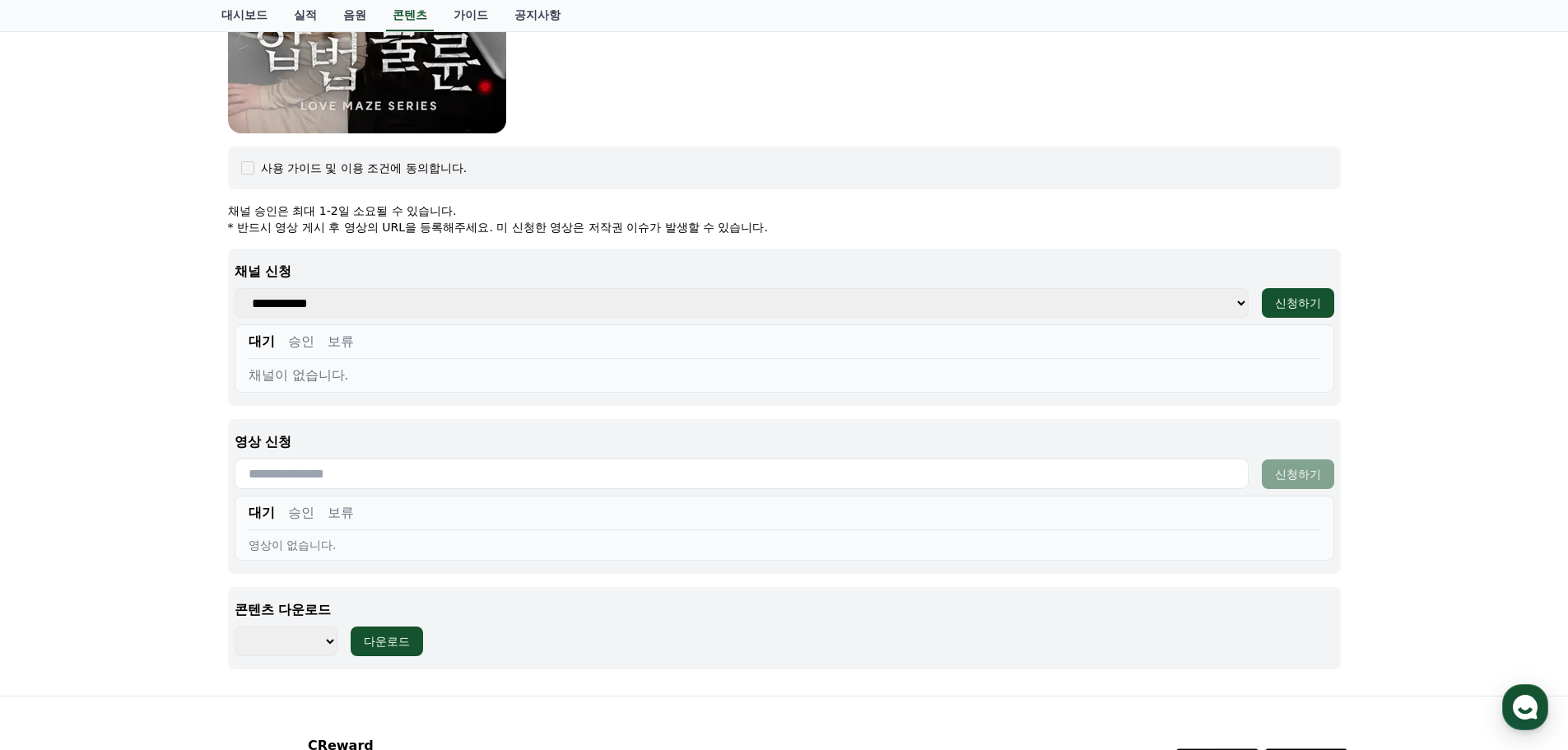
click at [365, 308] on select "**********" at bounding box center [742, 303] width 1015 height 30
click at [366, 307] on select "**********" at bounding box center [742, 303] width 1015 height 30
click at [1320, 303] on div "신청하기" at bounding box center [1299, 303] width 46 height 16
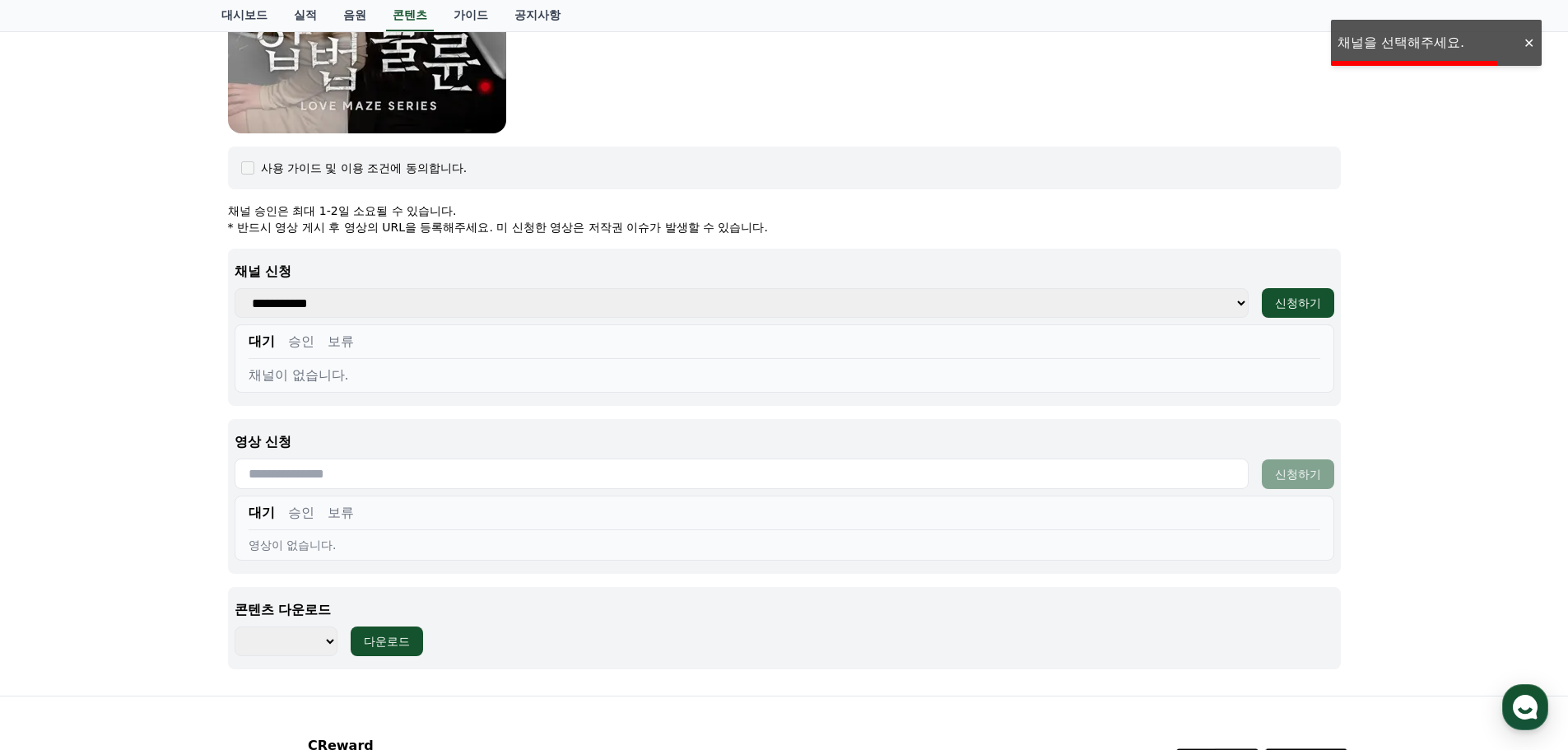
click at [1530, 40] on div at bounding box center [1528, 43] width 26 height 16
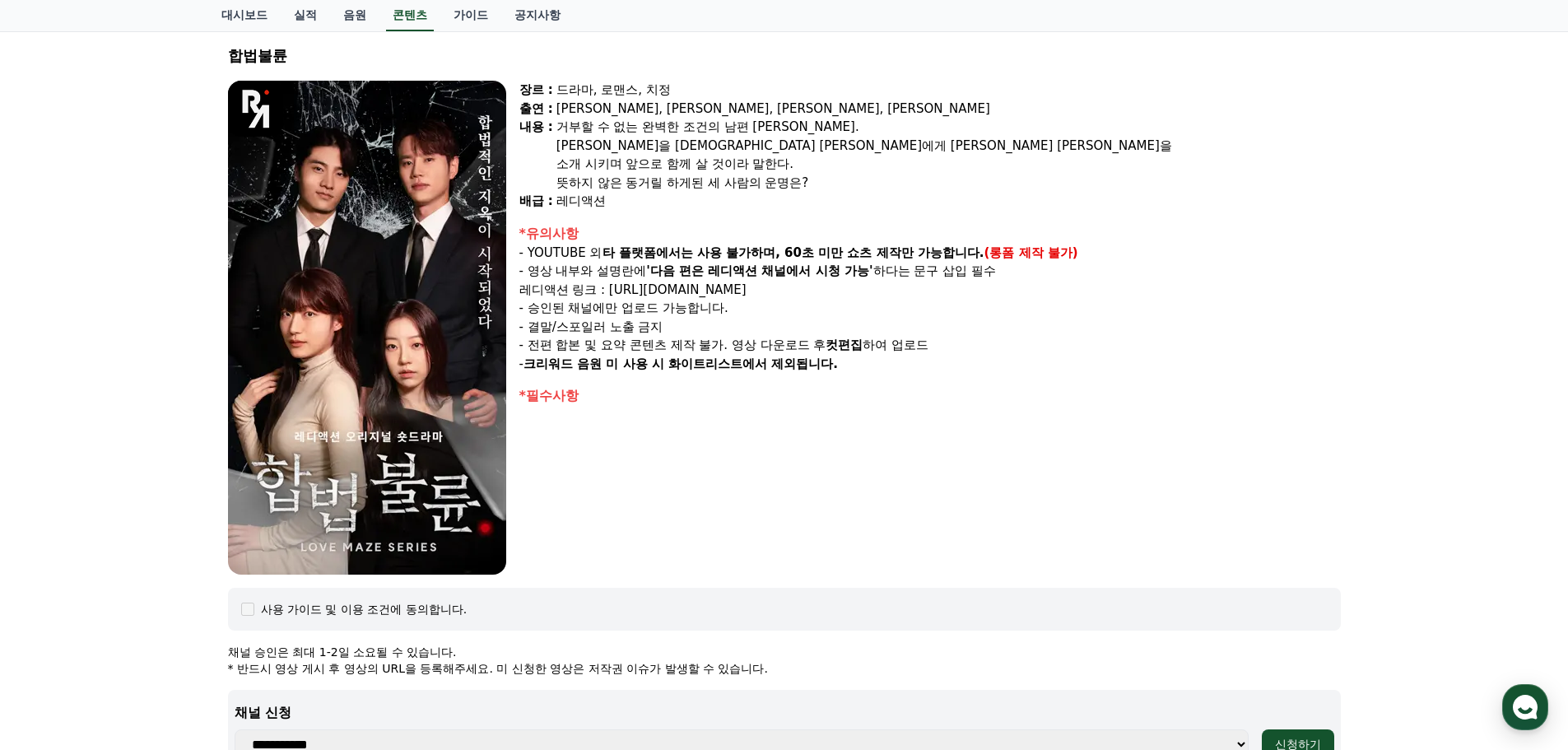
scroll to position [0, 0]
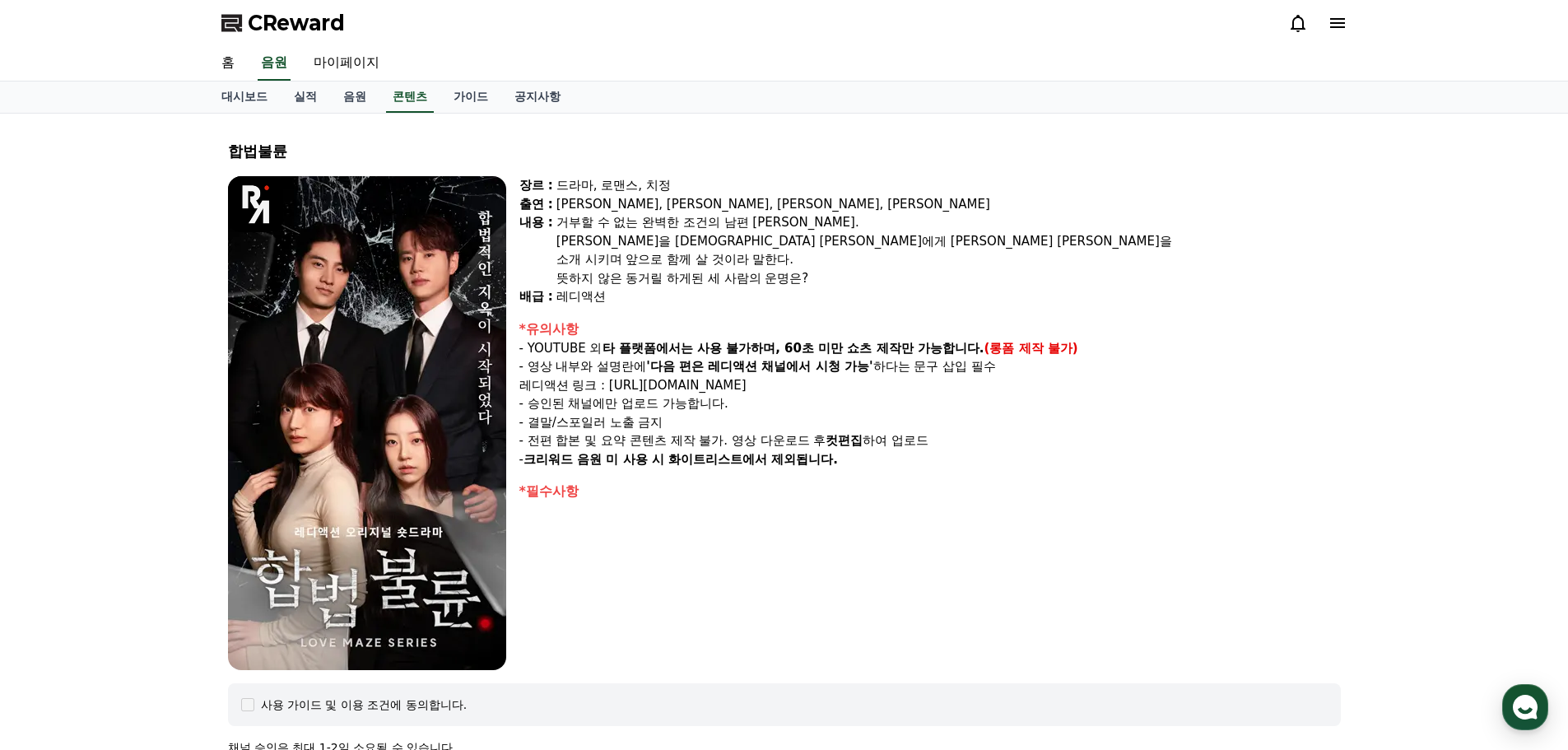
click at [1329, 18] on icon at bounding box center [1338, 23] width 20 height 20
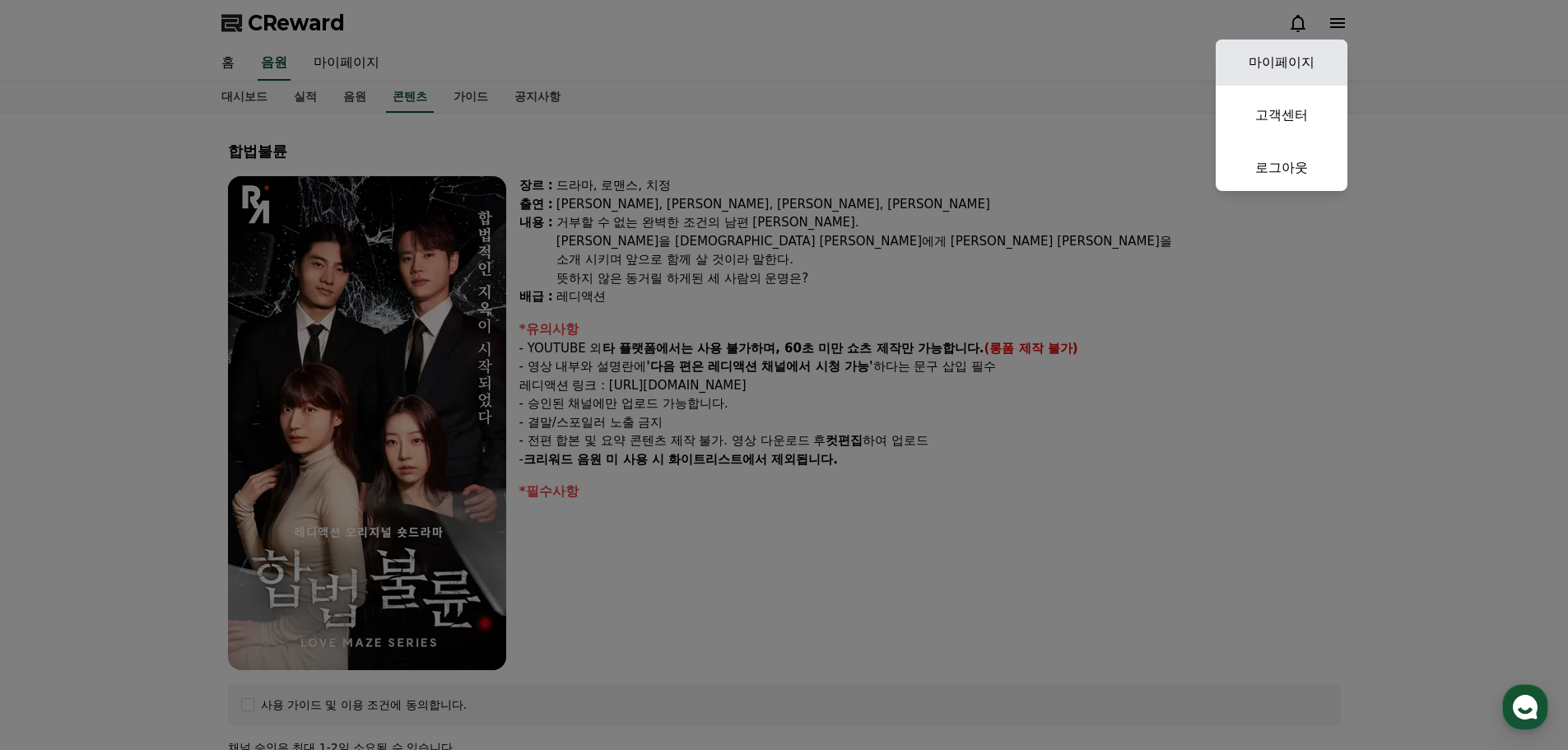
click at [1244, 55] on link "마이페이지" at bounding box center [1282, 63] width 132 height 46
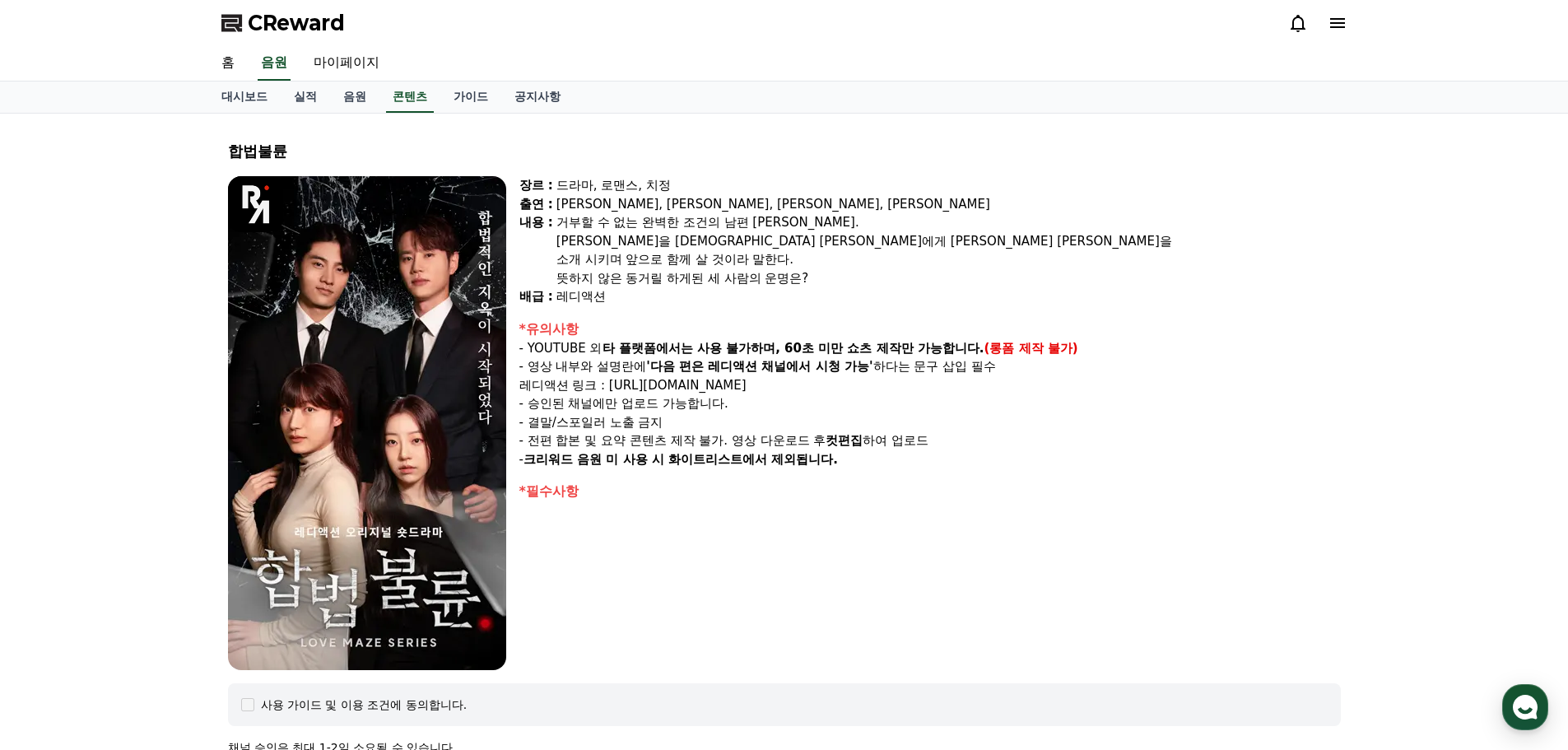
select select "**********"
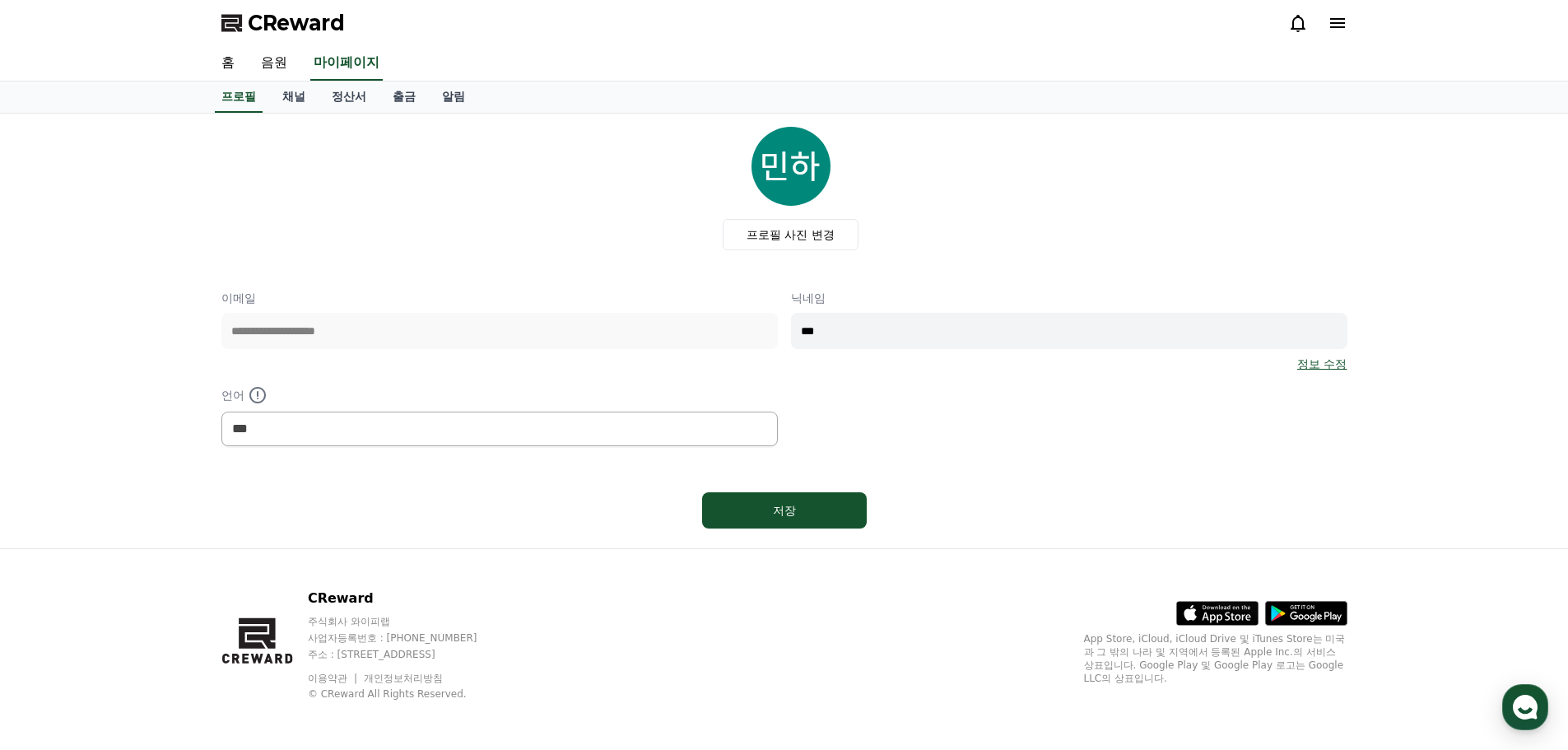
click at [758, 331] on div "**********" at bounding box center [785, 368] width 1127 height 156
click at [1266, 235] on div "프로필 사진 변경" at bounding box center [791, 189] width 1113 height 123
click at [819, 178] on img at bounding box center [791, 166] width 79 height 79
click at [790, 231] on label "프로필 사진 변경" at bounding box center [791, 235] width 136 height 31
click at [0, 0] on input "프로필 사진 변경" at bounding box center [0, 0] width 0 height 0
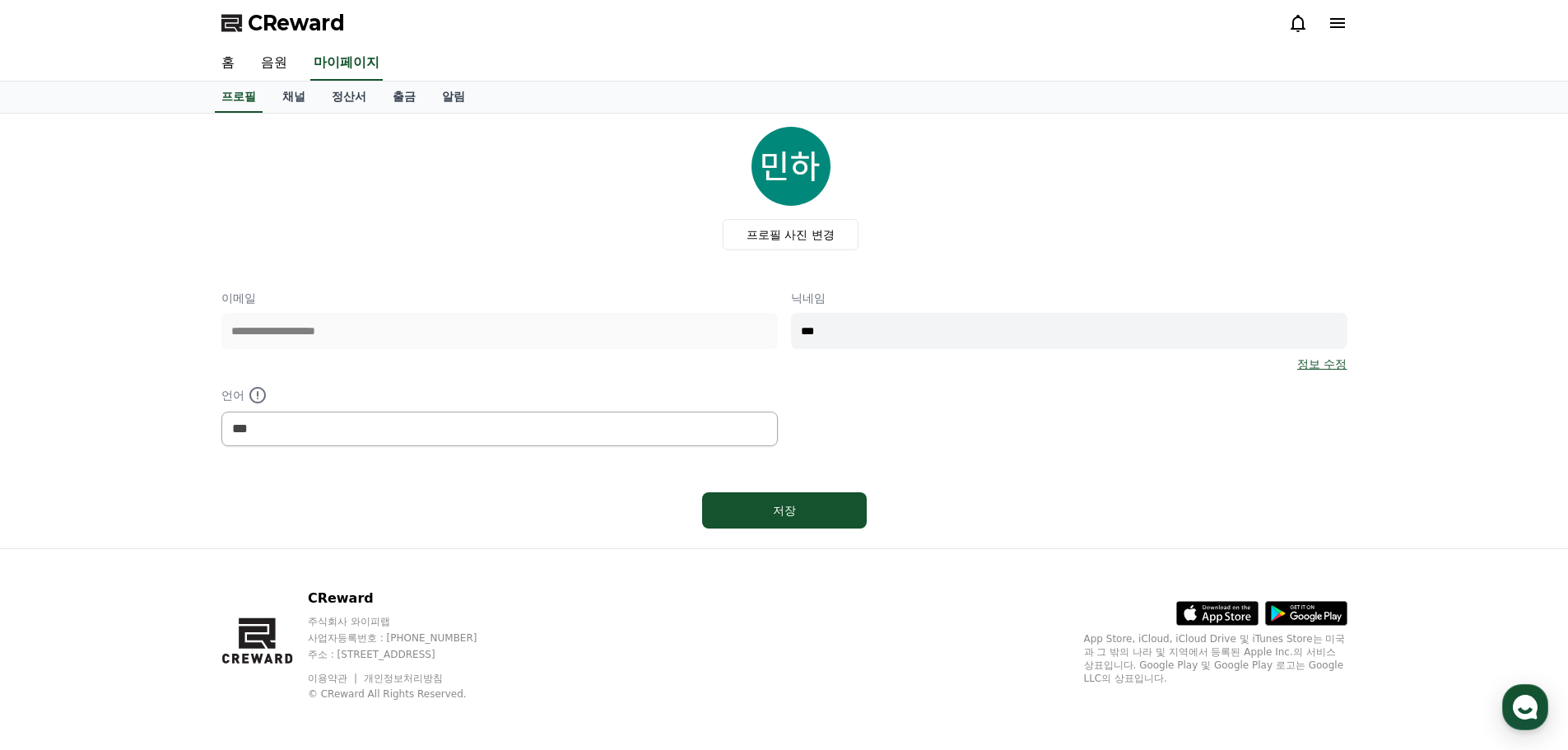
click at [982, 509] on div "저장" at bounding box center [785, 510] width 1127 height 49
drag, startPoint x: 526, startPoint y: 207, endPoint x: 495, endPoint y: 185, distance: 38.0
click at [525, 205] on div "프로필 사진 변경" at bounding box center [791, 189] width 1113 height 123
click at [289, 91] on link "채널" at bounding box center [294, 97] width 49 height 31
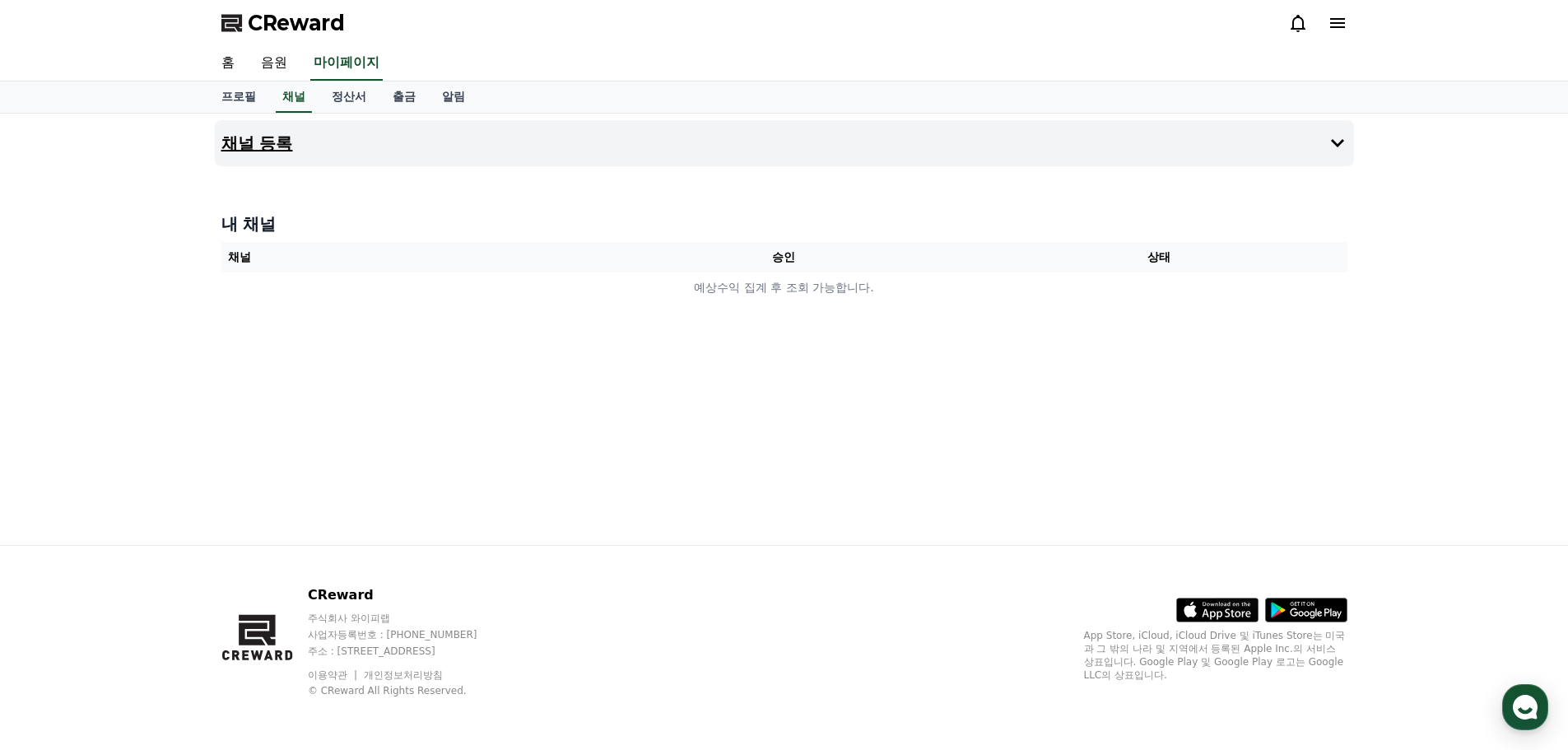
click at [1349, 144] on button "채널 등록" at bounding box center [785, 143] width 1140 height 46
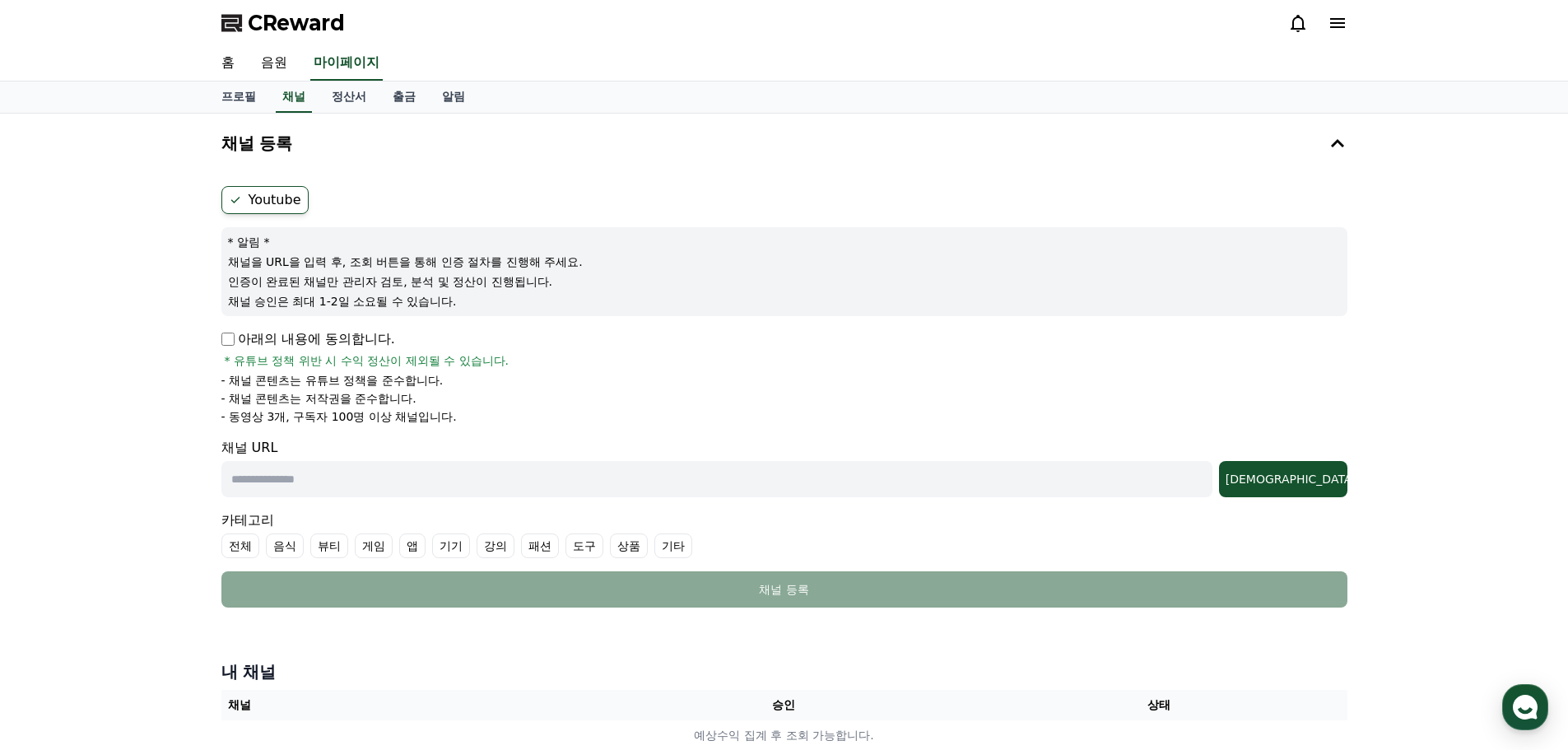
click at [127, 383] on div "채널 등록 Youtube * 알림 * 채널을 URL을 입력 후, 조회 버튼을 통해 인증 절차를 진행해 주세요. 인증이 완료된 채널만 관리자 검…" at bounding box center [784, 439] width 1568 height 650
drag, startPoint x: 231, startPoint y: 417, endPoint x: 481, endPoint y: 422, distance: 250.0
click at [470, 421] on li "- 동영상 3개, 구독자 100명 이상 채널입니다." at bounding box center [785, 417] width 1127 height 16
click at [227, 416] on p "- 동영상 3개, 구독자 100명 이상 채널입니다." at bounding box center [339, 417] width 236 height 16
drag, startPoint x: 227, startPoint y: 416, endPoint x: 284, endPoint y: 419, distance: 57.1
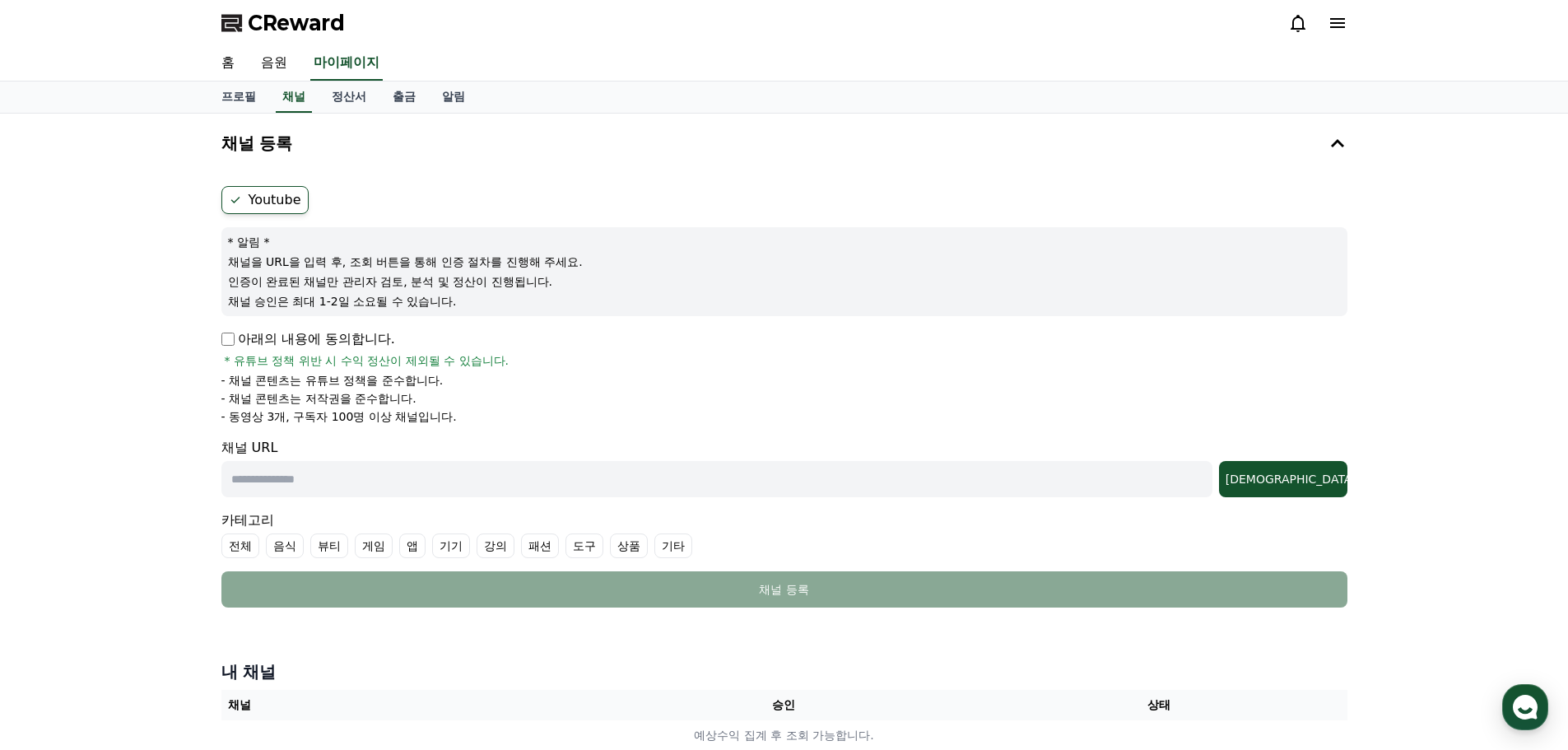
click at [284, 419] on p "- 동영상 3개, 구독자 100명 이상 채널입니다." at bounding box center [339, 417] width 236 height 16
drag, startPoint x: 294, startPoint y: 417, endPoint x: 488, endPoint y: 417, distance: 194.0
click at [484, 418] on li "- 동영상 3개, 구독자 100명 이상 채널입니다." at bounding box center [785, 417] width 1127 height 16
click at [167, 402] on div "채널 등록 Youtube * 알림 * 채널을 URL을 입력 후, 조회 버튼을 통해 인증 절차를 진행해 주세요. 인증이 완료된 채널만 관리자 검…" at bounding box center [784, 439] width 1568 height 650
click at [138, 422] on div "채널 등록 Youtube * 알림 * 채널을 URL을 입력 후, 조회 버튼을 통해 인증 절차를 진행해 주세요. 인증이 완료된 채널만 관리자 검…" at bounding box center [784, 439] width 1568 height 650
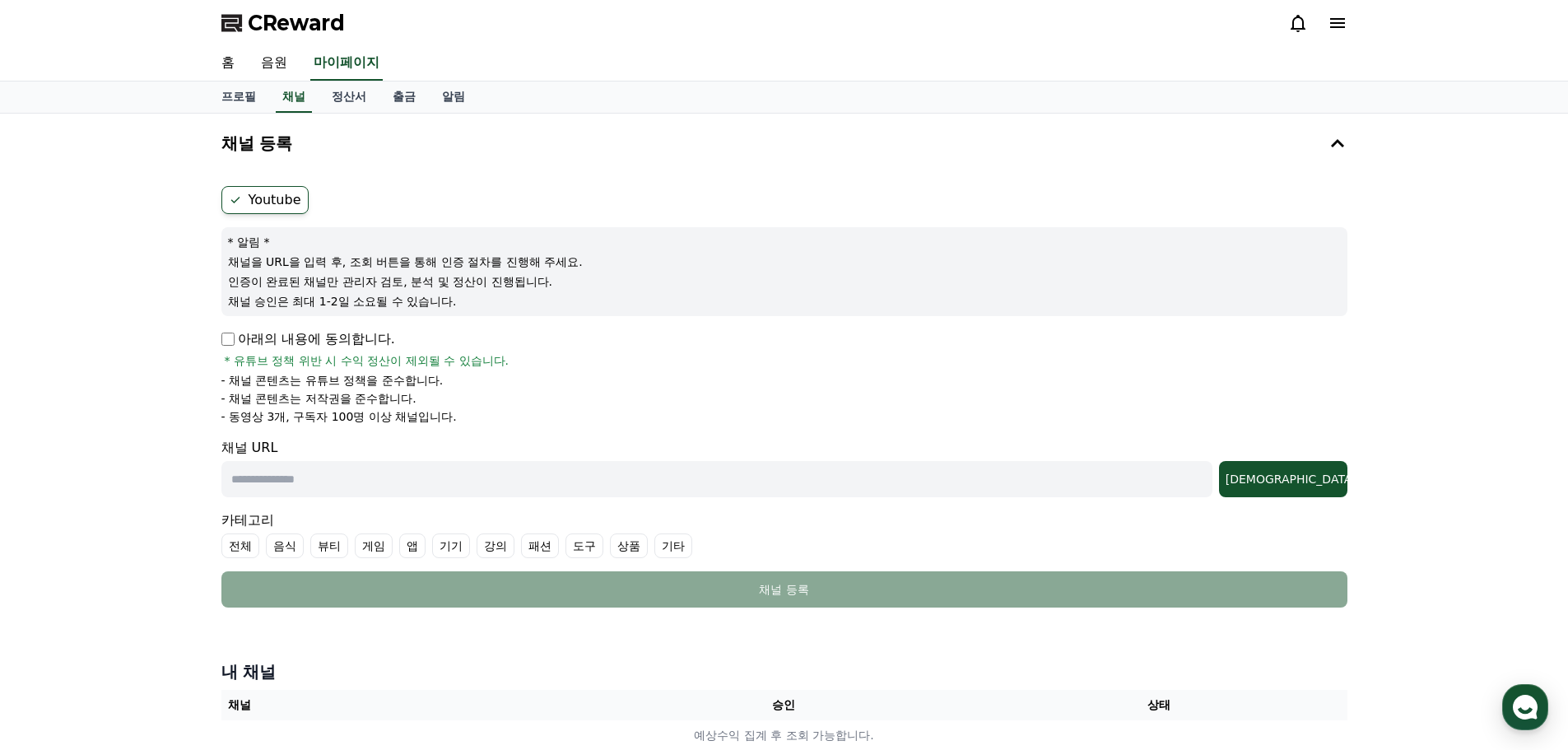
click at [131, 408] on div "채널 등록 Youtube * 알림 * 채널을 URL을 입력 후, 조회 버튼을 통해 인증 절차를 진행해 주세요. 인증이 완료된 채널만 관리자 검…" at bounding box center [784, 439] width 1568 height 650
click at [128, 406] on div "채널 등록 Youtube * 알림 * 채널을 URL을 입력 후, 조회 버튼을 통해 인증 절차를 진행해 주세요. 인증이 완료된 채널만 관리자 검…" at bounding box center [784, 439] width 1568 height 650
click at [124, 403] on div "채널 등록 Youtube * 알림 * 채널을 URL을 입력 후, 조회 버튼을 통해 인증 절차를 진행해 주세요. 인증이 완료된 채널만 관리자 검…" at bounding box center [784, 439] width 1568 height 650
click at [118, 403] on div "채널 등록 Youtube * 알림 * 채널을 URL을 입력 후, 조회 버튼을 통해 인증 절차를 진행해 주세요. 인증이 완료된 채널만 관리자 검…" at bounding box center [784, 439] width 1568 height 650
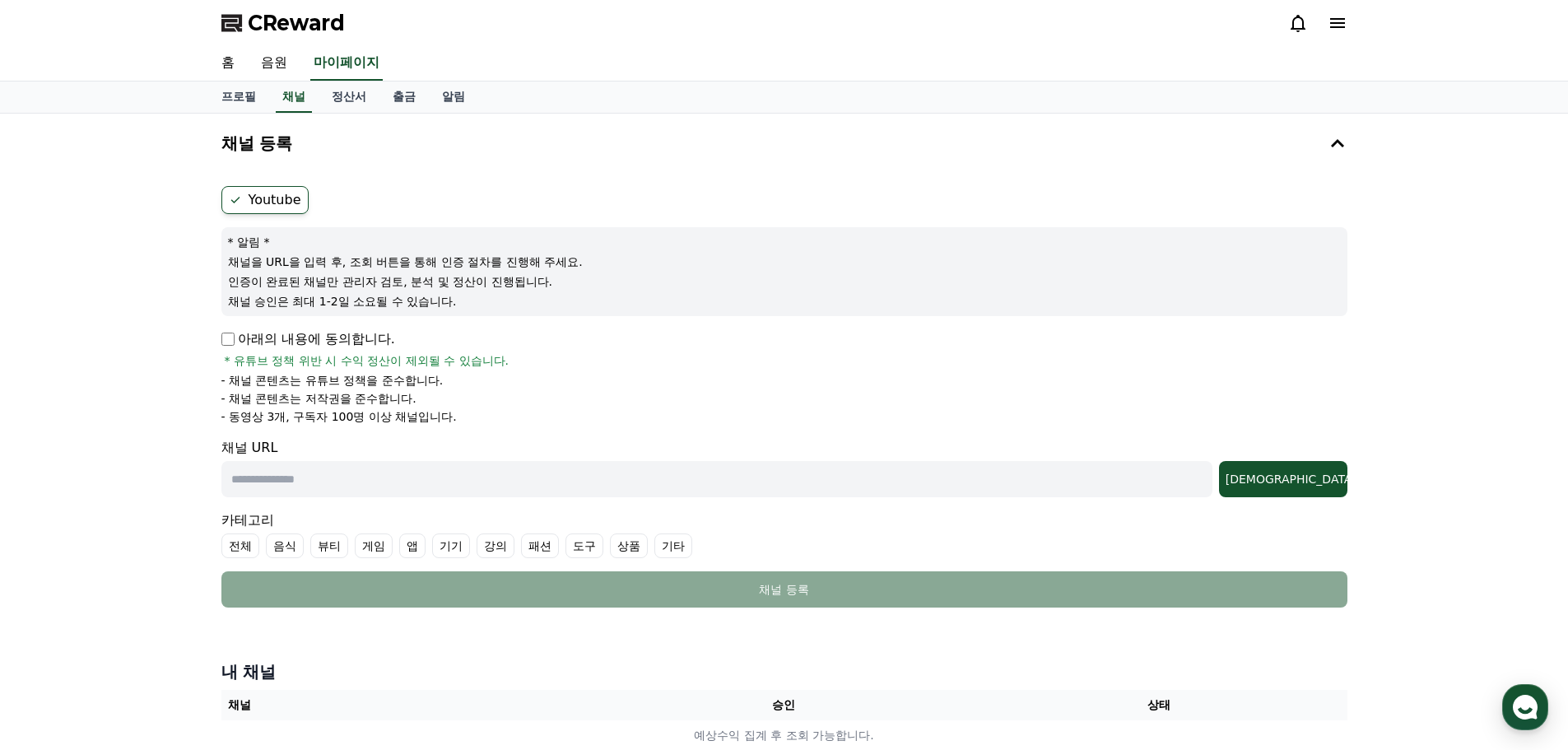
click at [114, 400] on div "채널 등록 Youtube * 알림 * 채널을 URL을 입력 후, 조회 버튼을 통해 인증 절차를 진행해 주세요. 인증이 완료된 채널만 관리자 검…" at bounding box center [784, 439] width 1568 height 650
click at [103, 400] on div "채널 등록 Youtube * 알림 * 채널을 URL을 입력 후, 조회 버튼을 통해 인증 절차를 진행해 주세요. 인증이 완료된 채널만 관리자 검…" at bounding box center [784, 439] width 1568 height 650
drag, startPoint x: 235, startPoint y: 418, endPoint x: 568, endPoint y: 424, distance: 333.1
click at [488, 412] on li "- 동영상 3개, 구독자 100명 이상 채널입니다." at bounding box center [785, 417] width 1127 height 16
click at [84, 424] on div "채널 등록 Youtube * 알림 * 채널을 URL을 입력 후, 조회 버튼을 통해 인증 절차를 진행해 주세요. 인증이 완료된 채널만 관리자 검…" at bounding box center [784, 439] width 1568 height 650
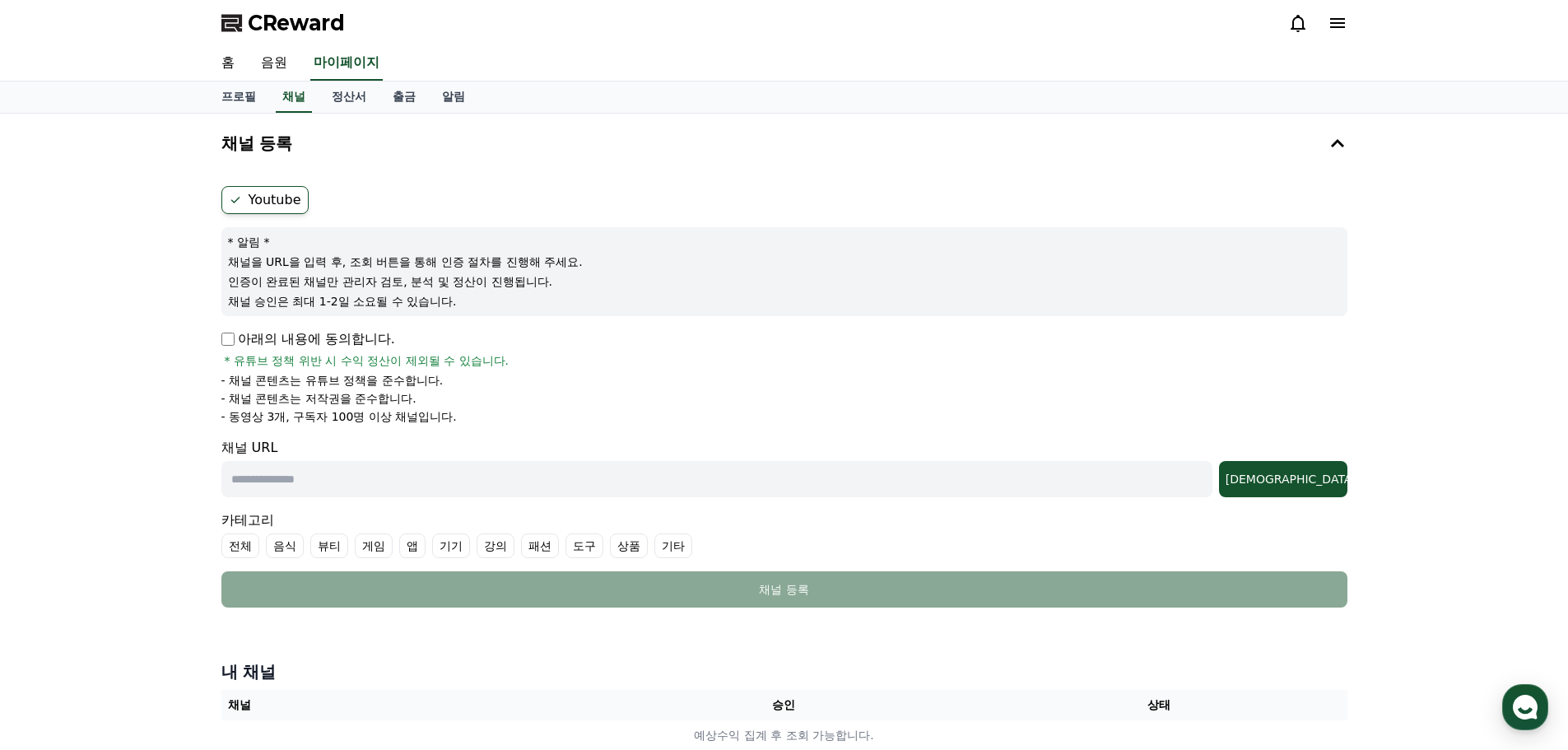
click at [282, 194] on label "Youtube" at bounding box center [265, 200] width 87 height 28
click at [1318, 477] on div "조회" at bounding box center [1284, 479] width 115 height 16
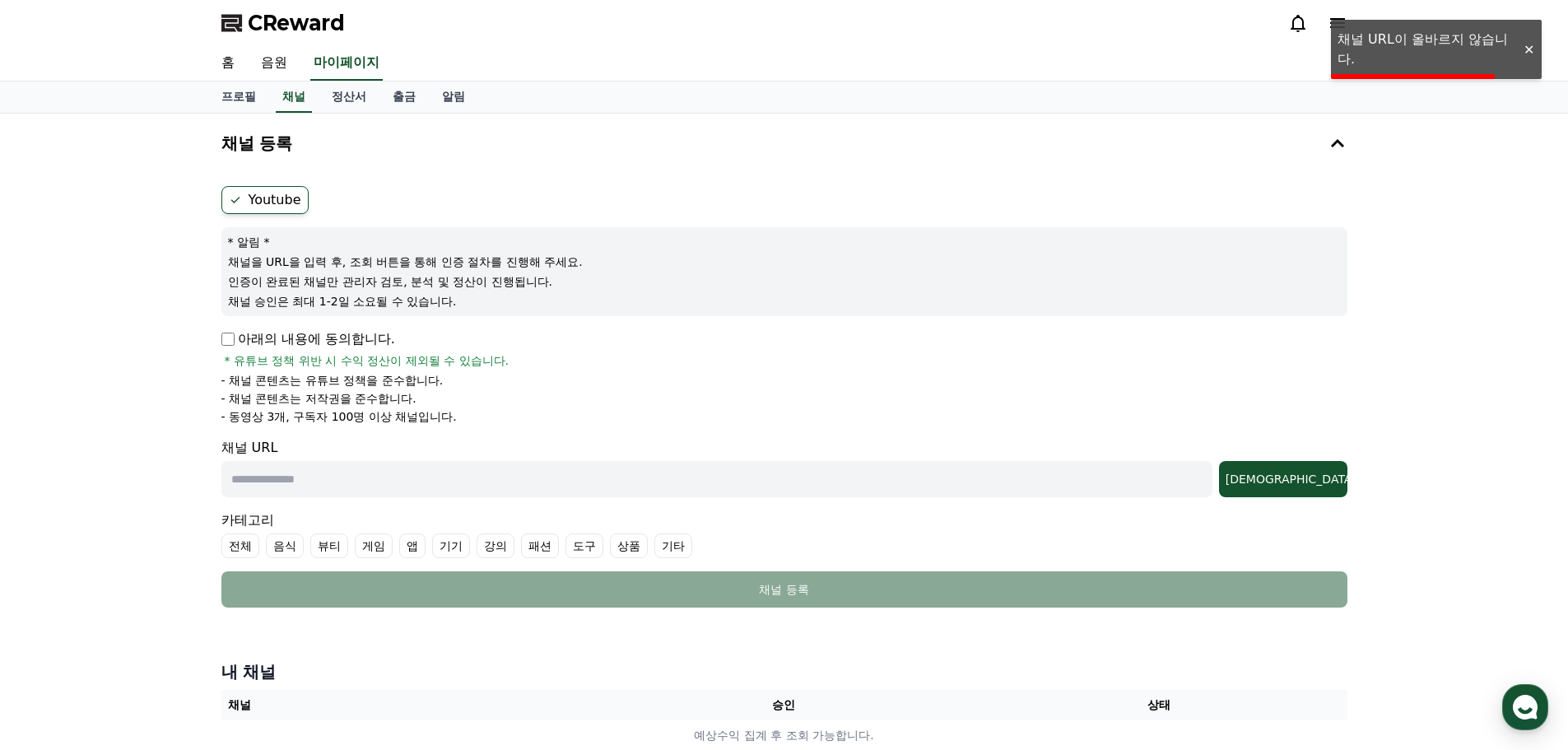
click at [1532, 53] on div at bounding box center [1528, 49] width 26 height 16
